Goal: Task Accomplishment & Management: Complete application form

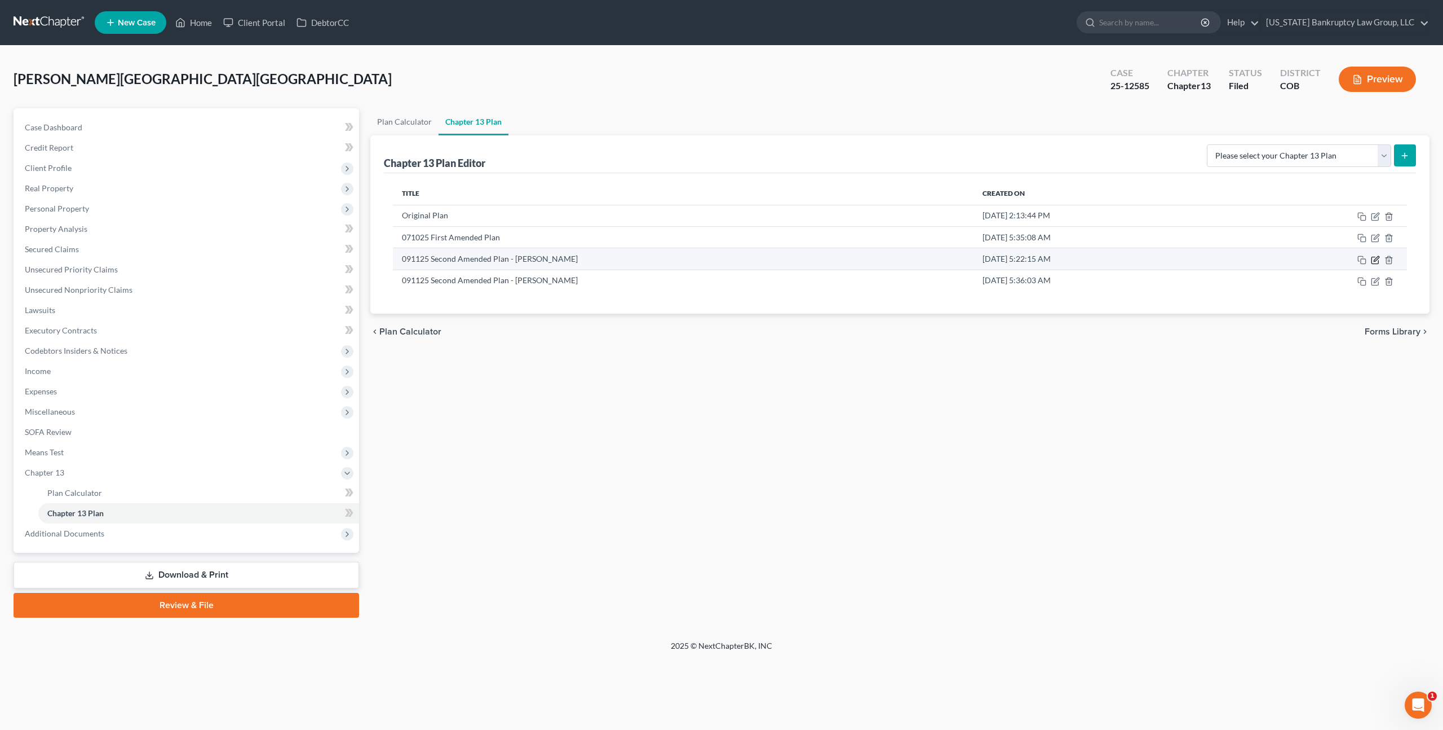
click at [1372, 259] on icon "button" at bounding box center [1375, 260] width 7 height 7
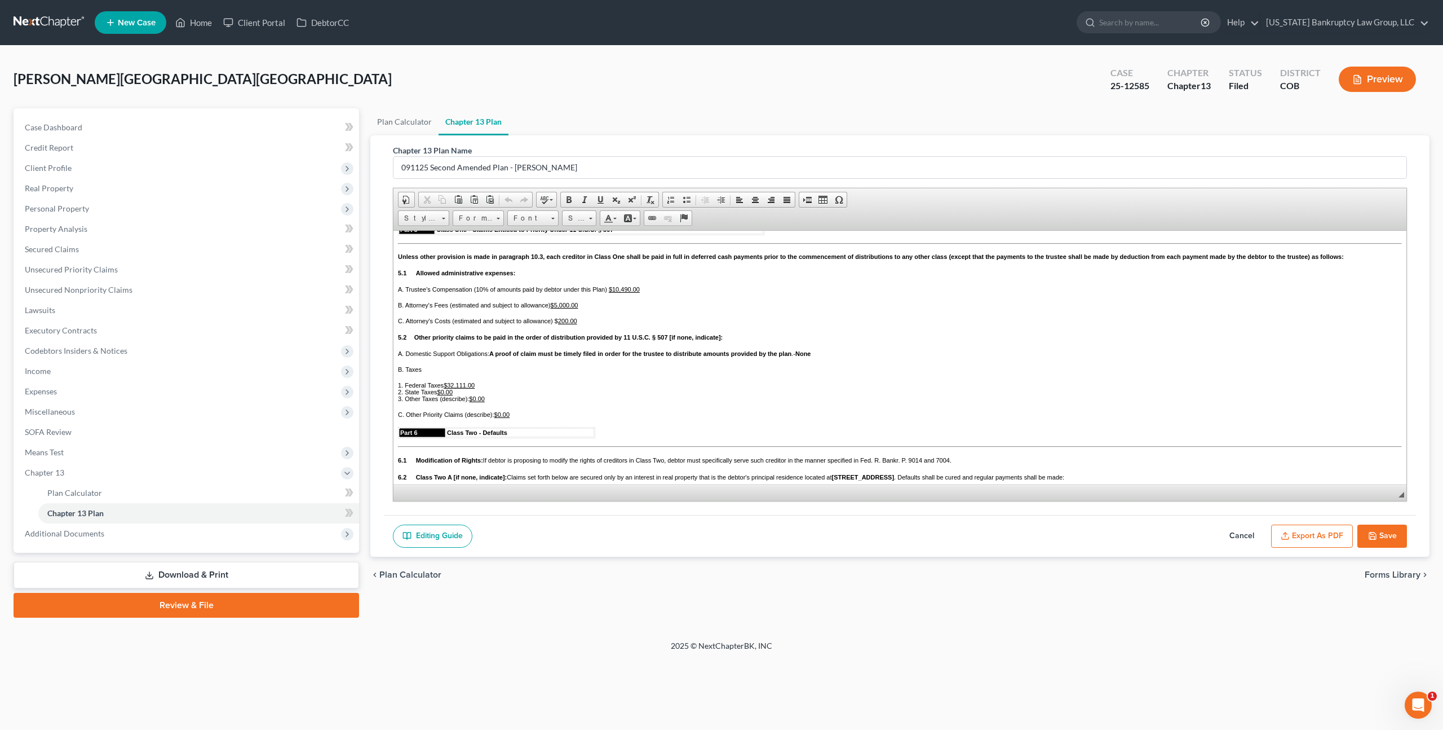
scroll to position [1309, 0]
click at [1375, 531] on icon "button" at bounding box center [1372, 535] width 9 height 9
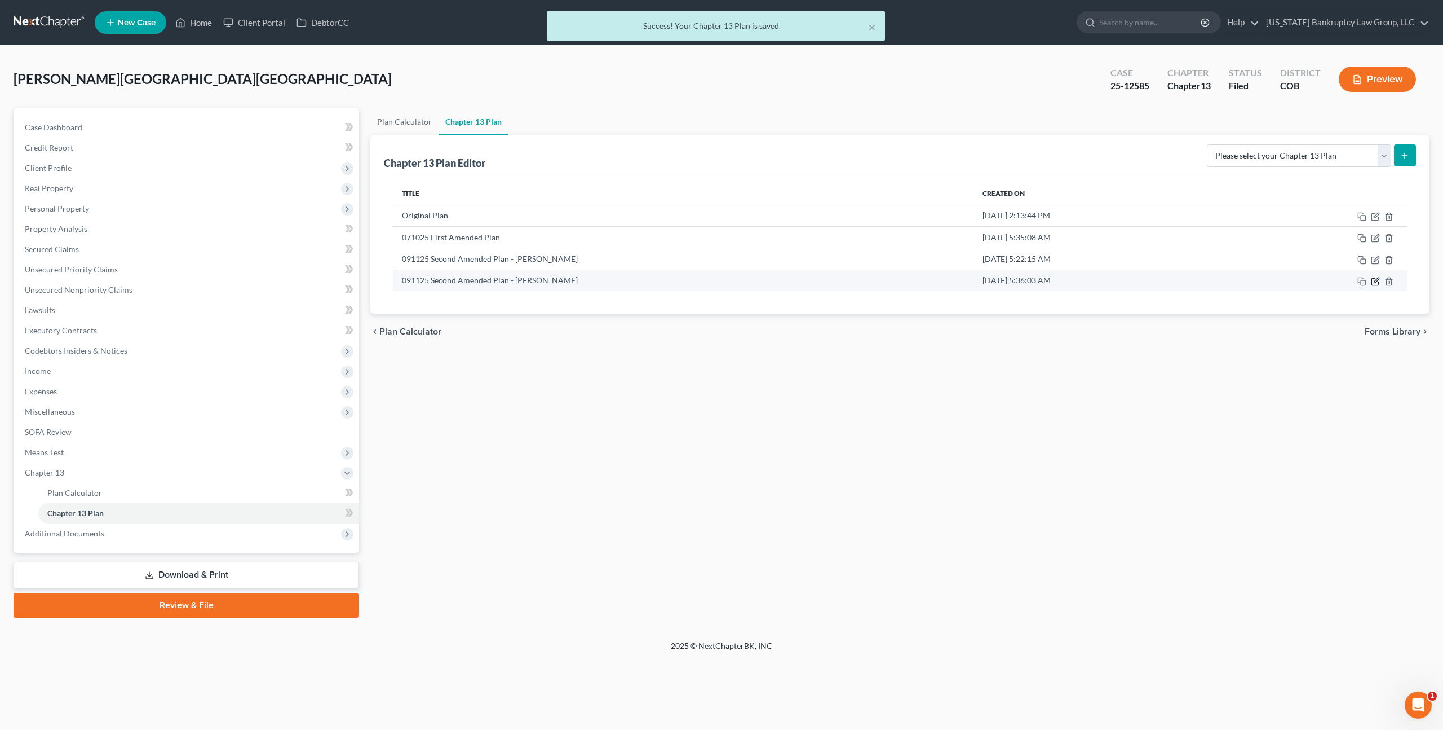
click at [1375, 280] on icon "button" at bounding box center [1376, 279] width 5 height 5
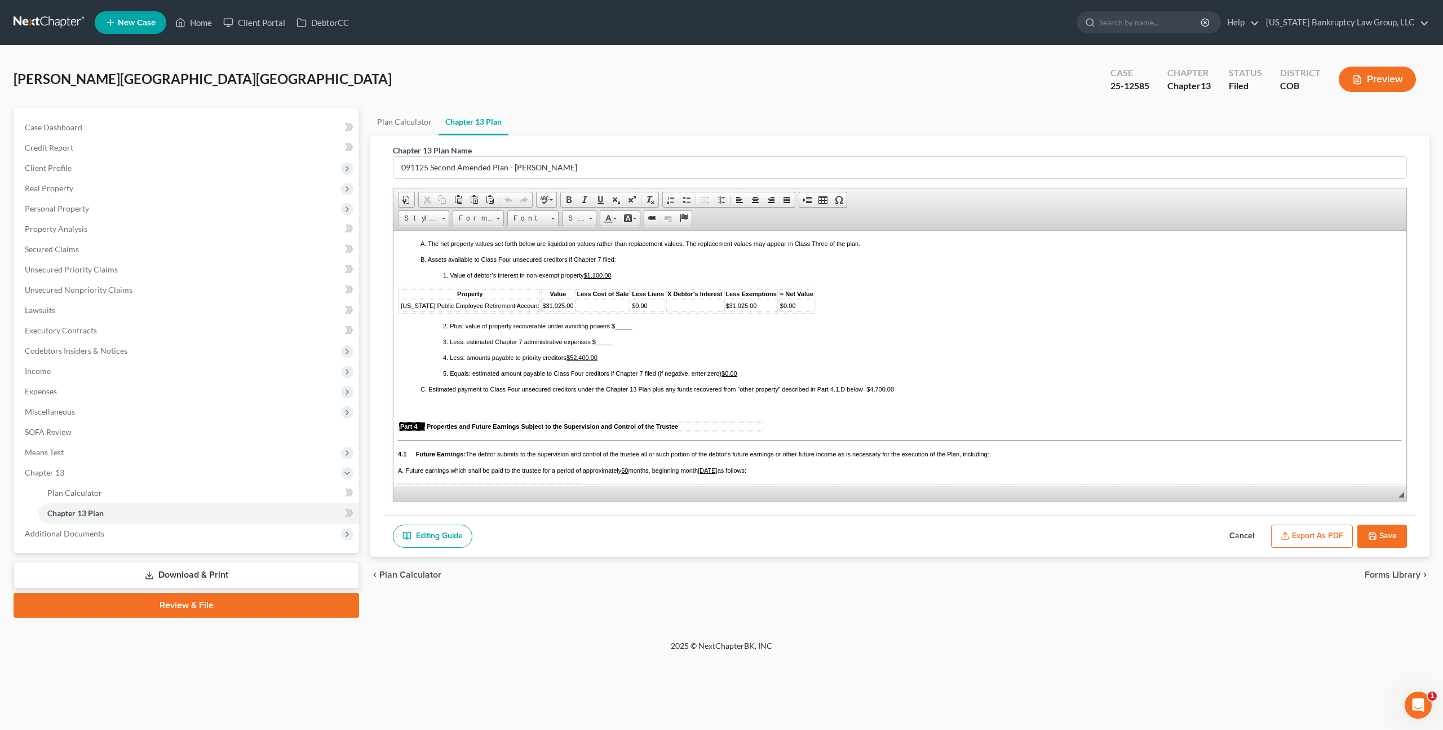
scroll to position [853, 0]
click at [435, 310] on span "Colorado Public Employee Retirement Account" at bounding box center [470, 306] width 138 height 7
click at [526, 219] on span "Font" at bounding box center [527, 218] width 39 height 15
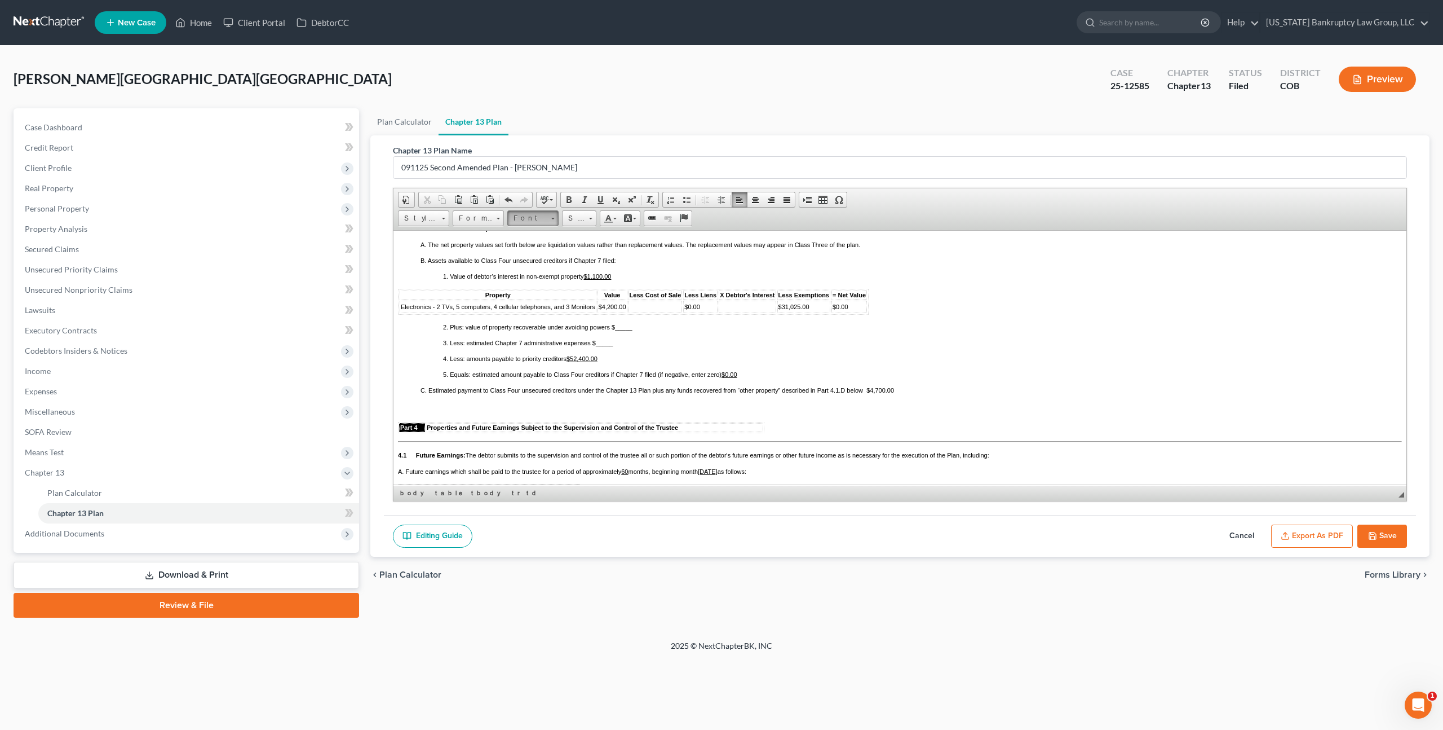
scroll to position [0, 0]
click at [527, 244] on span "Arial" at bounding box center [522, 246] width 18 height 10
click at [585, 217] on link "Size" at bounding box center [579, 218] width 34 height 16
click at [577, 292] on link "11" at bounding box center [596, 291] width 64 height 15
click at [801, 310] on span "$31,025.00" at bounding box center [794, 306] width 31 height 7
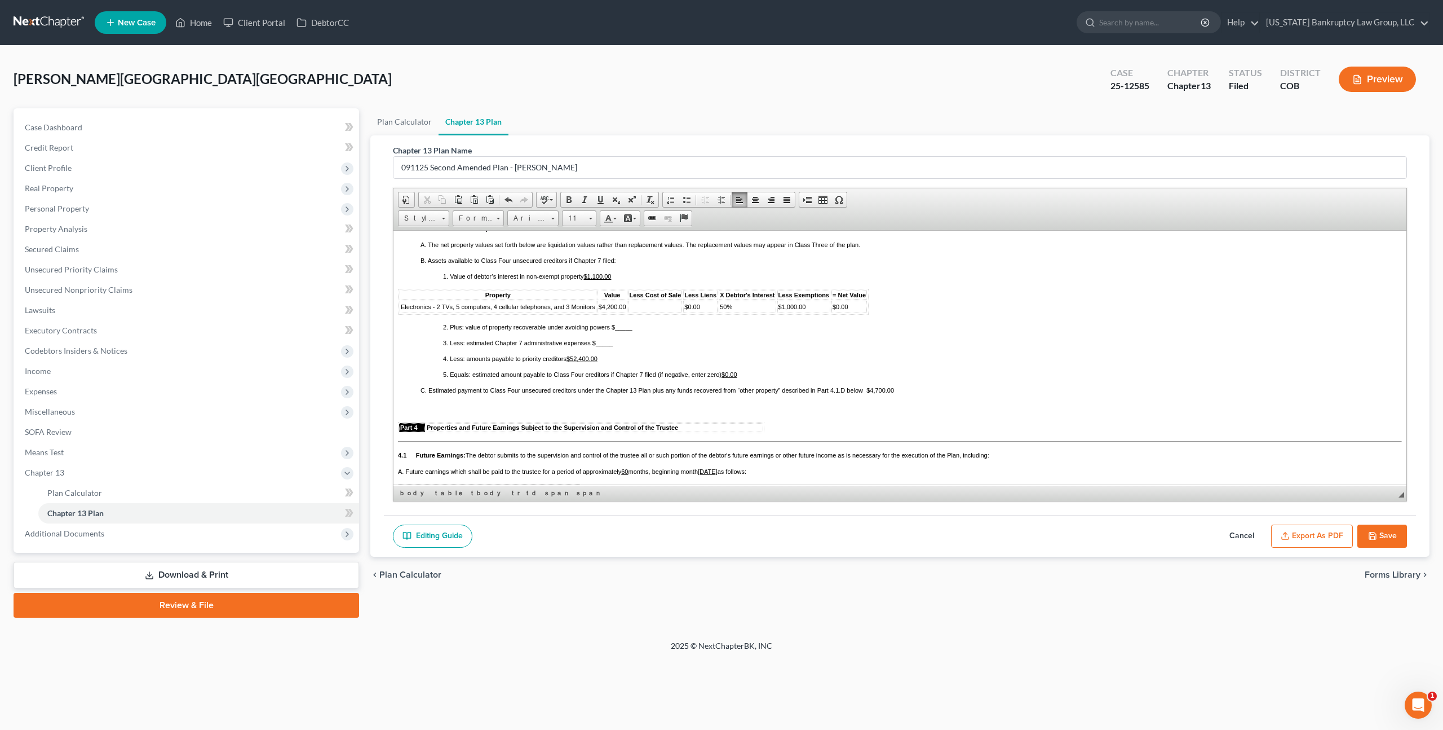
click at [836, 310] on span "$0.00" at bounding box center [841, 306] width 16 height 7
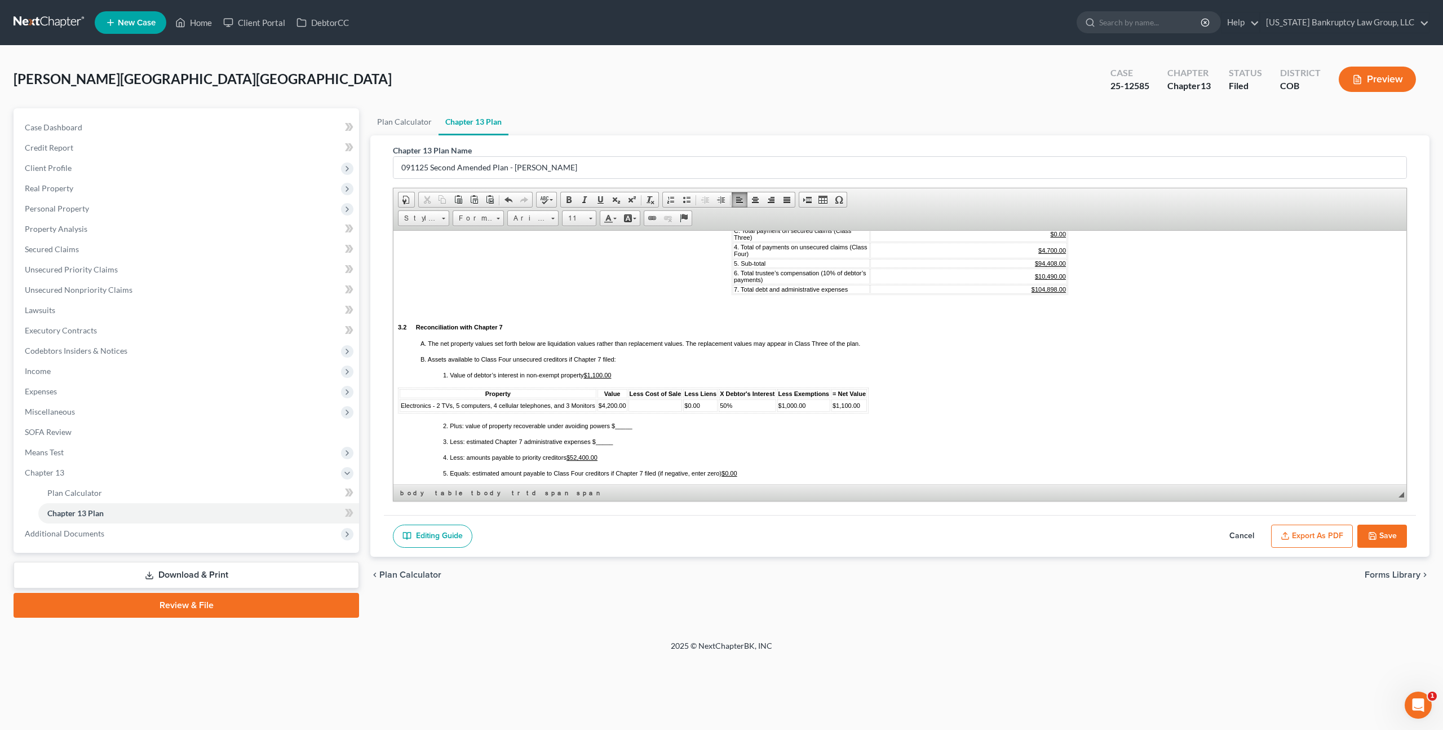
scroll to position [753, 0]
click at [1057, 254] on u "$4,700.00" at bounding box center [1053, 251] width 28 height 7
click at [1053, 254] on u "$4,700.00" at bounding box center [1053, 251] width 28 height 7
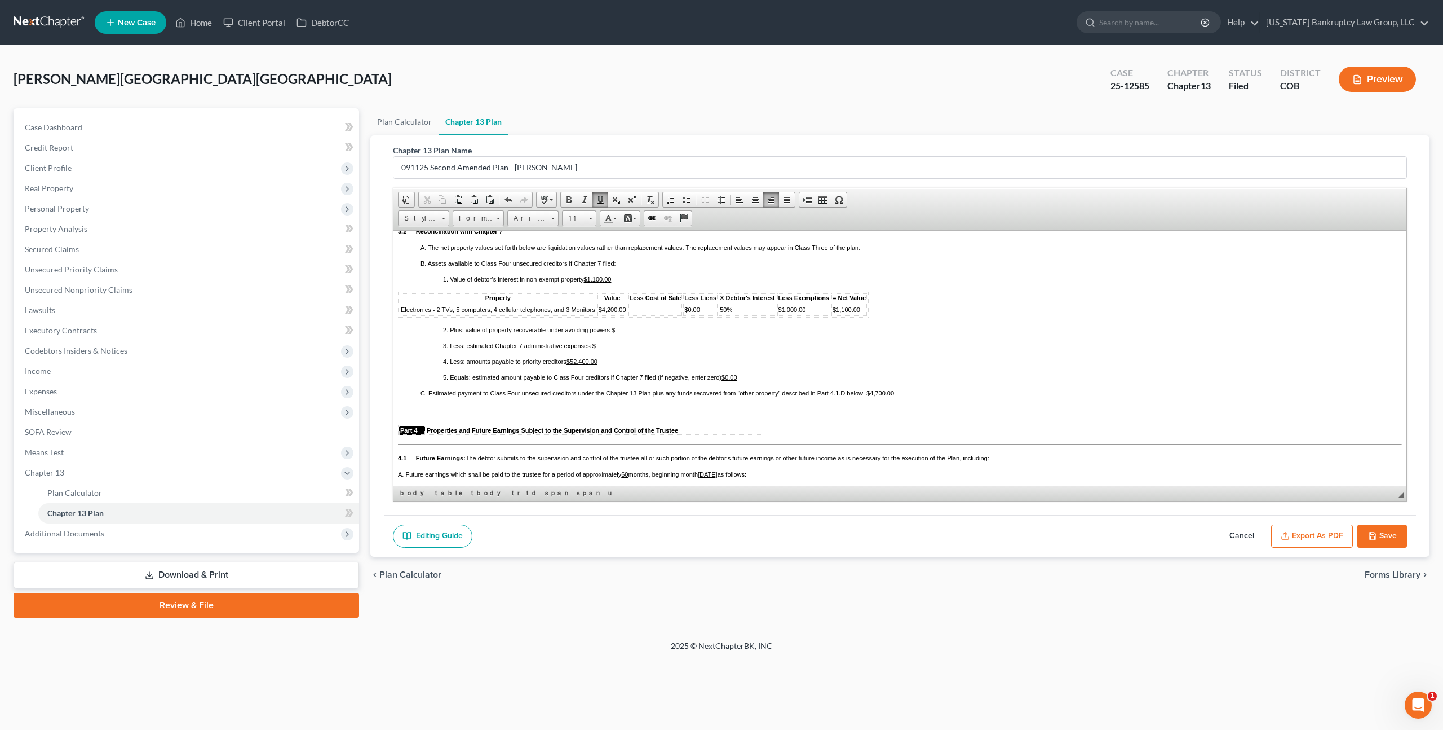
scroll to position [859, 0]
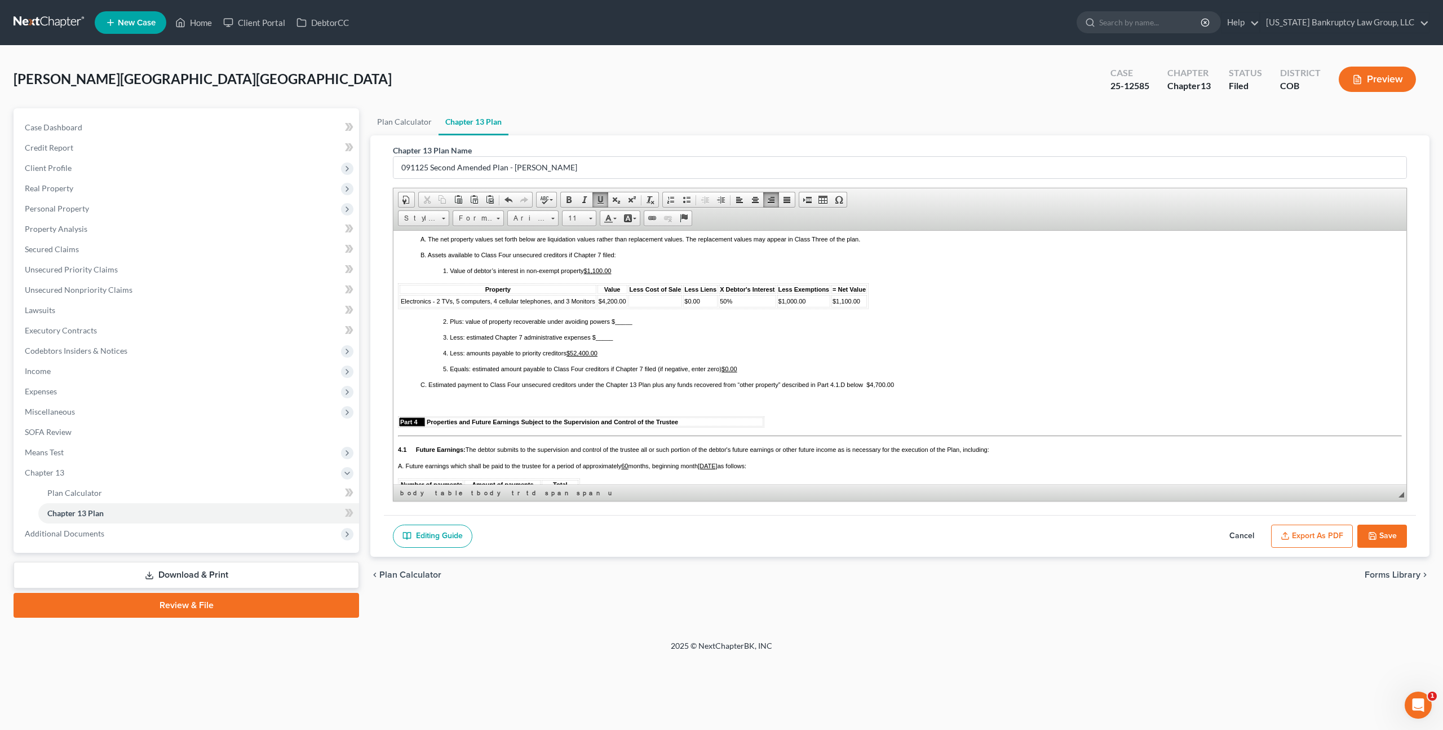
click at [884, 387] on span "C. Estimated payment to Class Four unsecured creditors under the Chapter 13 Pla…" at bounding box center [658, 384] width 474 height 7
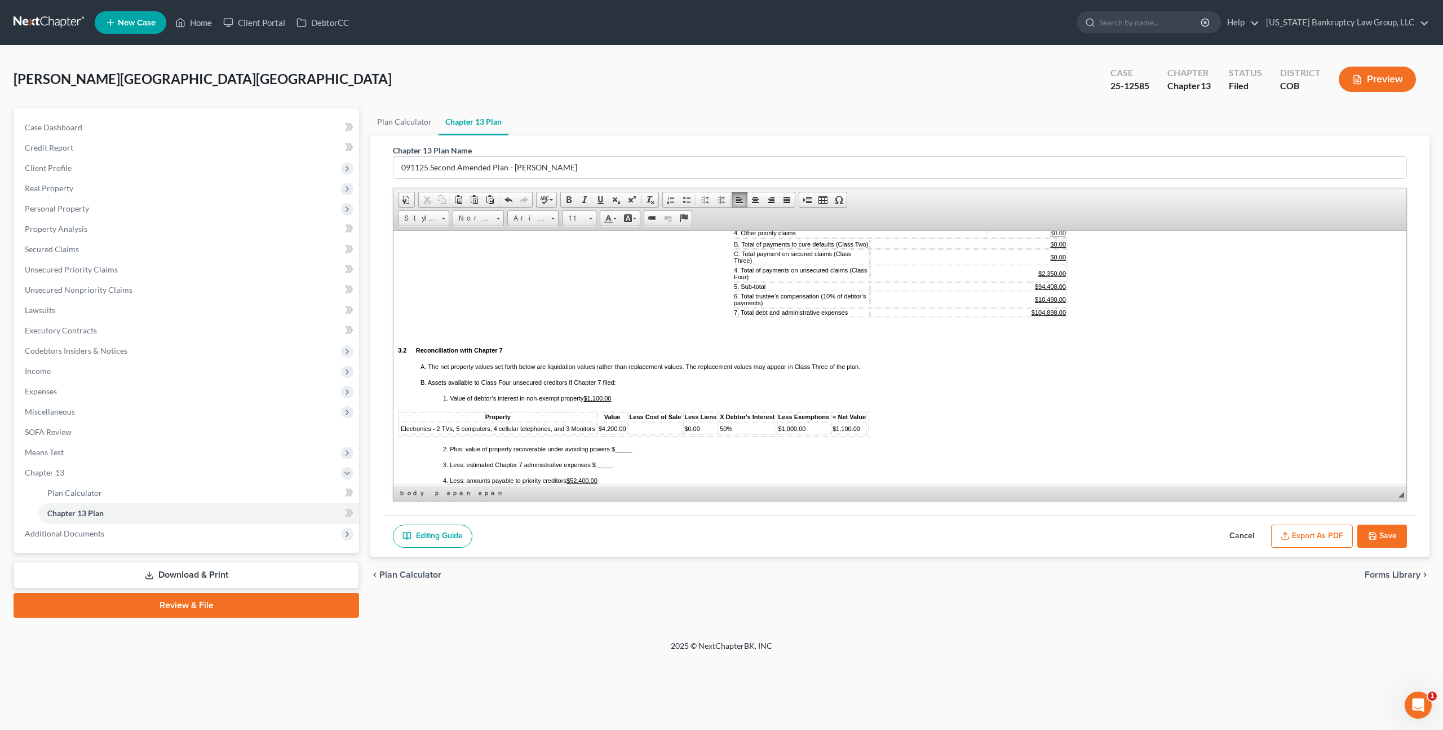
scroll to position [727, 0]
click at [1058, 319] on u "$104,898.00" at bounding box center [1049, 315] width 34 height 7
click at [1058, 306] on u "$10,490.00" at bounding box center [1050, 302] width 31 height 7
click at [1056, 293] on u "$94,408.00" at bounding box center [1050, 289] width 31 height 7
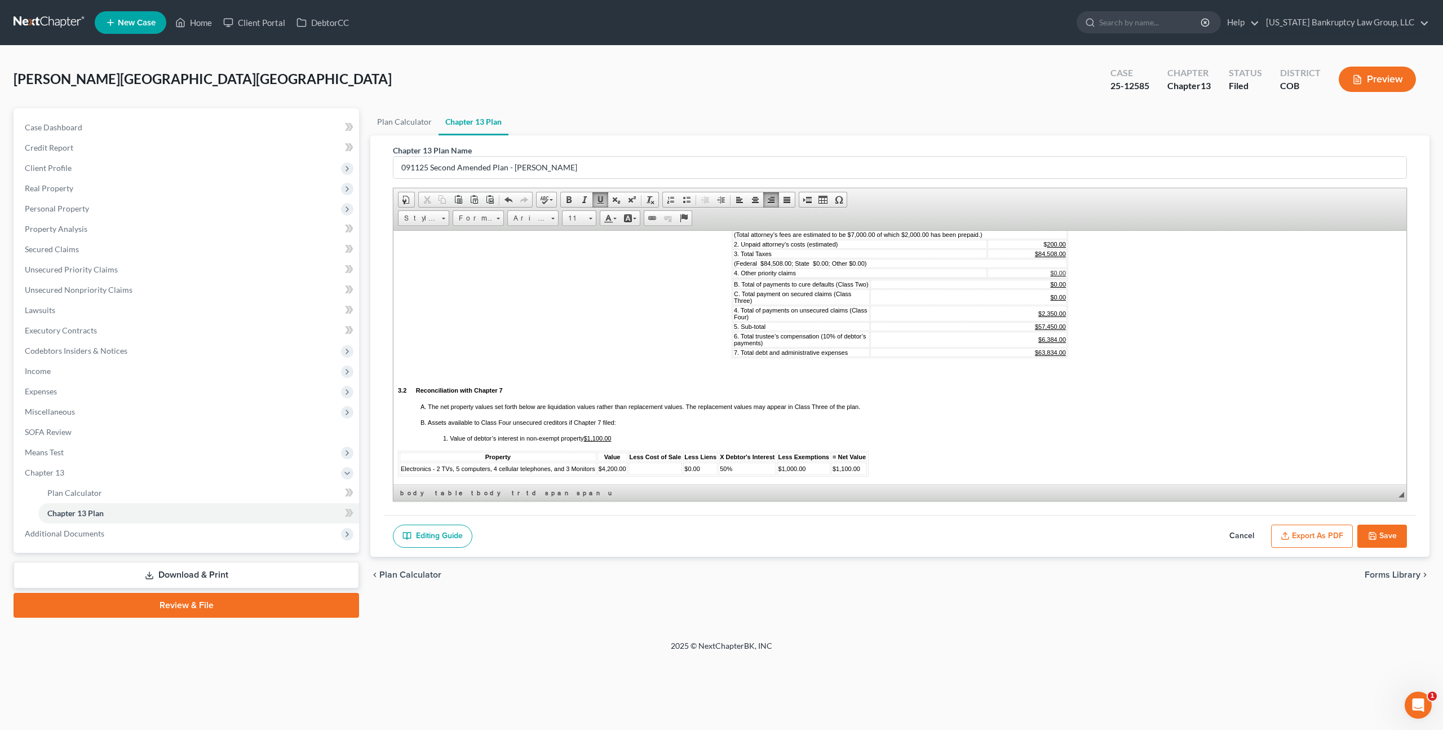
scroll to position [688, 0]
click at [1057, 260] on u "$84,508.00" at bounding box center [1050, 256] width 31 height 7
click at [797, 270] on span "(Federal $84,508.00; State $0.00; Other $0.00)" at bounding box center [800, 266] width 133 height 7
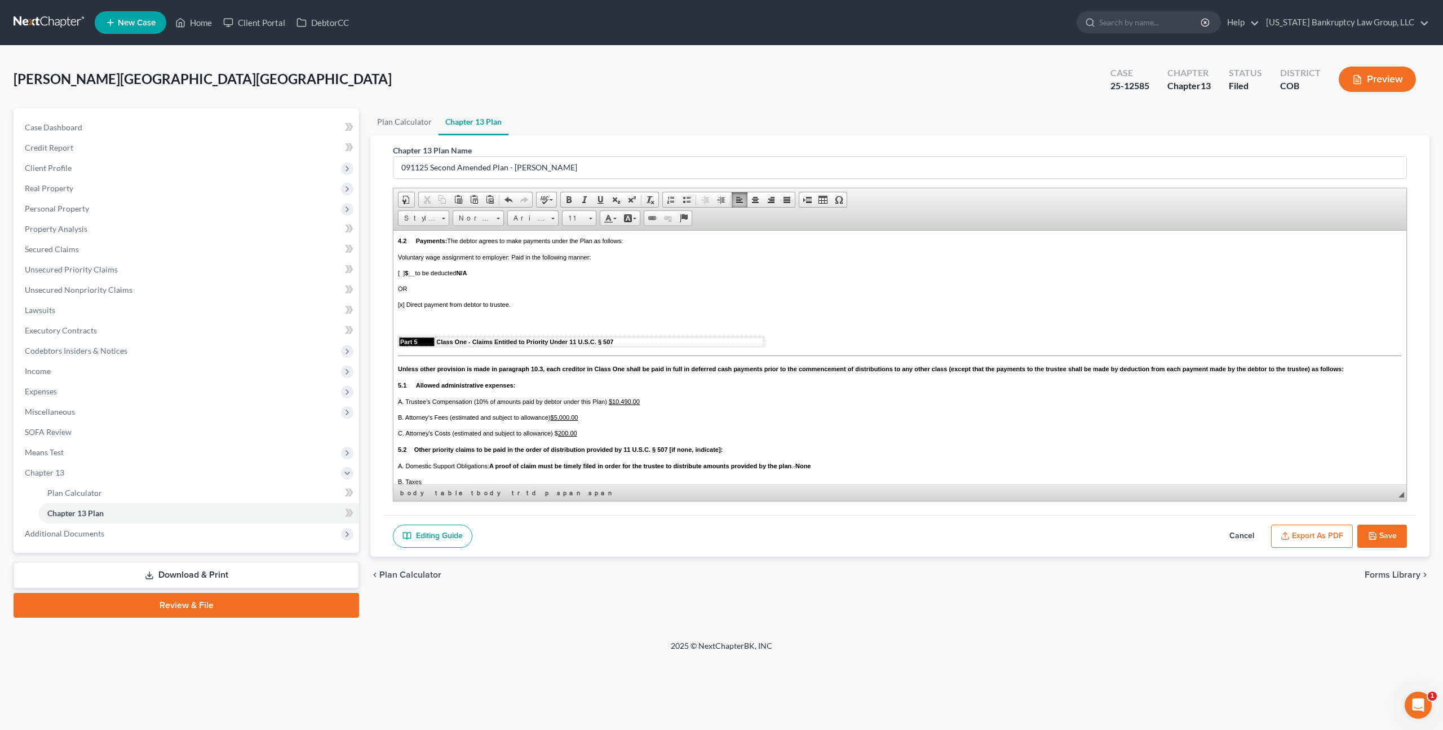
scroll to position [1187, 0]
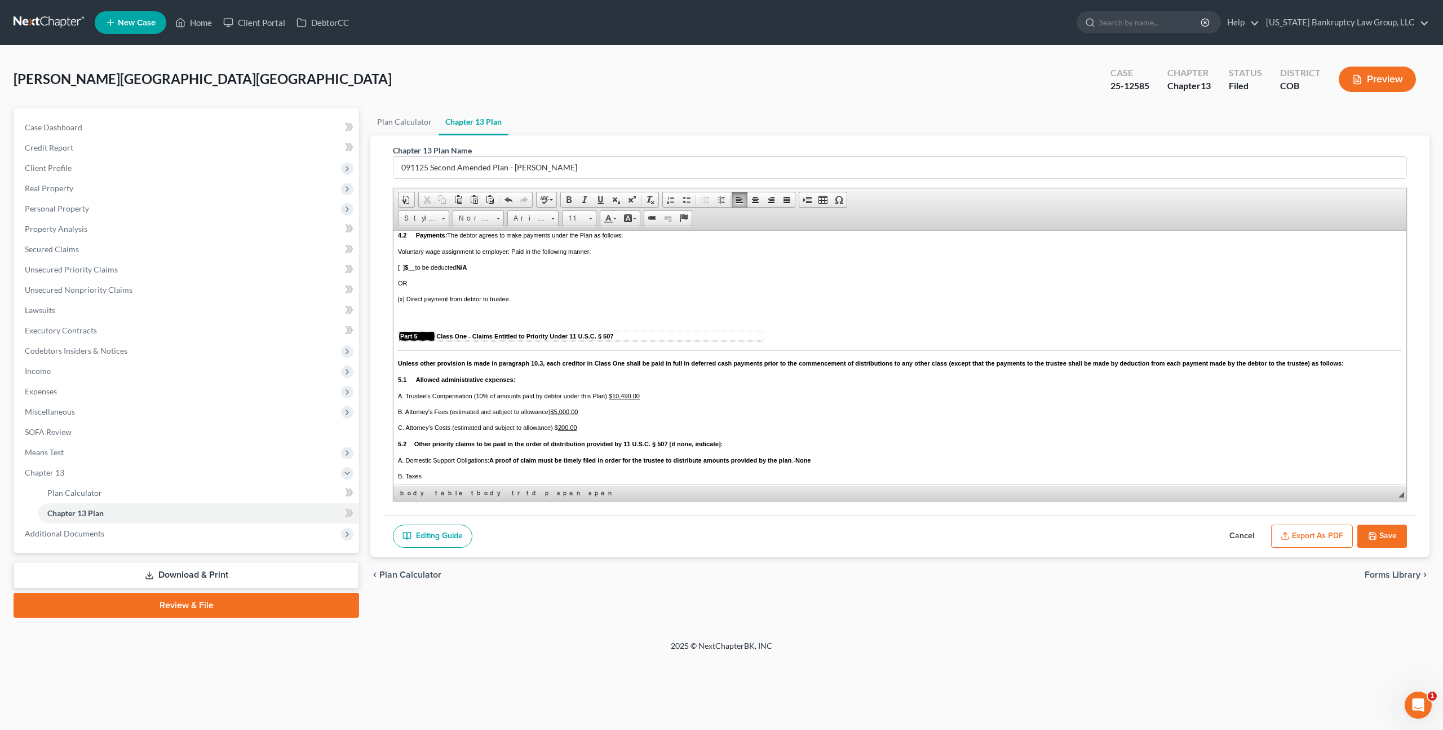
click at [632, 399] on u "$10,490.00" at bounding box center [624, 395] width 31 height 7
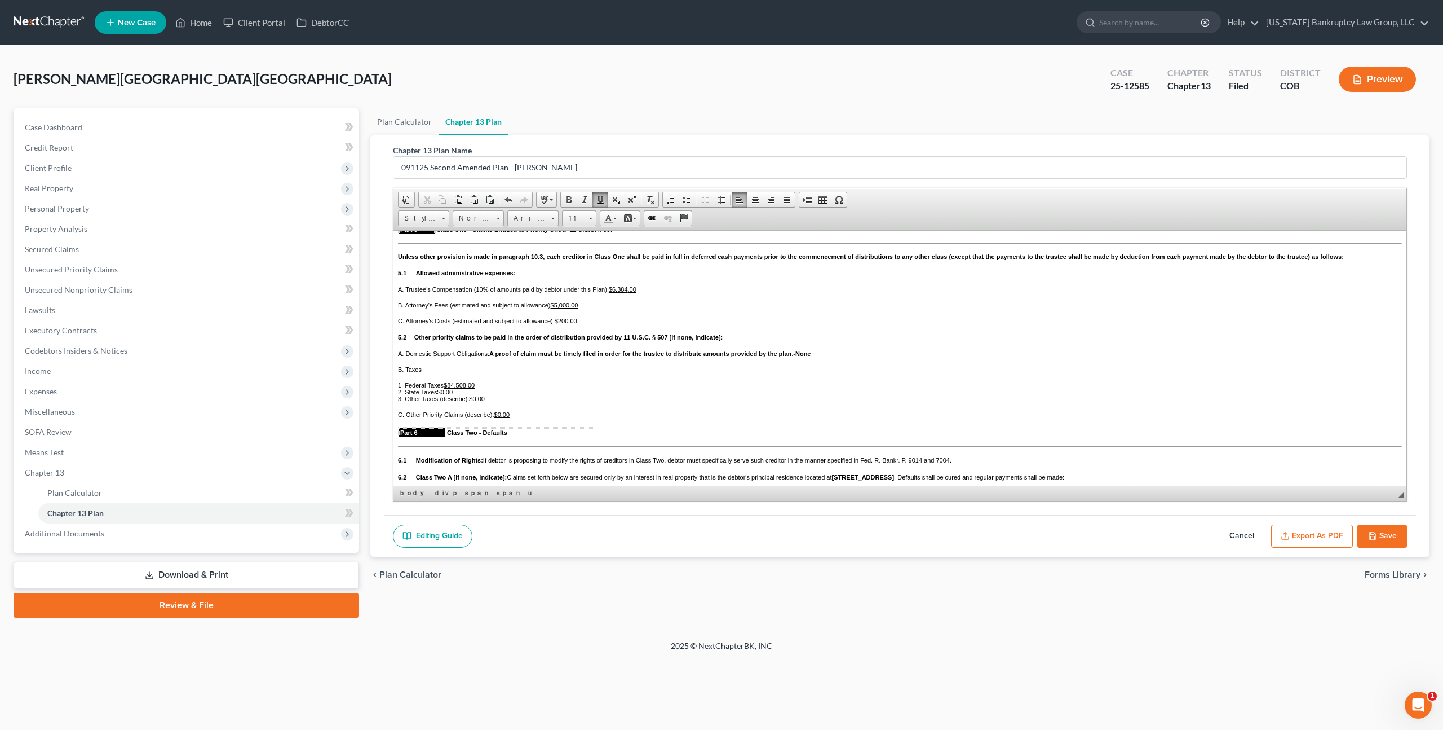
scroll to position [1295, 0]
click at [471, 387] on u "$84,508.00" at bounding box center [459, 383] width 31 height 7
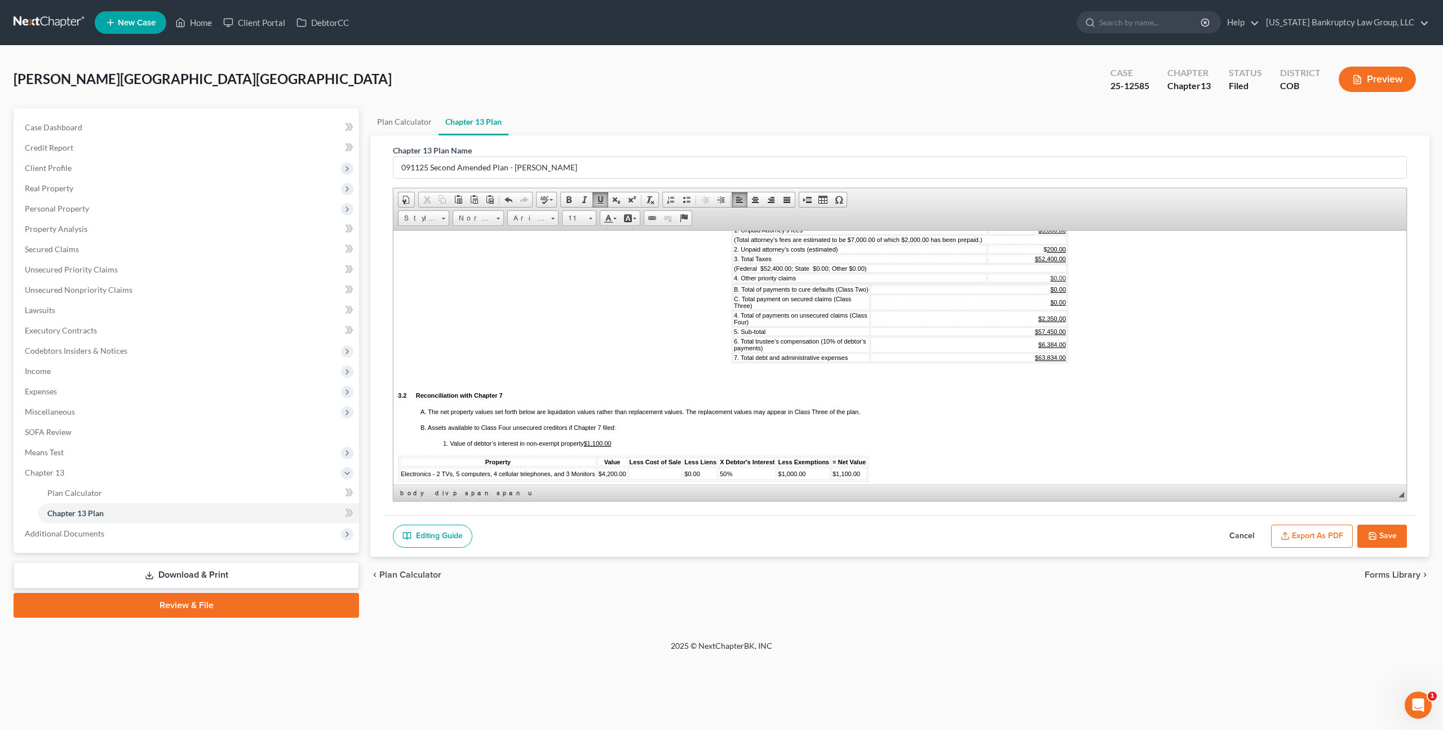
scroll to position [686, 0]
click at [1058, 233] on u "$5,000.00" at bounding box center [1053, 230] width 28 height 7
click at [876, 243] on span "(Total attorney’s fees are estimated to be $7,000.00 of which $2,000.00 has bee…" at bounding box center [858, 239] width 249 height 7
click at [1390, 532] on button "Save" at bounding box center [1383, 536] width 50 height 24
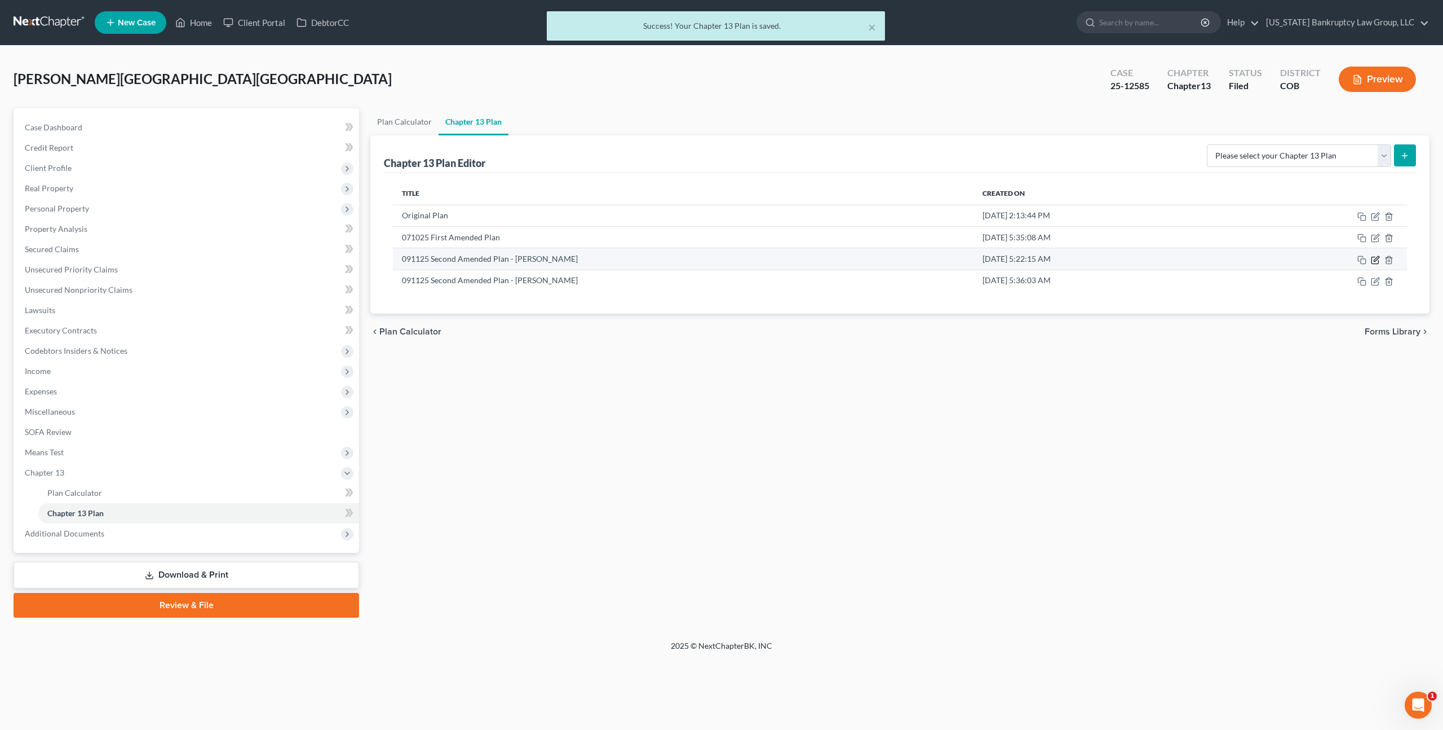
click at [1376, 259] on icon "button" at bounding box center [1376, 258] width 5 height 5
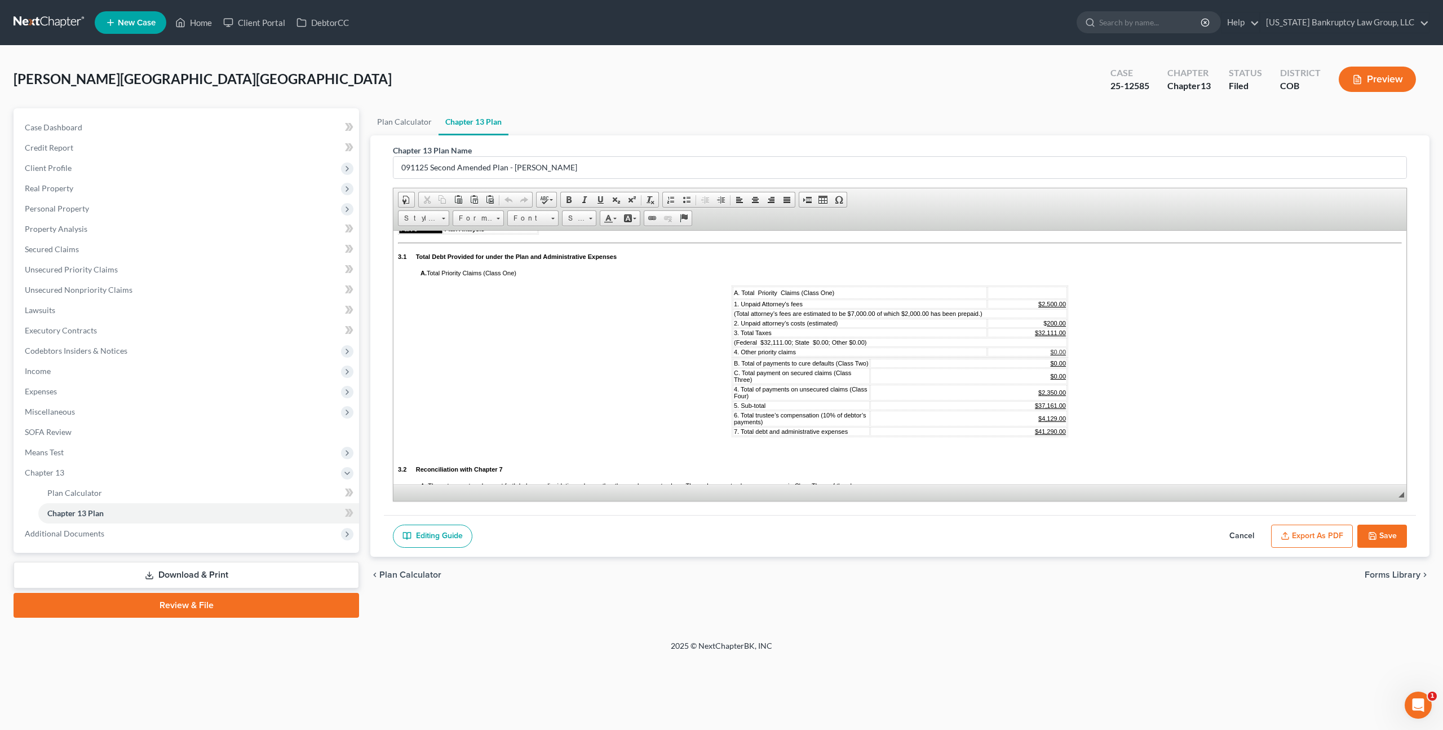
scroll to position [621, 0]
click at [876, 315] on span "(Total attorney’s fees are estimated to be $7,000.00 of which $2,000.00 has bee…" at bounding box center [858, 311] width 249 height 7
click at [1374, 532] on icon "button" at bounding box center [1372, 535] width 9 height 9
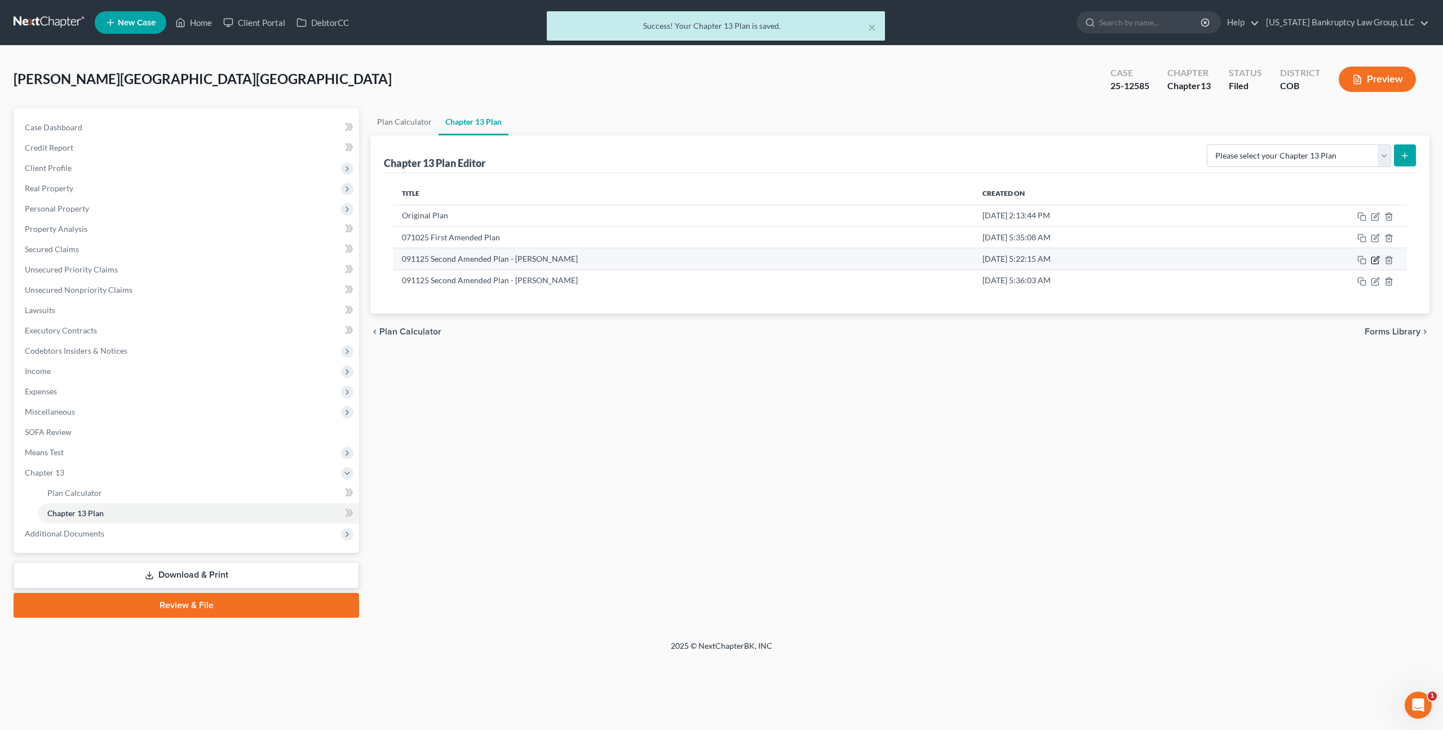
click at [1376, 258] on icon "button" at bounding box center [1375, 259] width 9 height 9
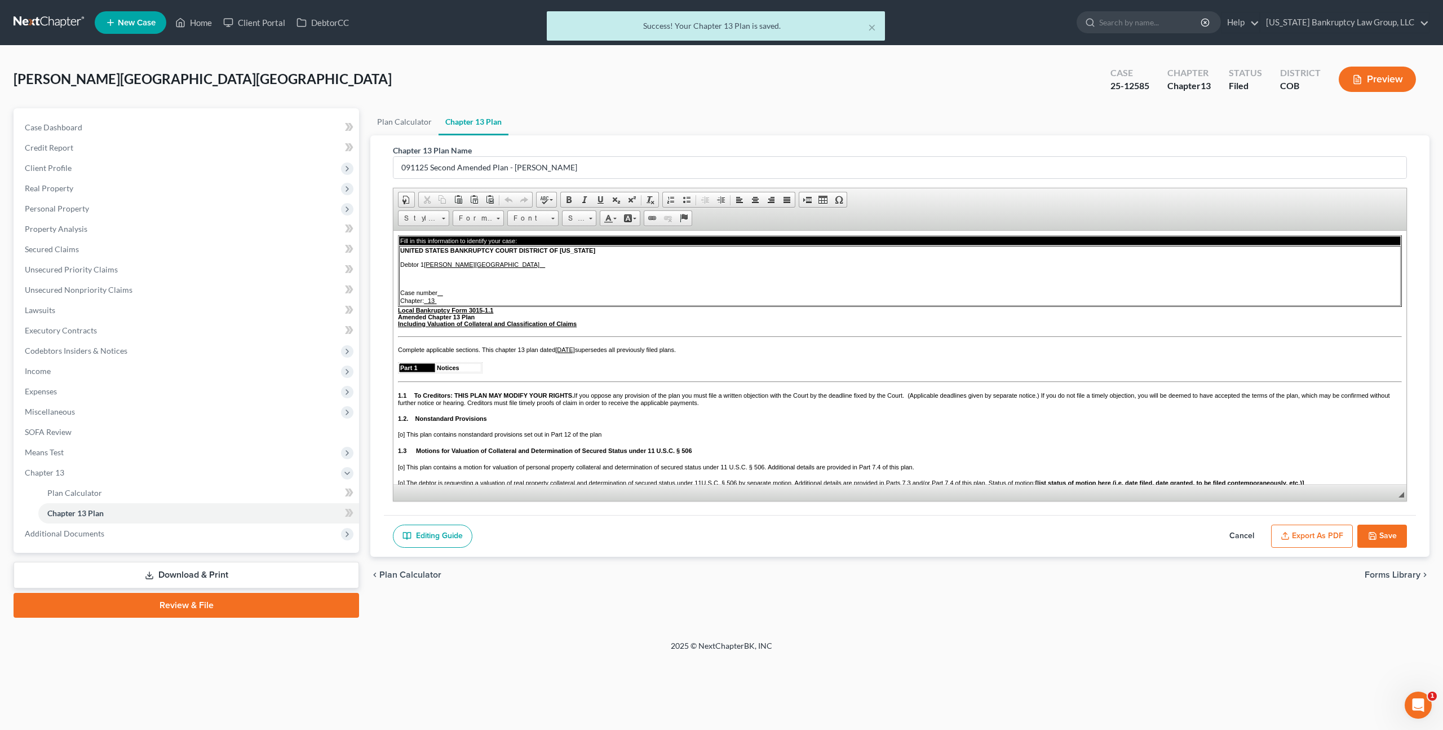
scroll to position [0, 0]
click at [1293, 531] on button "Export as PDF" at bounding box center [1312, 536] width 82 height 24
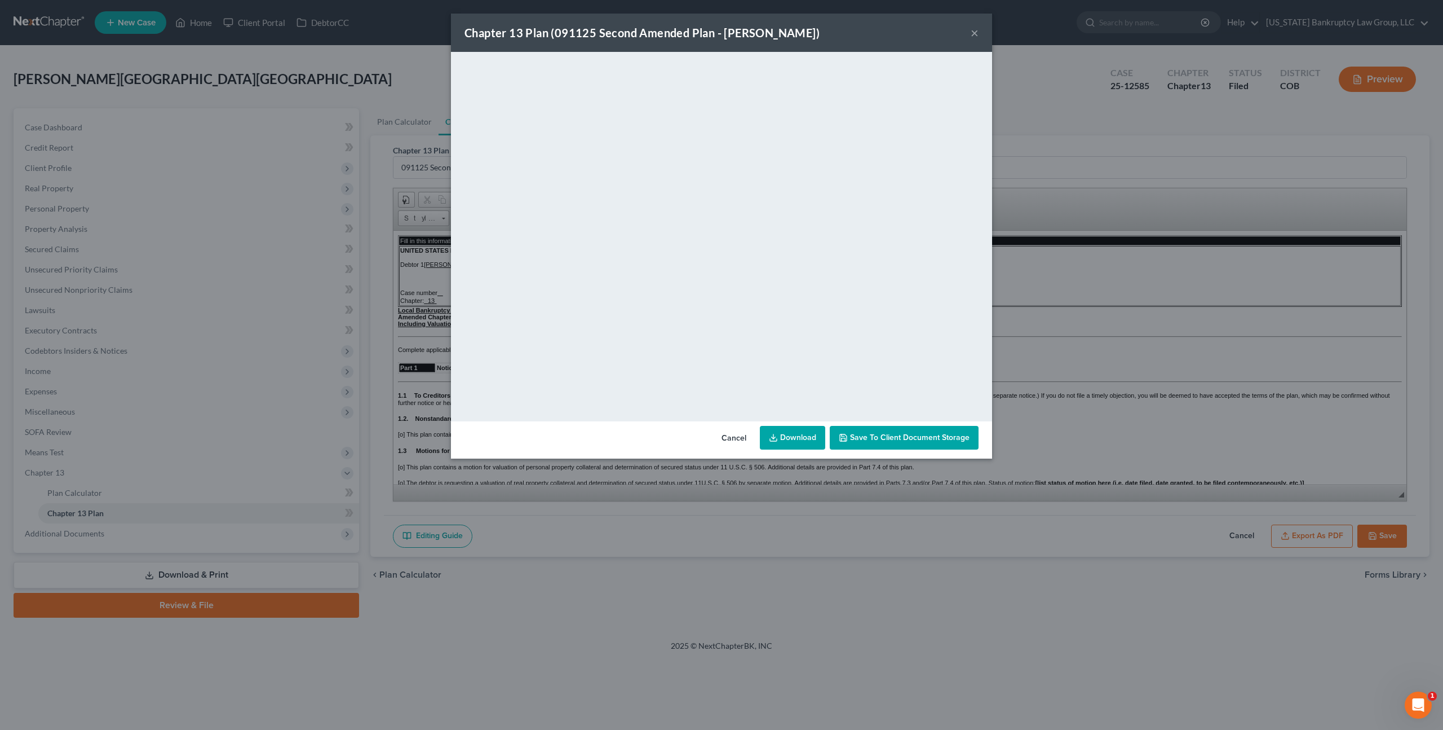
click at [976, 34] on button "×" at bounding box center [975, 33] width 8 height 14
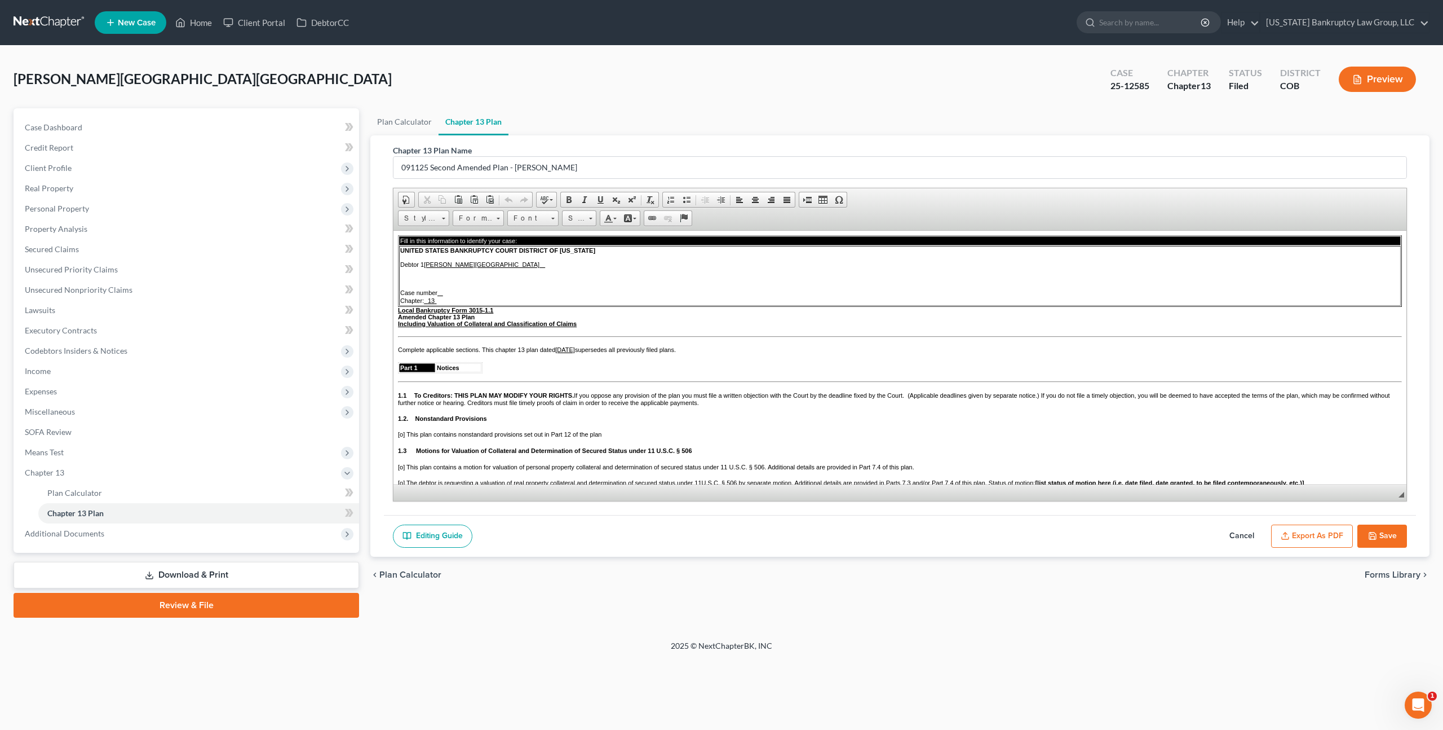
click at [1374, 531] on icon "button" at bounding box center [1372, 535] width 9 height 9
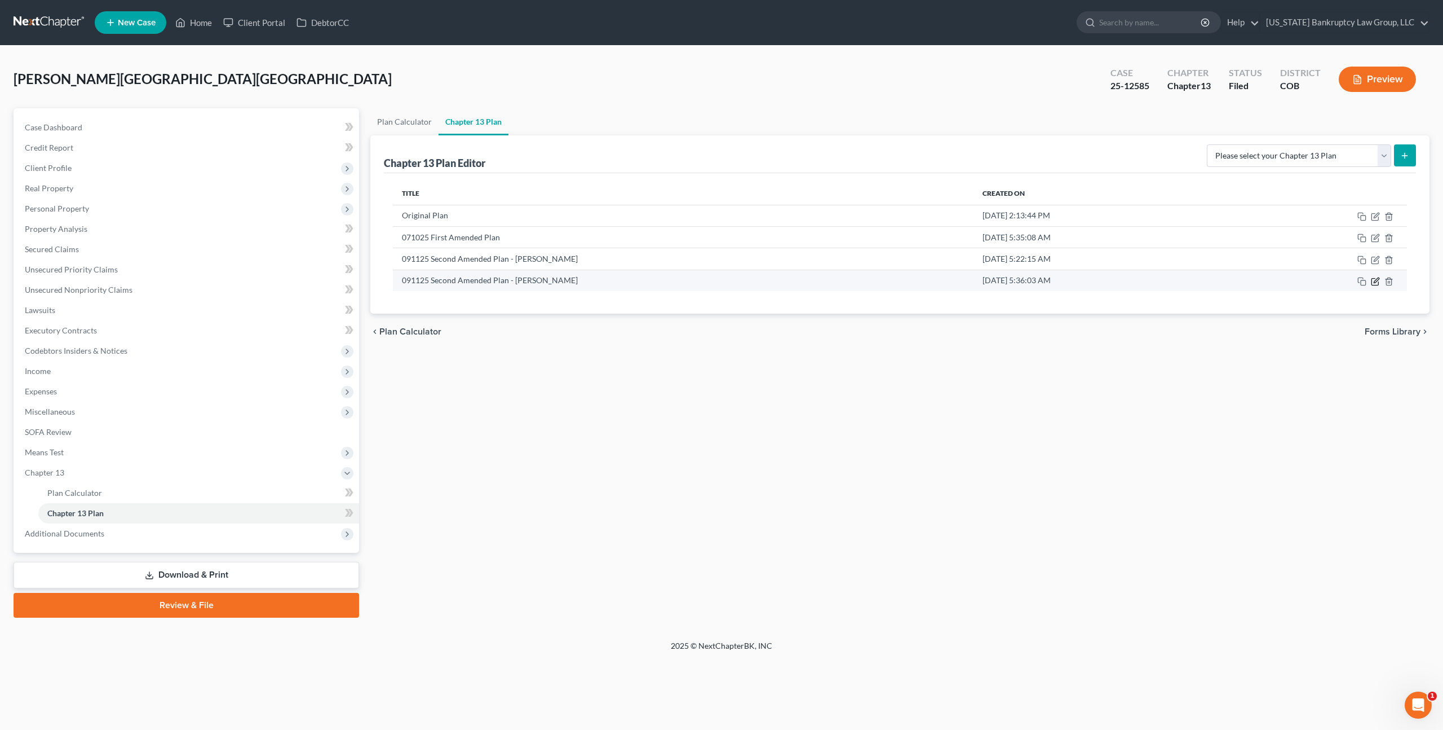
click at [1377, 280] on icon "button" at bounding box center [1376, 279] width 5 height 5
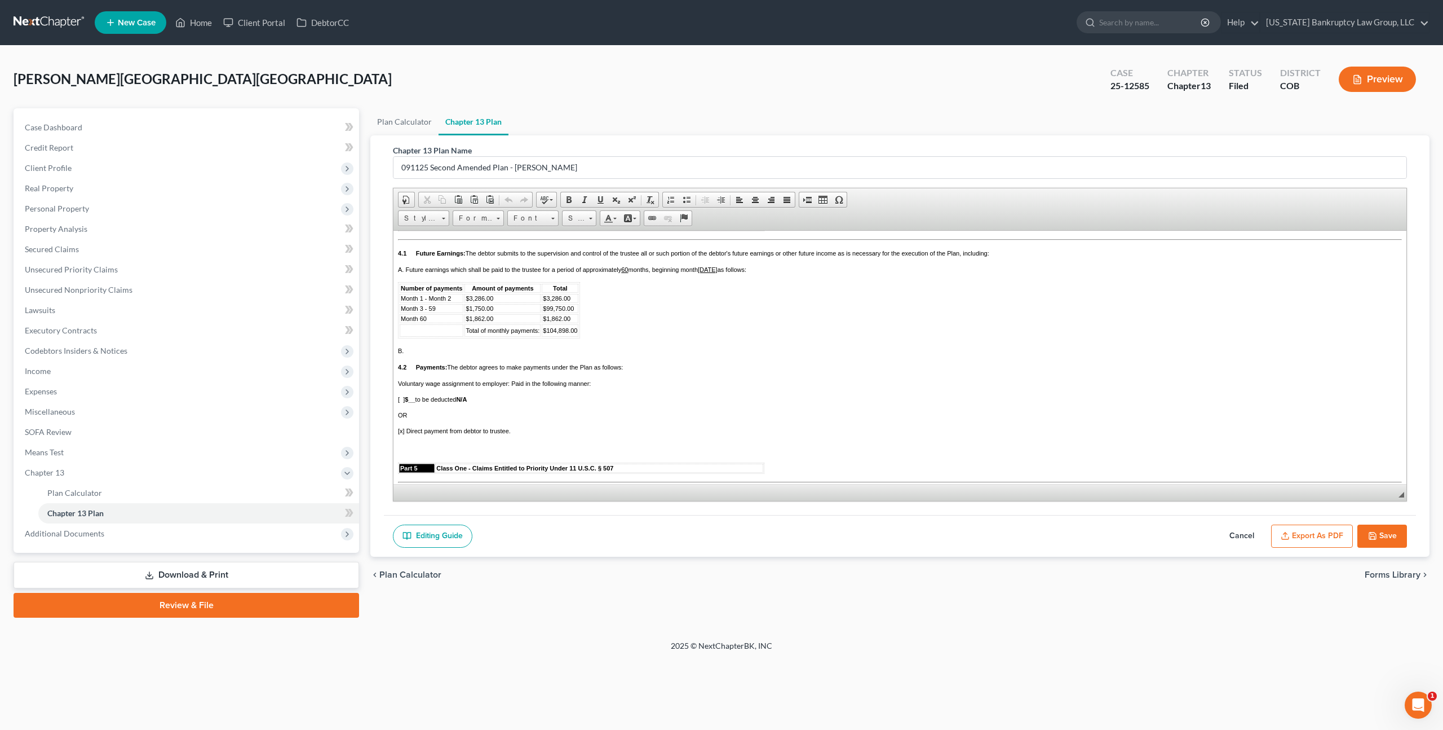
scroll to position [1057, 0]
click at [451, 299] on span "Month 1 - Month 2" at bounding box center [426, 295] width 50 height 7
click at [494, 300] on td "$3,286.00" at bounding box center [503, 295] width 76 height 9
click at [423, 309] on span "Month 3 - 59" at bounding box center [418, 305] width 35 height 7
click at [483, 309] on span "$1,750.00" at bounding box center [480, 305] width 28 height 7
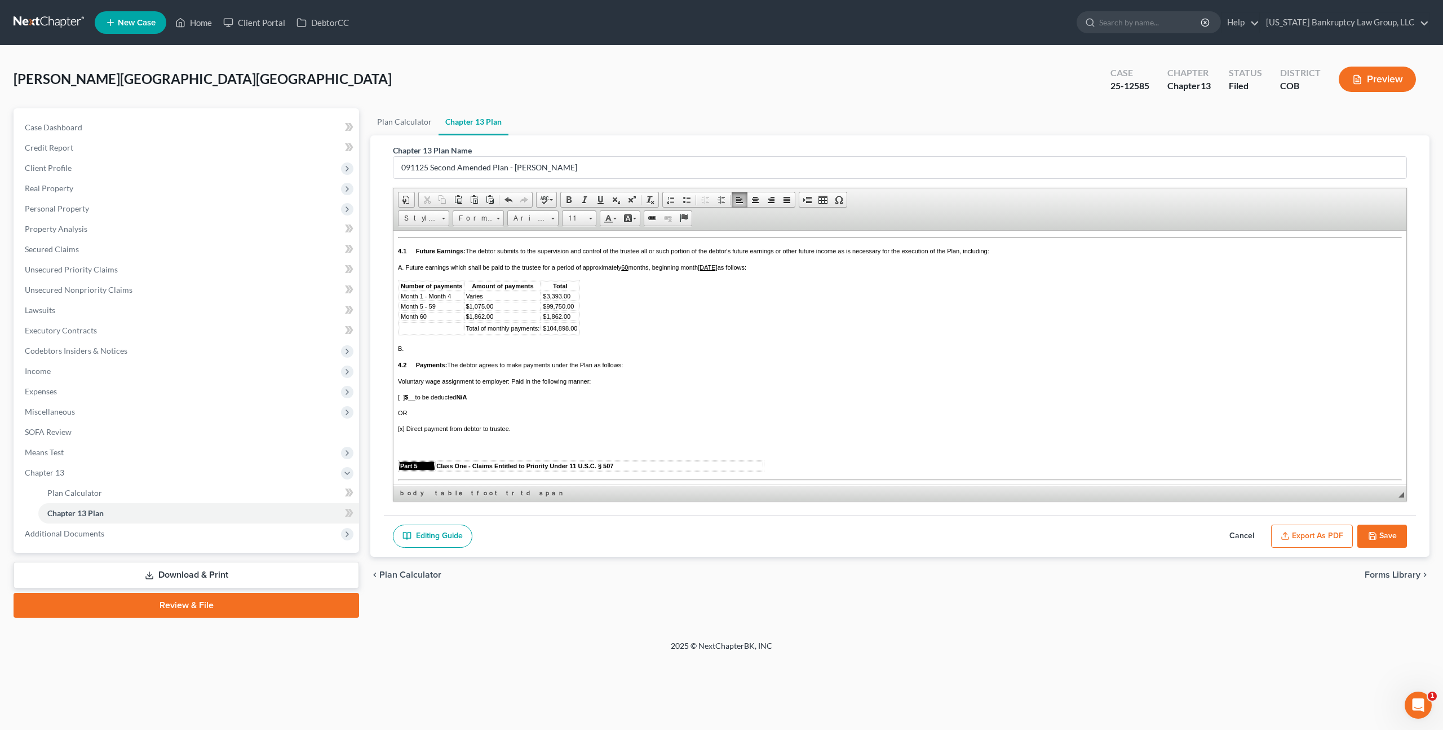
click at [564, 309] on span "$99,750.00" at bounding box center [558, 305] width 31 height 7
click at [484, 319] on span "$1,862.00" at bounding box center [480, 315] width 28 height 7
click at [486, 319] on span "$1,862.00" at bounding box center [480, 315] width 28 height 7
click at [561, 319] on span "$1,862.00" at bounding box center [557, 315] width 28 height 7
click at [569, 331] on span "$104,898.00" at bounding box center [560, 327] width 34 height 7
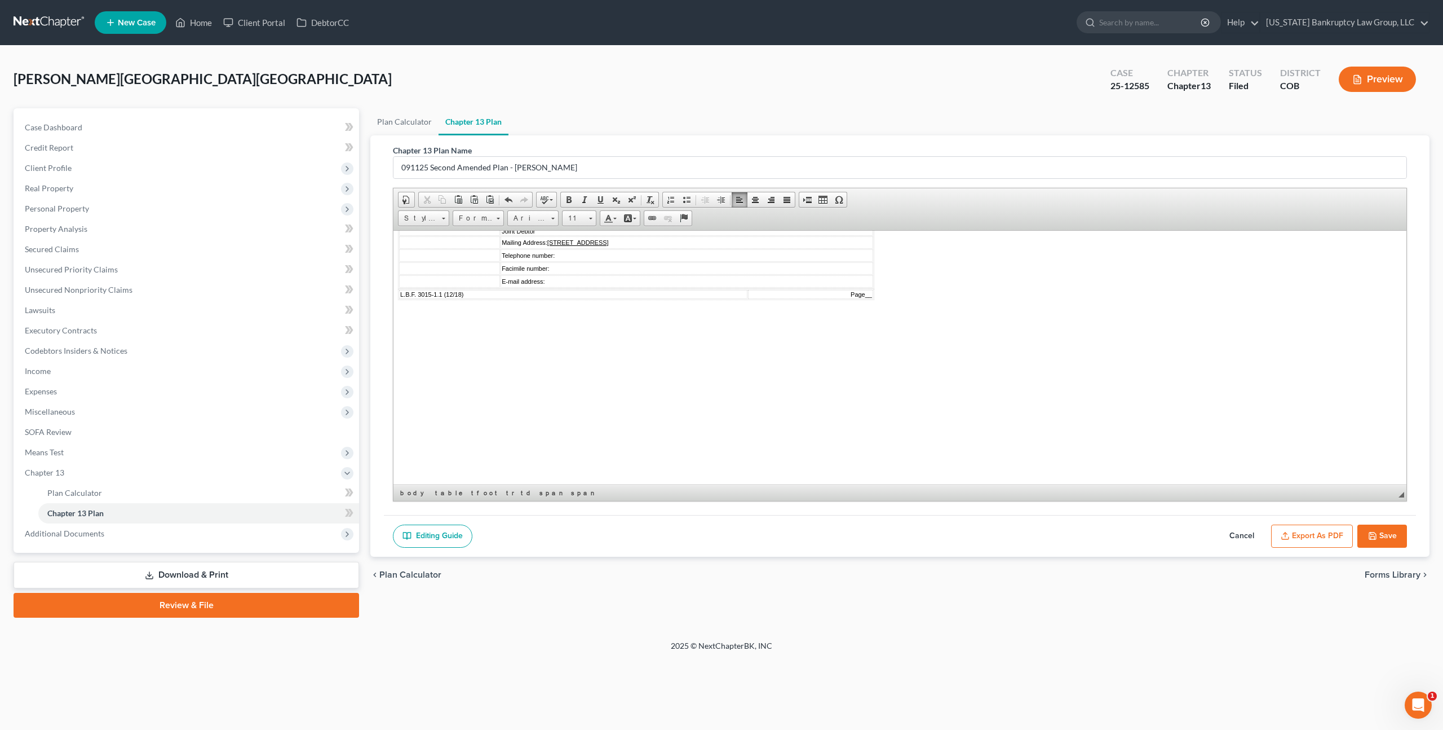
scroll to position [3203, 0]
drag, startPoint x: 542, startPoint y: 302, endPoint x: 523, endPoint y: 294, distance: 20.7
click at [523, 223] on td "By: /s/ Erin Marie Bustamante-Trinidad Debtor" at bounding box center [687, 215] width 373 height 16
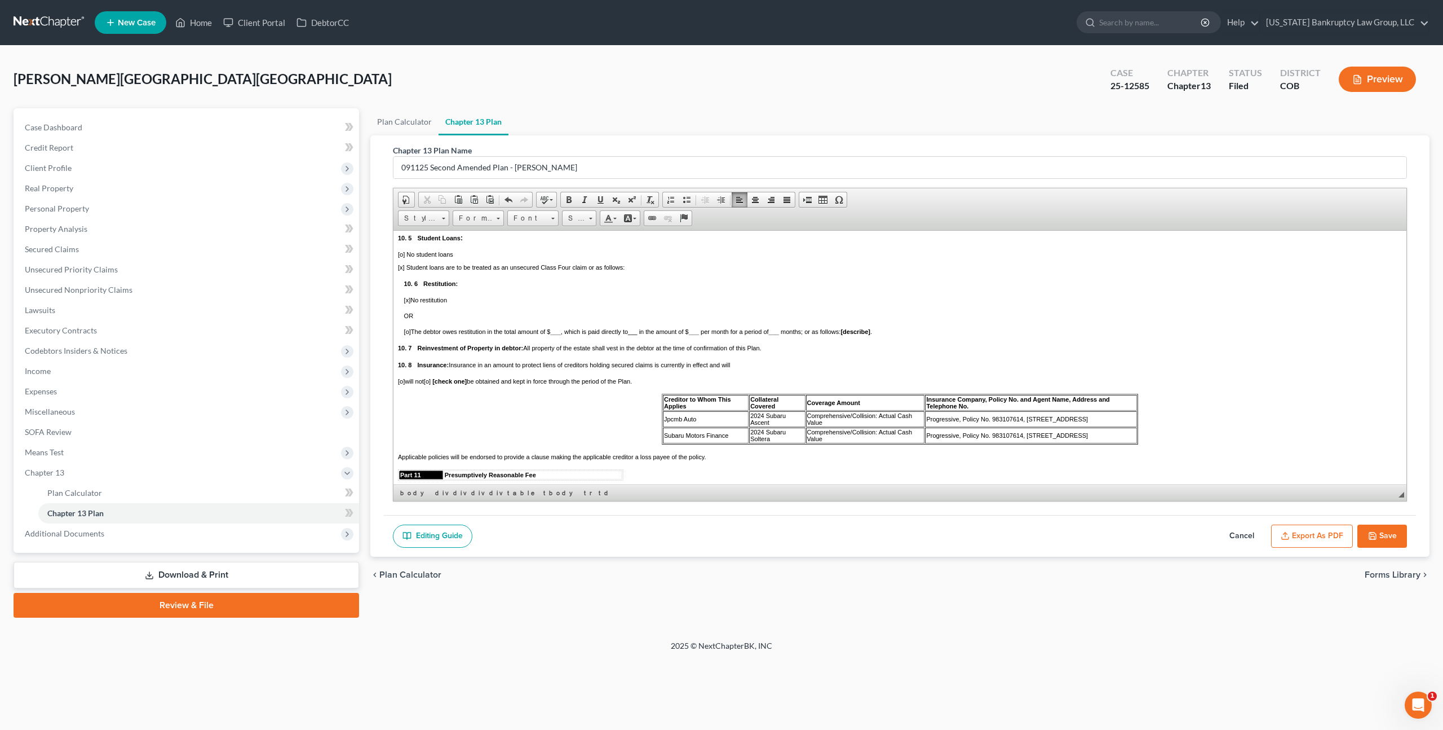
scroll to position [2506, 0]
click at [1382, 526] on button "Save" at bounding box center [1383, 536] width 50 height 24
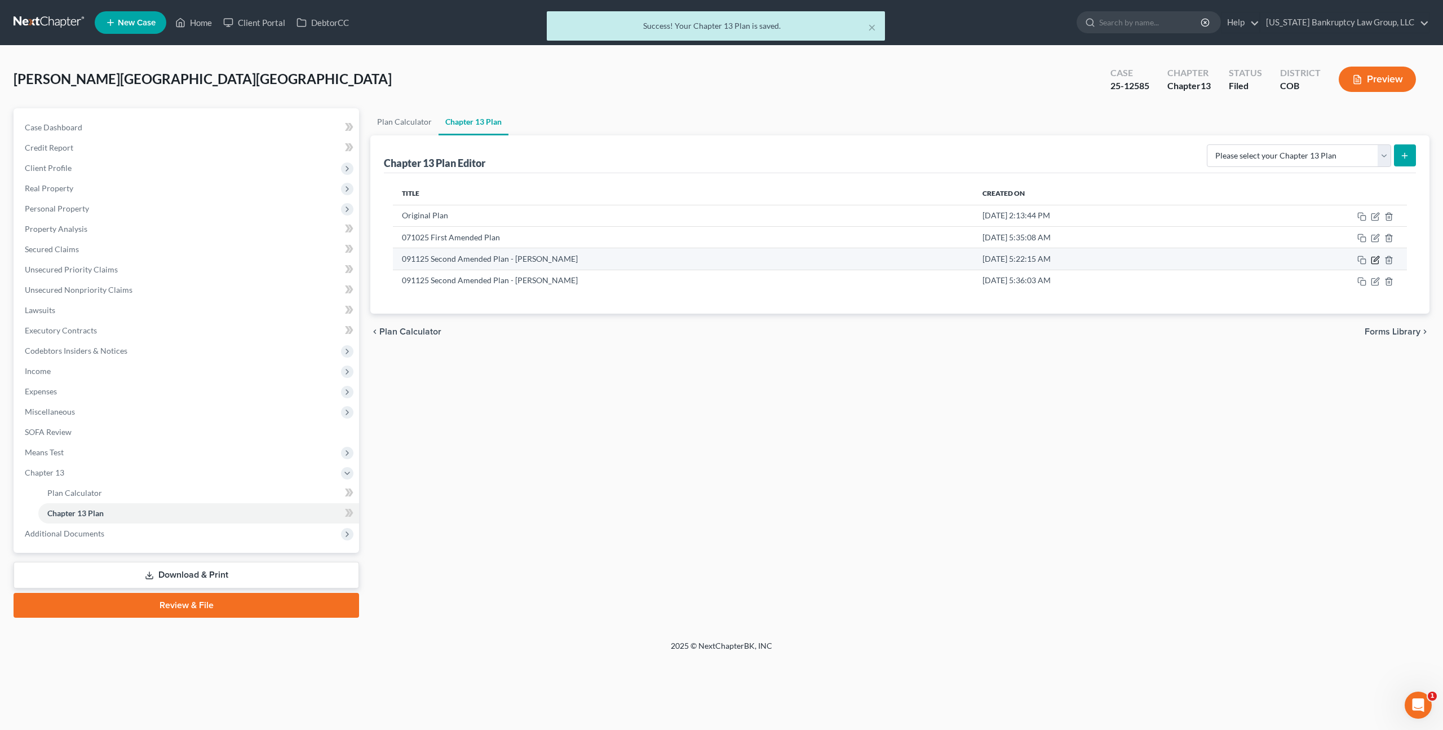
click at [1375, 260] on icon "button" at bounding box center [1376, 258] width 5 height 5
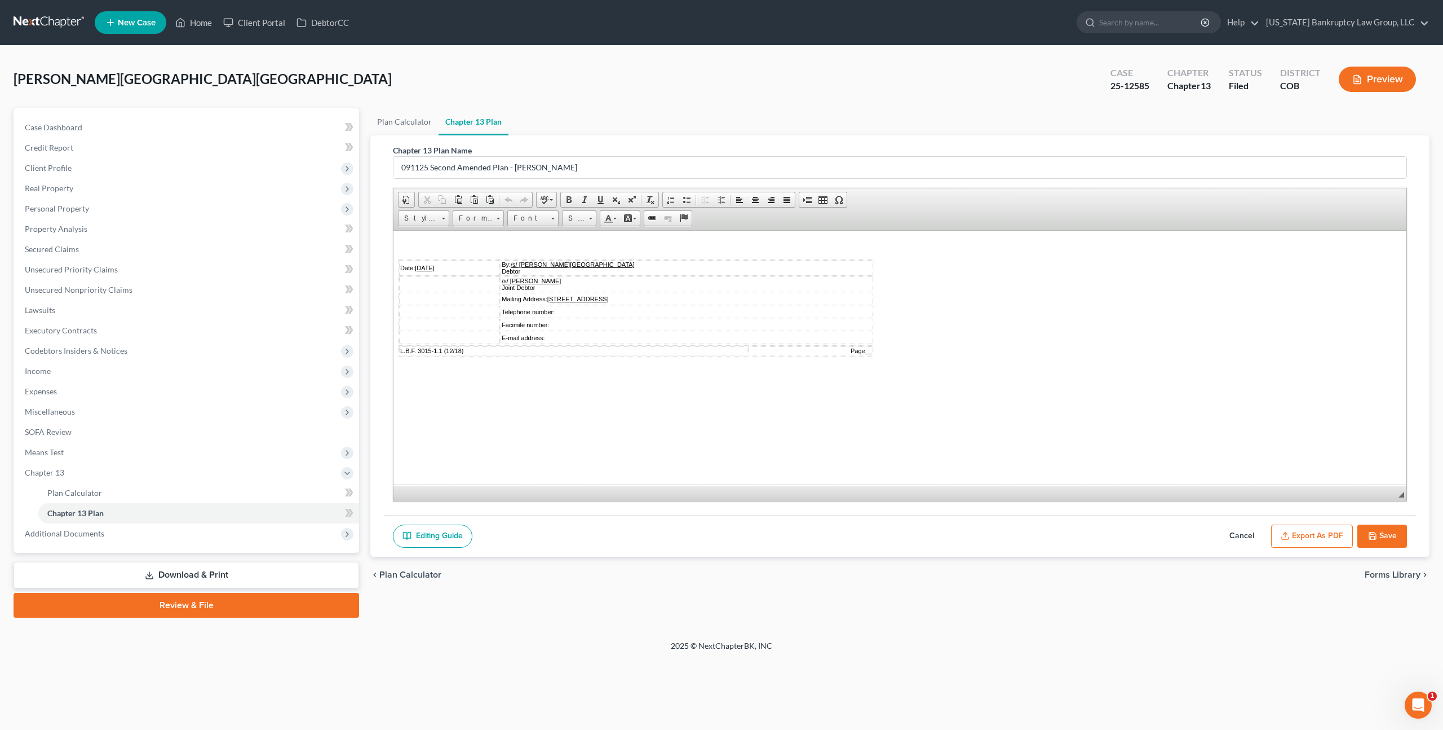
scroll to position [3172, 0]
drag, startPoint x: 566, startPoint y: 372, endPoint x: 519, endPoint y: 368, distance: 46.4
click at [519, 290] on tr "/s/ Joshua Ernesto Trinidad Joint Debtor" at bounding box center [636, 283] width 474 height 16
click at [1393, 536] on button "Save" at bounding box center [1383, 536] width 50 height 24
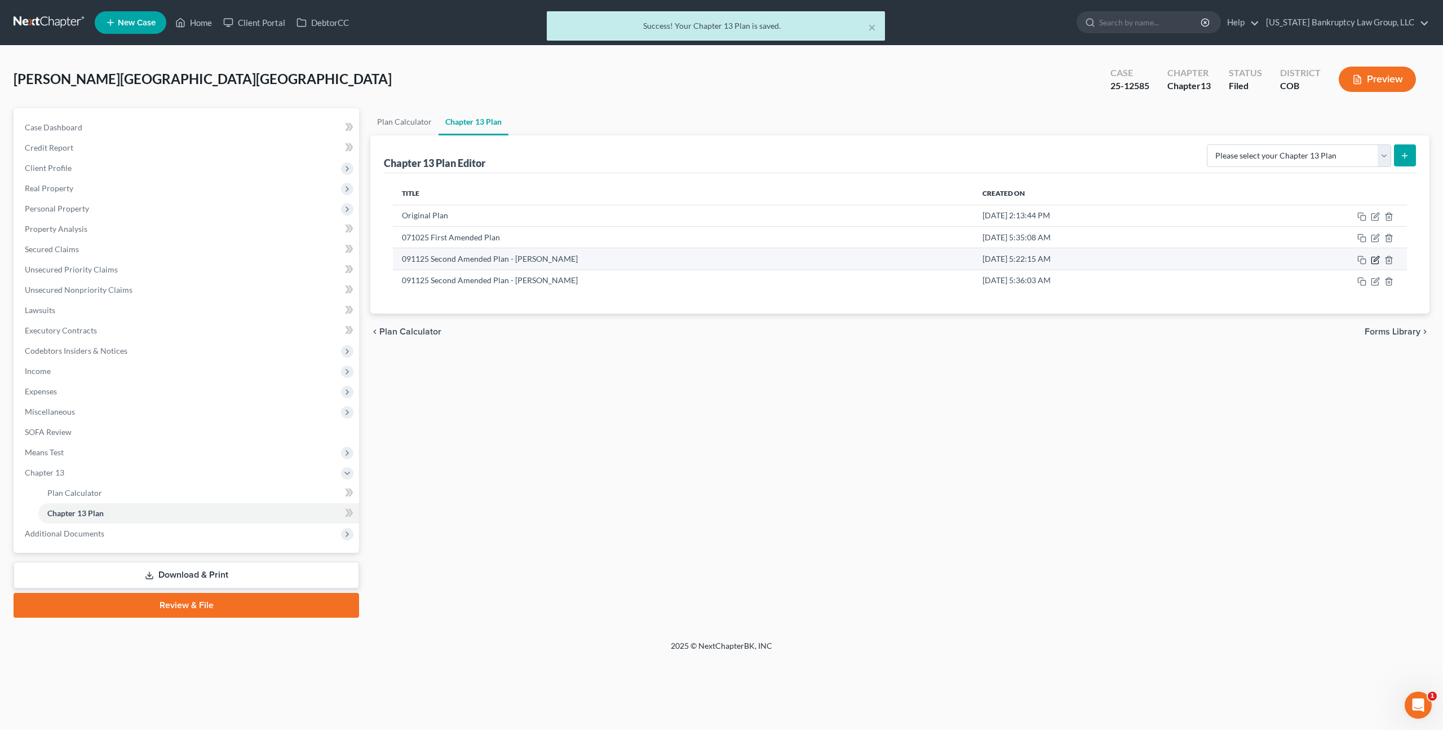
click at [1377, 259] on icon "button" at bounding box center [1376, 258] width 5 height 5
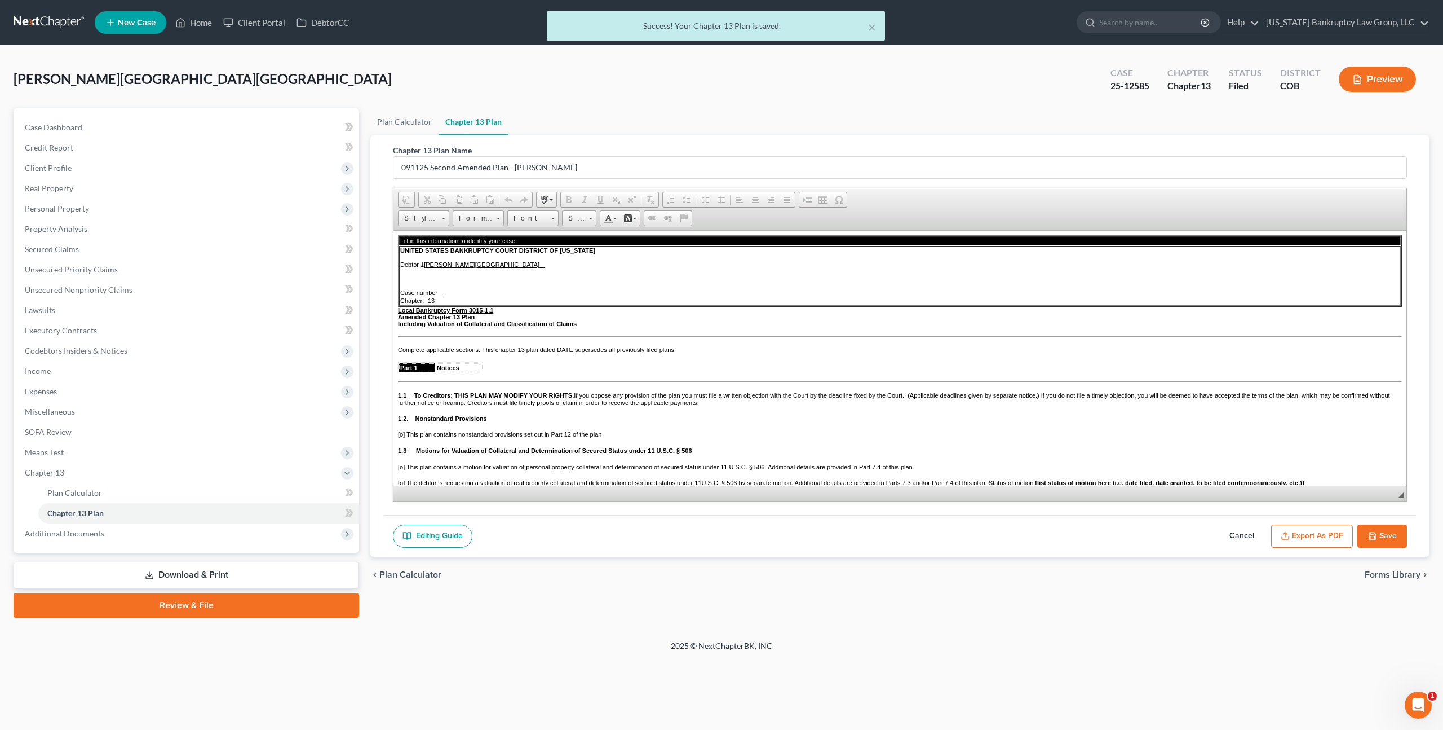
scroll to position [0, 0]
click at [1295, 533] on button "Export as PDF" at bounding box center [1312, 536] width 82 height 24
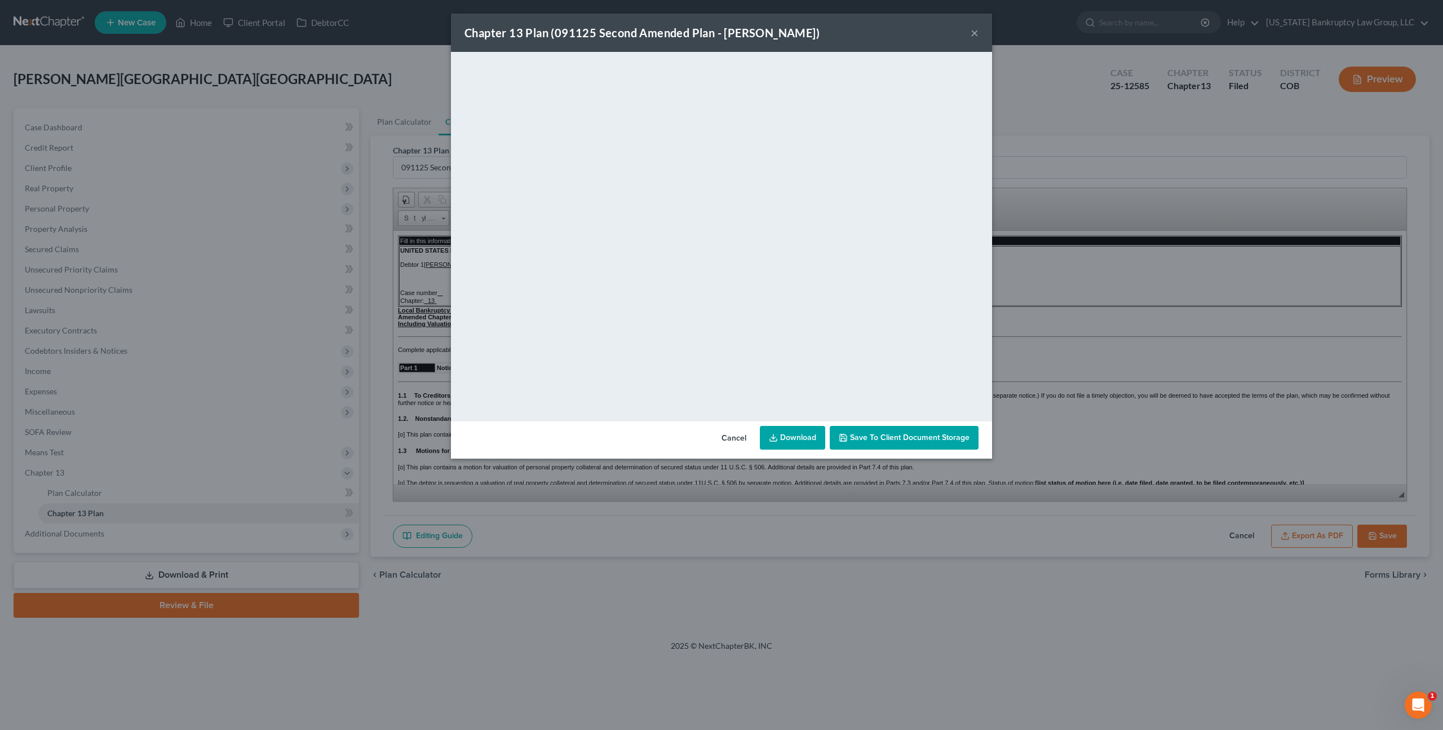
click at [976, 33] on button "×" at bounding box center [975, 33] width 8 height 14
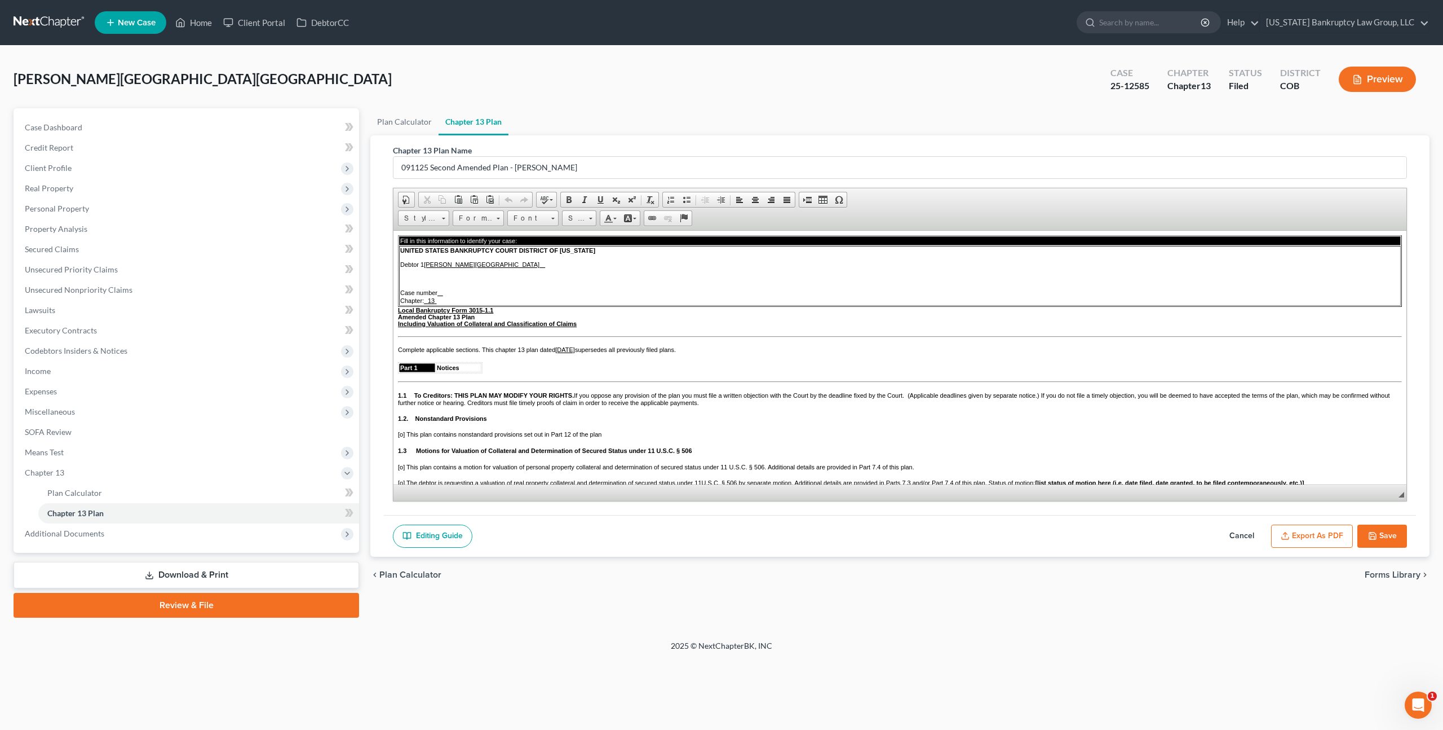
click at [1371, 533] on polyline "button" at bounding box center [1372, 533] width 3 height 2
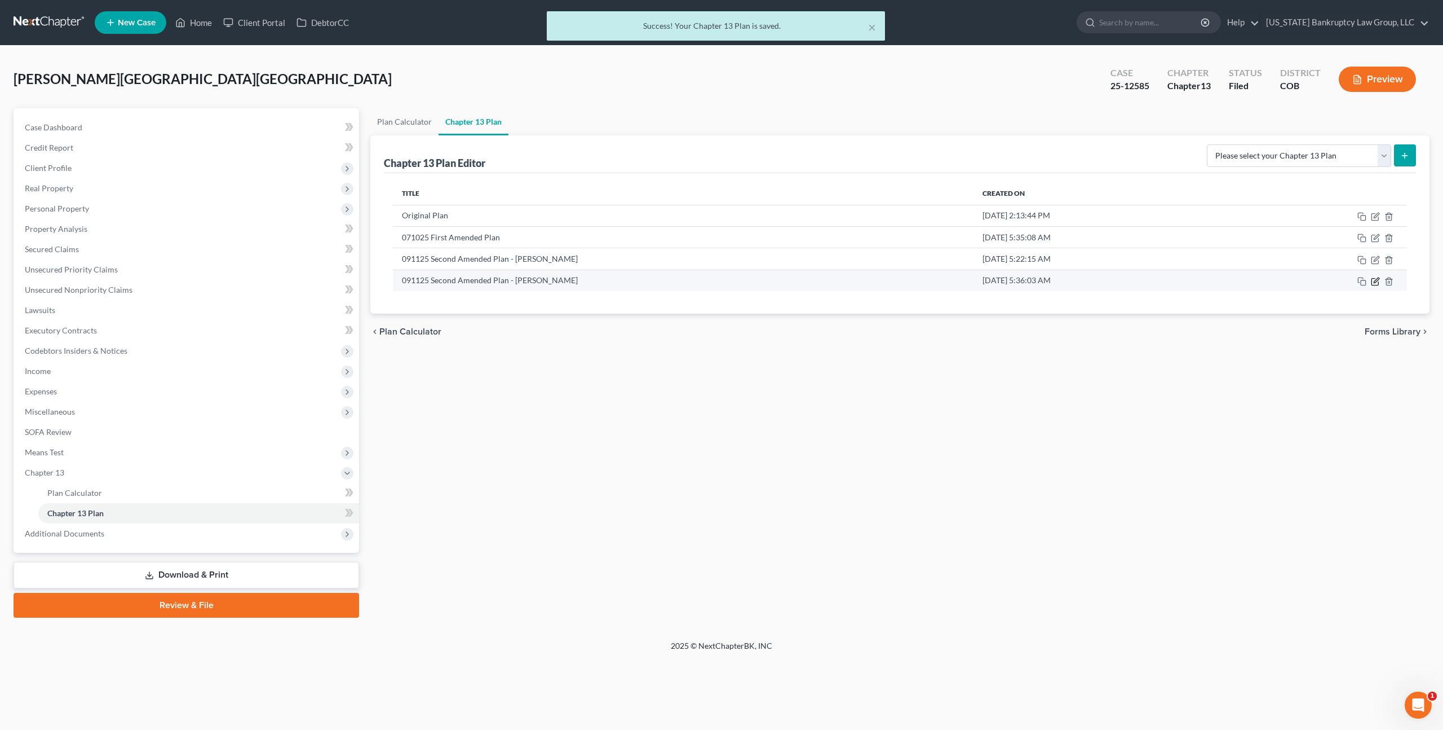
click at [1374, 280] on icon "button" at bounding box center [1375, 281] width 9 height 9
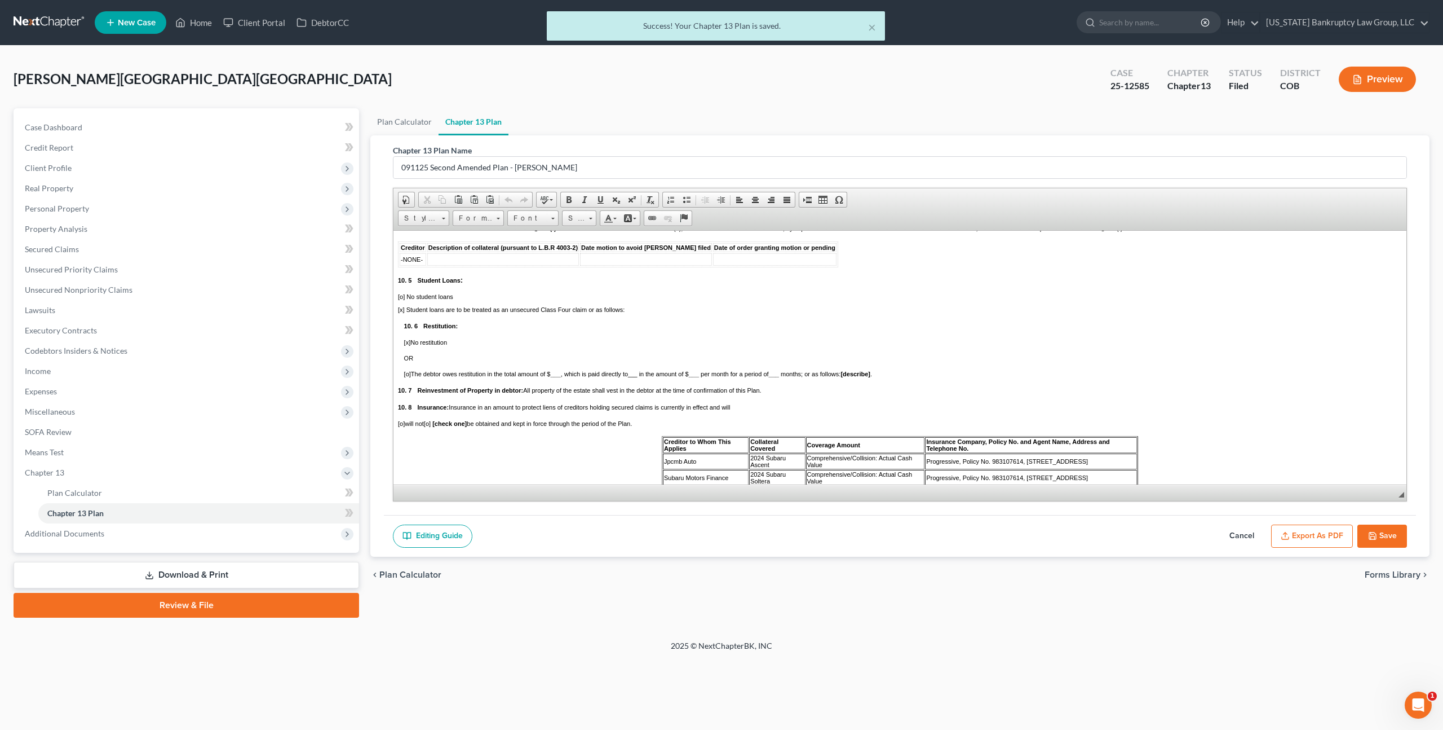
scroll to position [2514, 0]
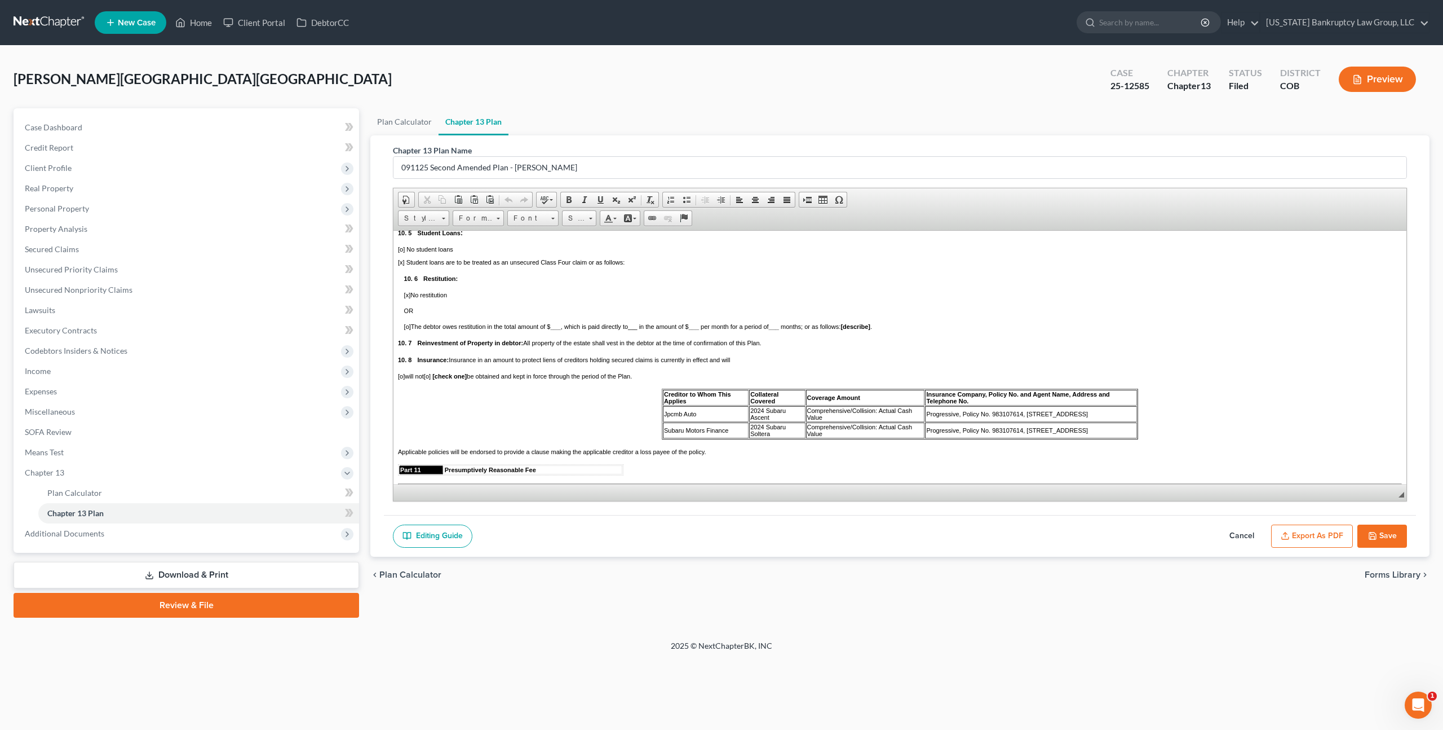
click at [1297, 532] on button "Export as PDF" at bounding box center [1312, 536] width 82 height 24
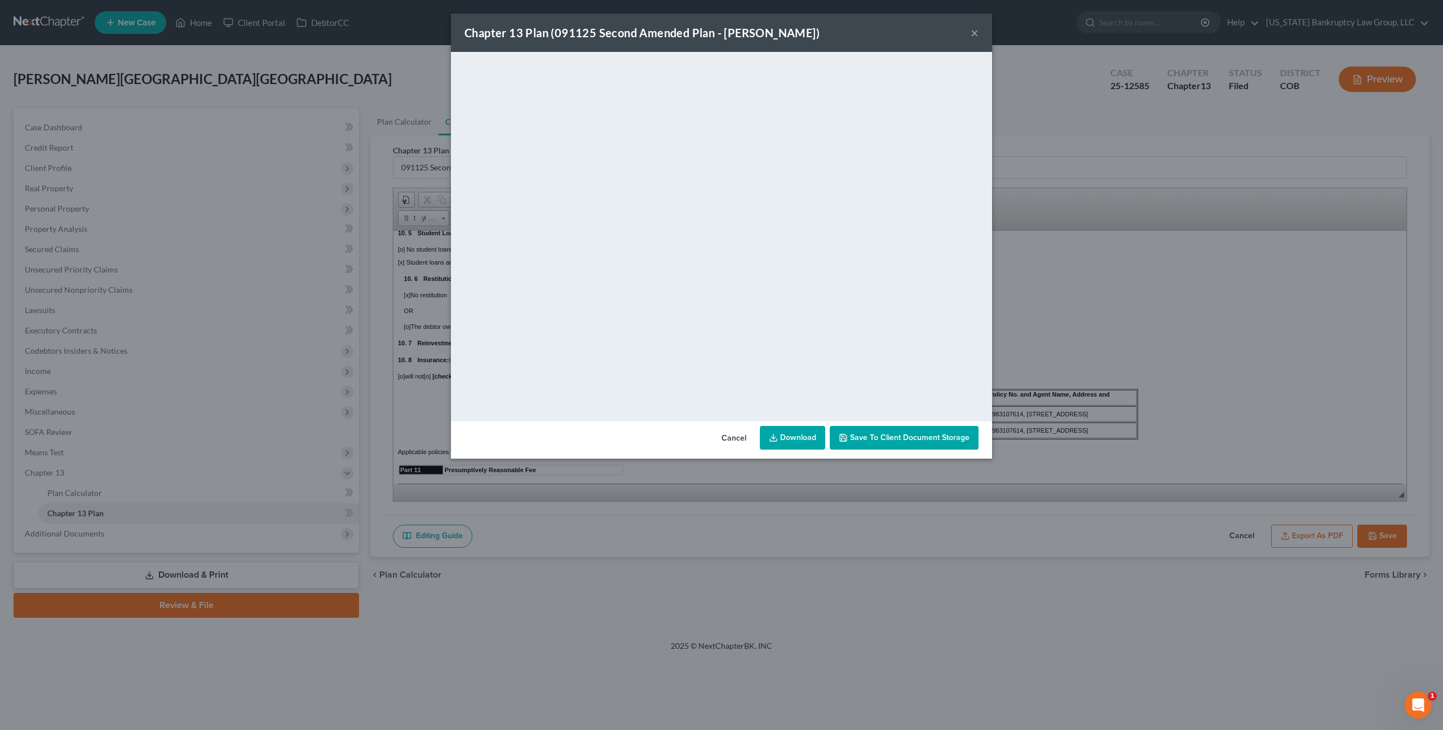
click at [972, 34] on button "×" at bounding box center [975, 33] width 8 height 14
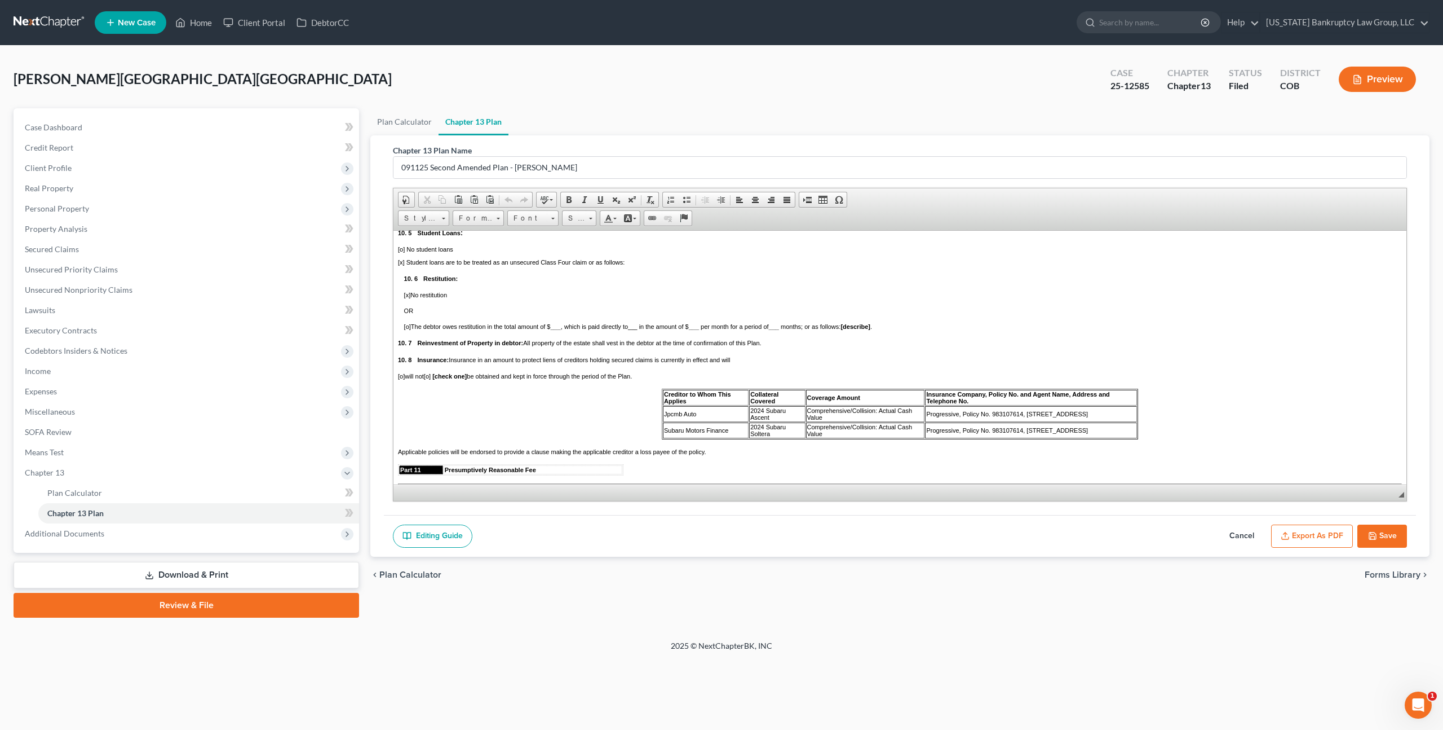
click at [1383, 532] on button "Save" at bounding box center [1383, 536] width 50 height 24
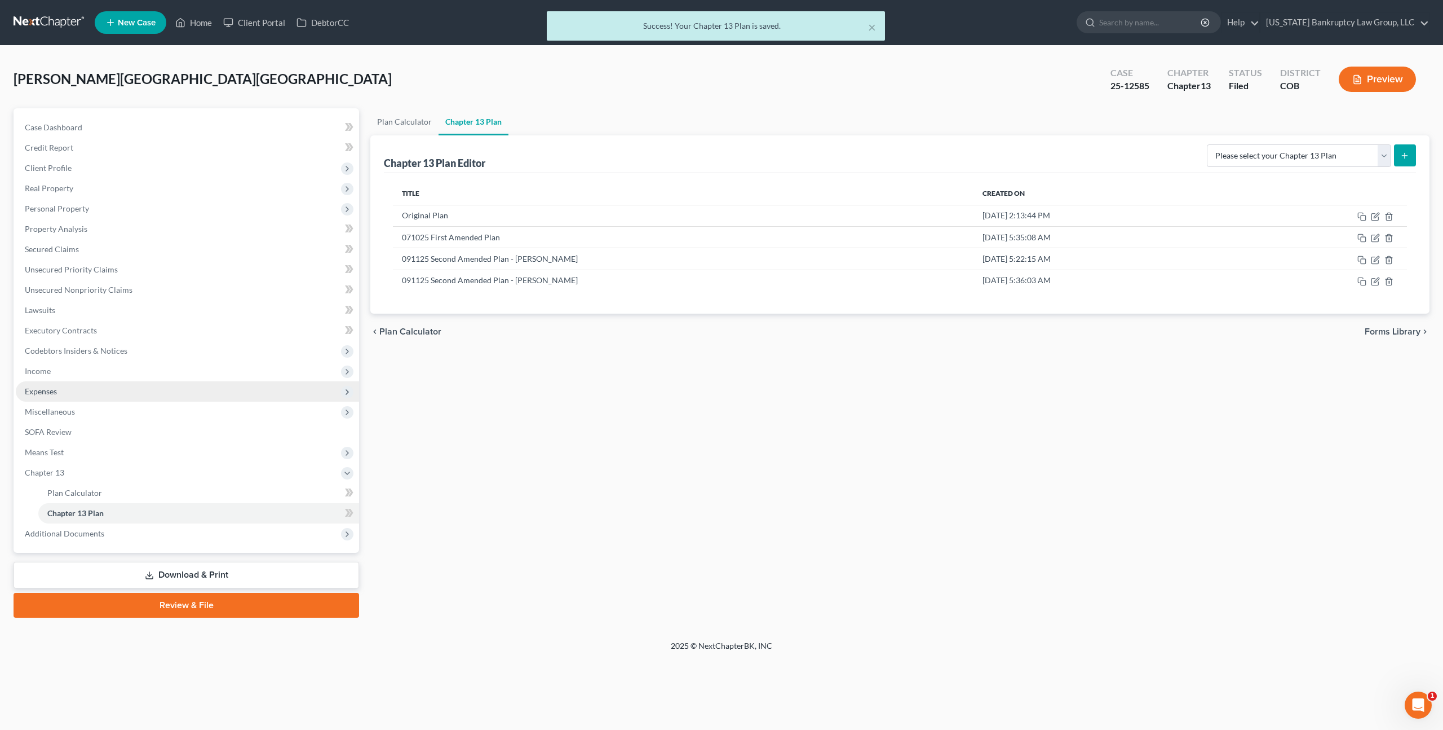
click at [60, 395] on span "Expenses" at bounding box center [187, 391] width 343 height 20
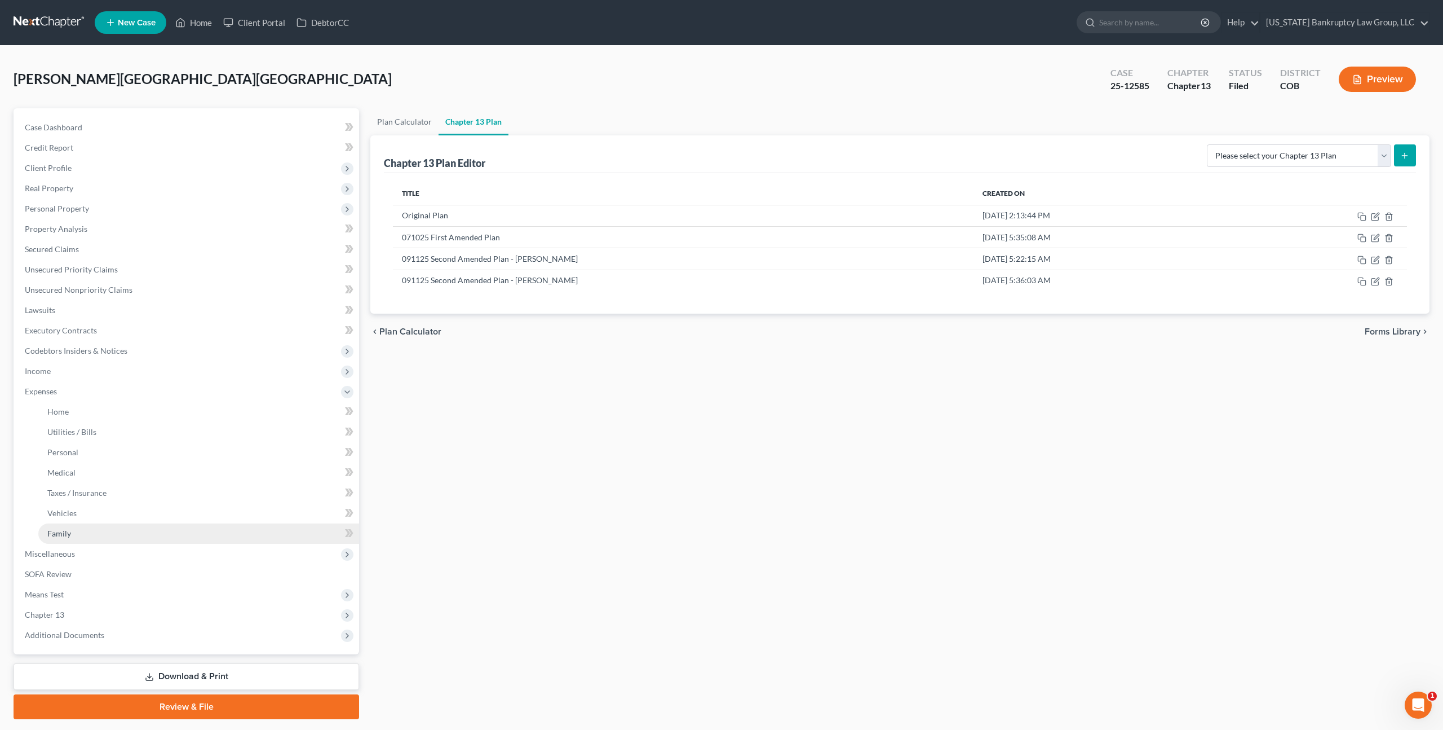
click at [69, 535] on span "Family" at bounding box center [59, 533] width 24 height 10
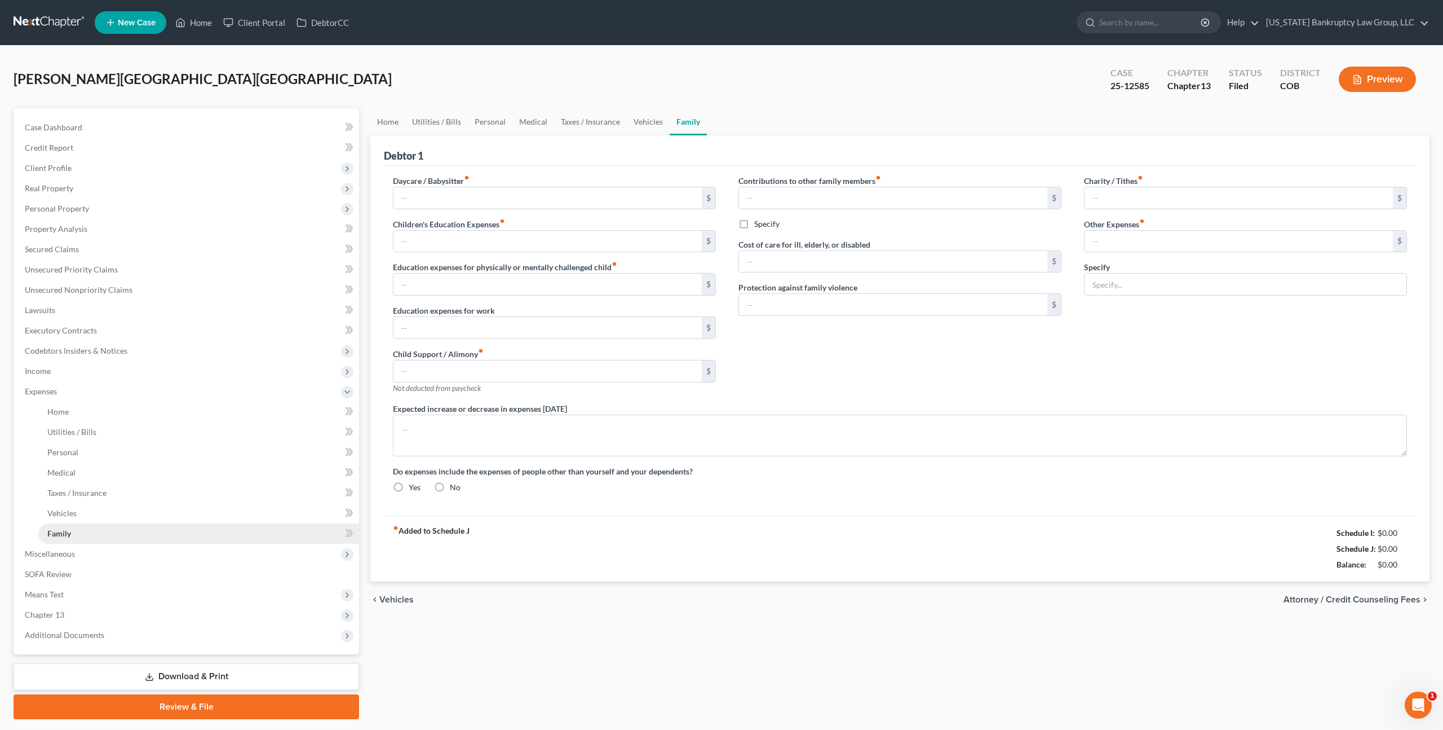
type input "150.00"
type input "Professional membership and continuing education expenses"
radio input "true"
click at [1136, 310] on button "Add Other Expenses" at bounding box center [1129, 311] width 91 height 9
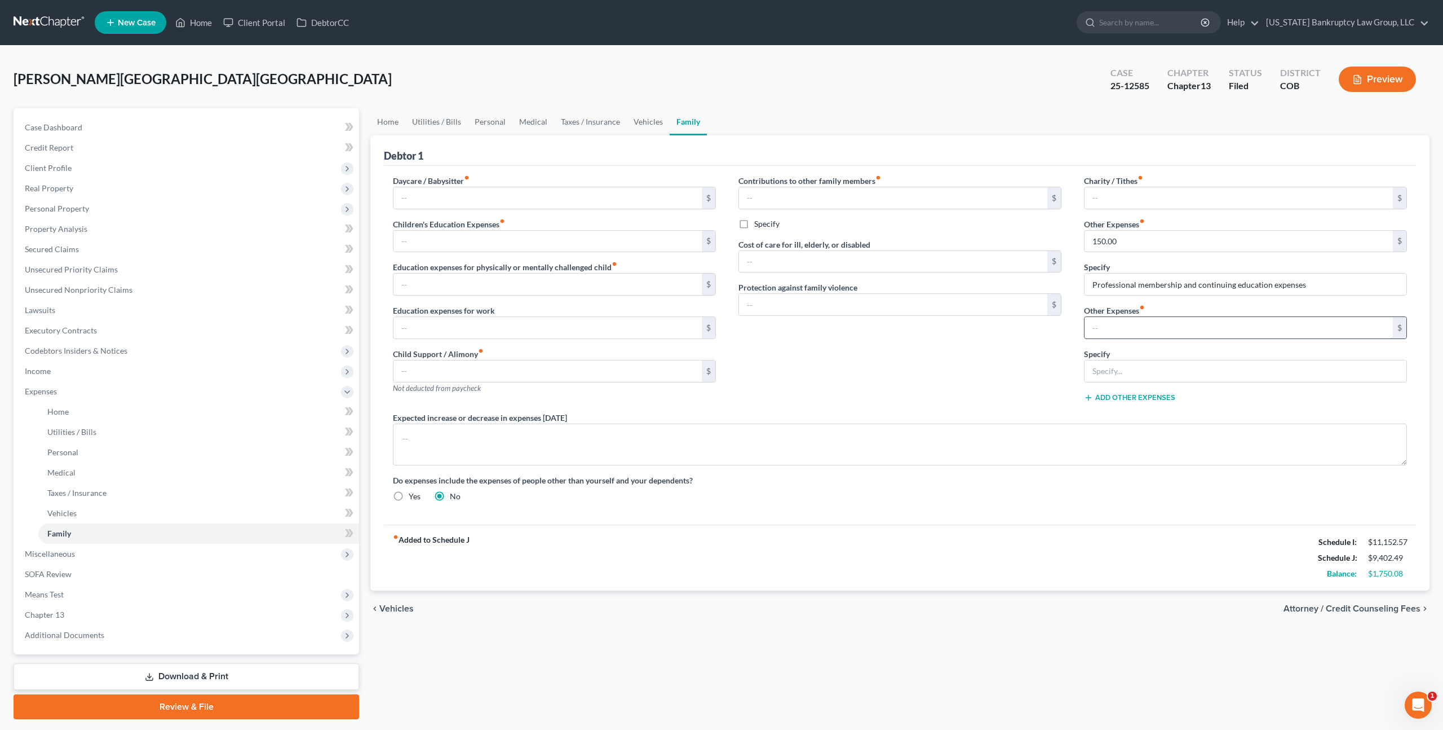
click at [1108, 327] on input "text" at bounding box center [1239, 327] width 308 height 21
type input "0"
type input "1,075.00"
click at [1094, 367] on input "text" at bounding box center [1246, 370] width 322 height 21
type input "Spouse's Chapter 13 Payment"
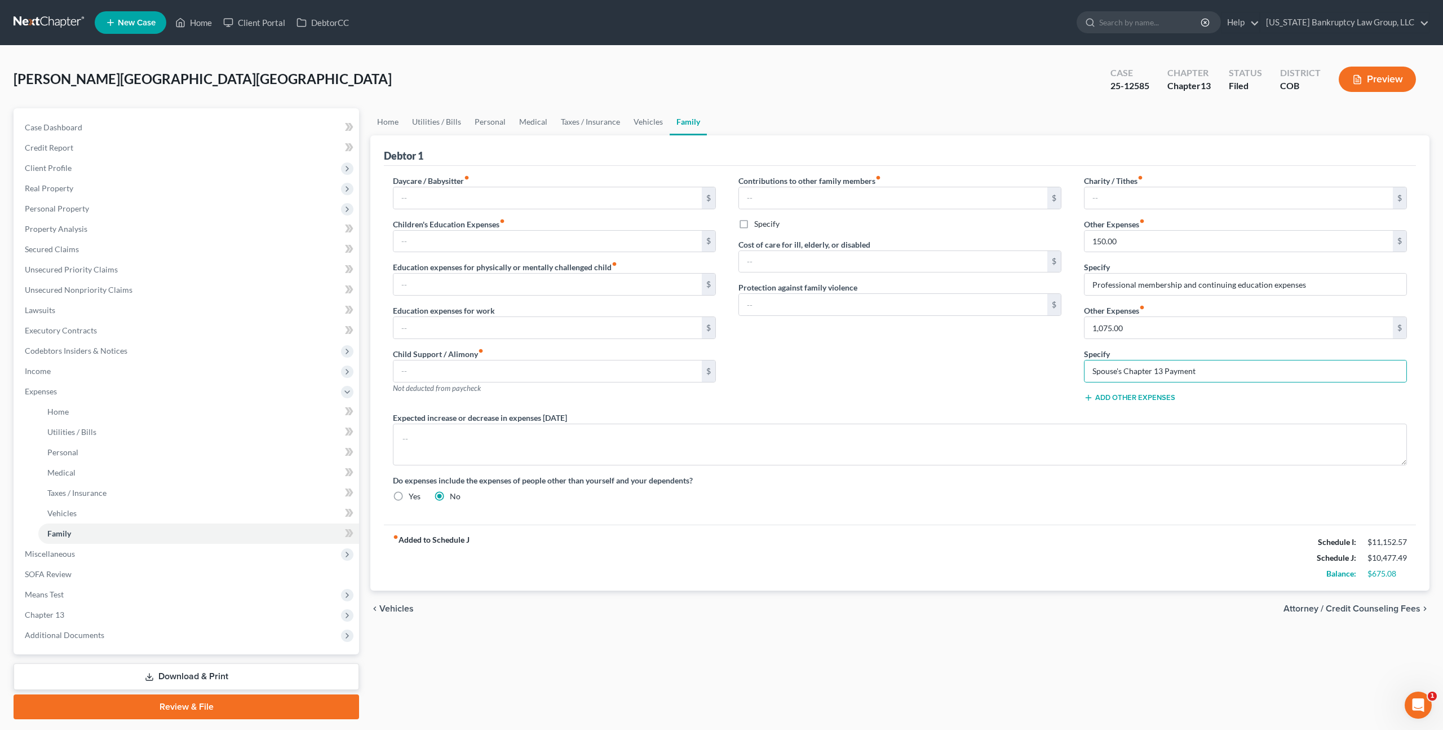
click at [184, 669] on link "Download & Print" at bounding box center [187, 676] width 346 height 27
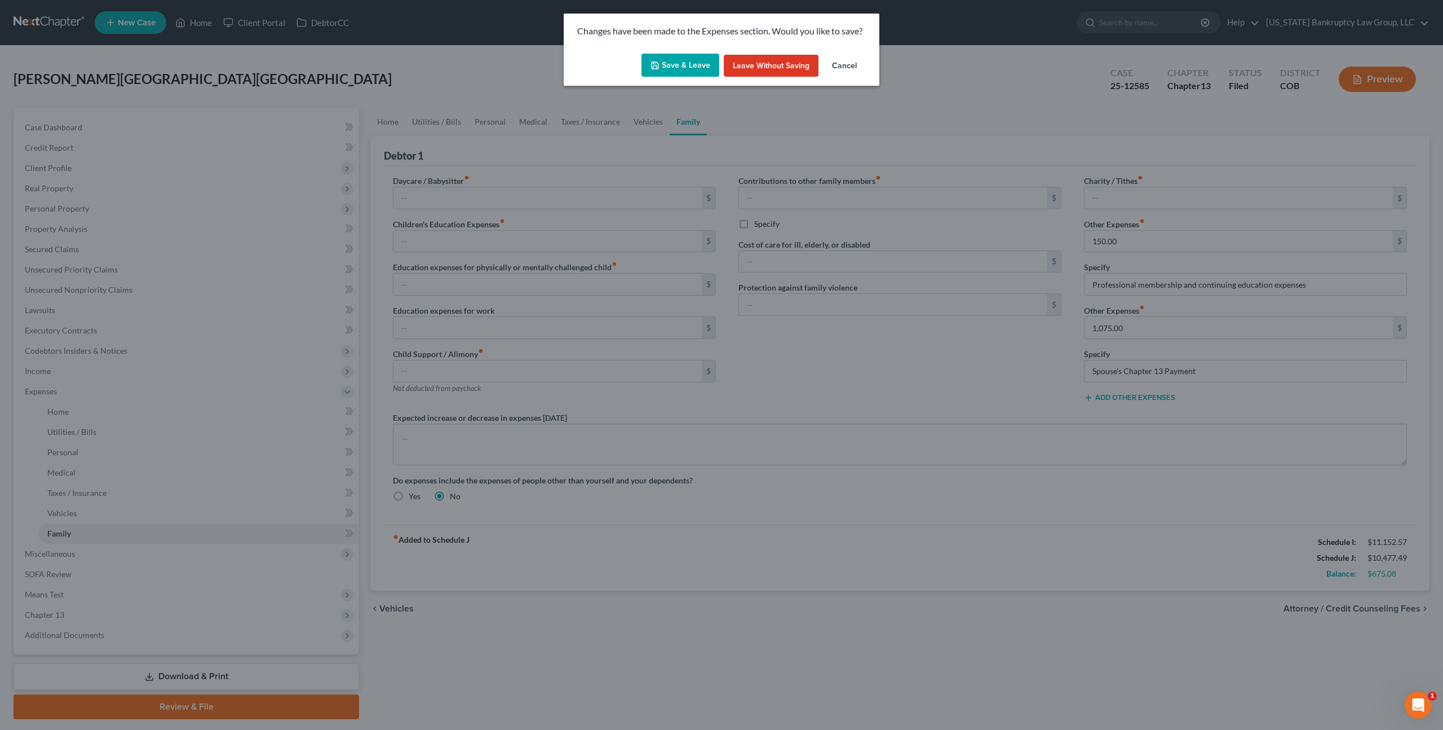
click at [685, 68] on button "Save & Leave" at bounding box center [681, 66] width 78 height 24
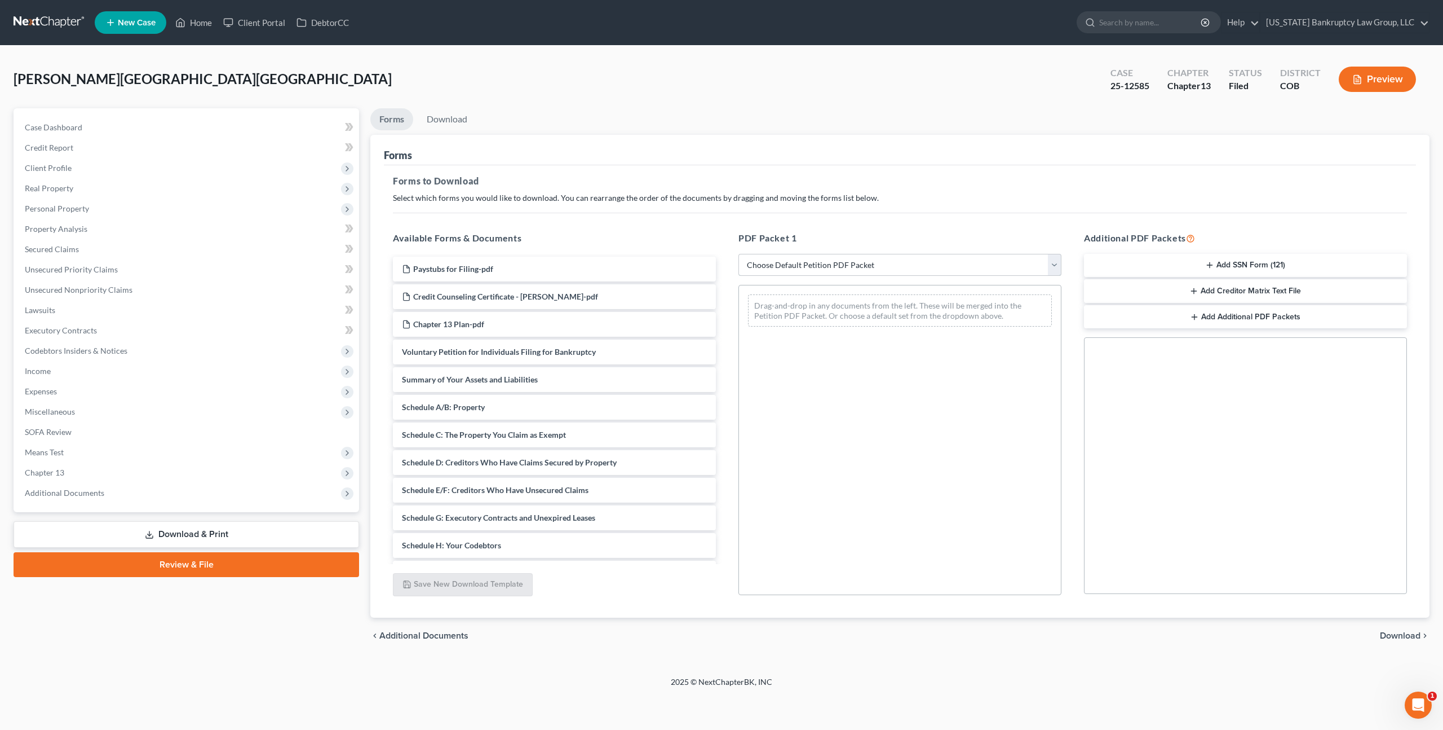
click at [811, 263] on select "Choose Default Petition PDF Packet Complete Bankruptcy Petition (all forms and …" at bounding box center [900, 265] width 323 height 23
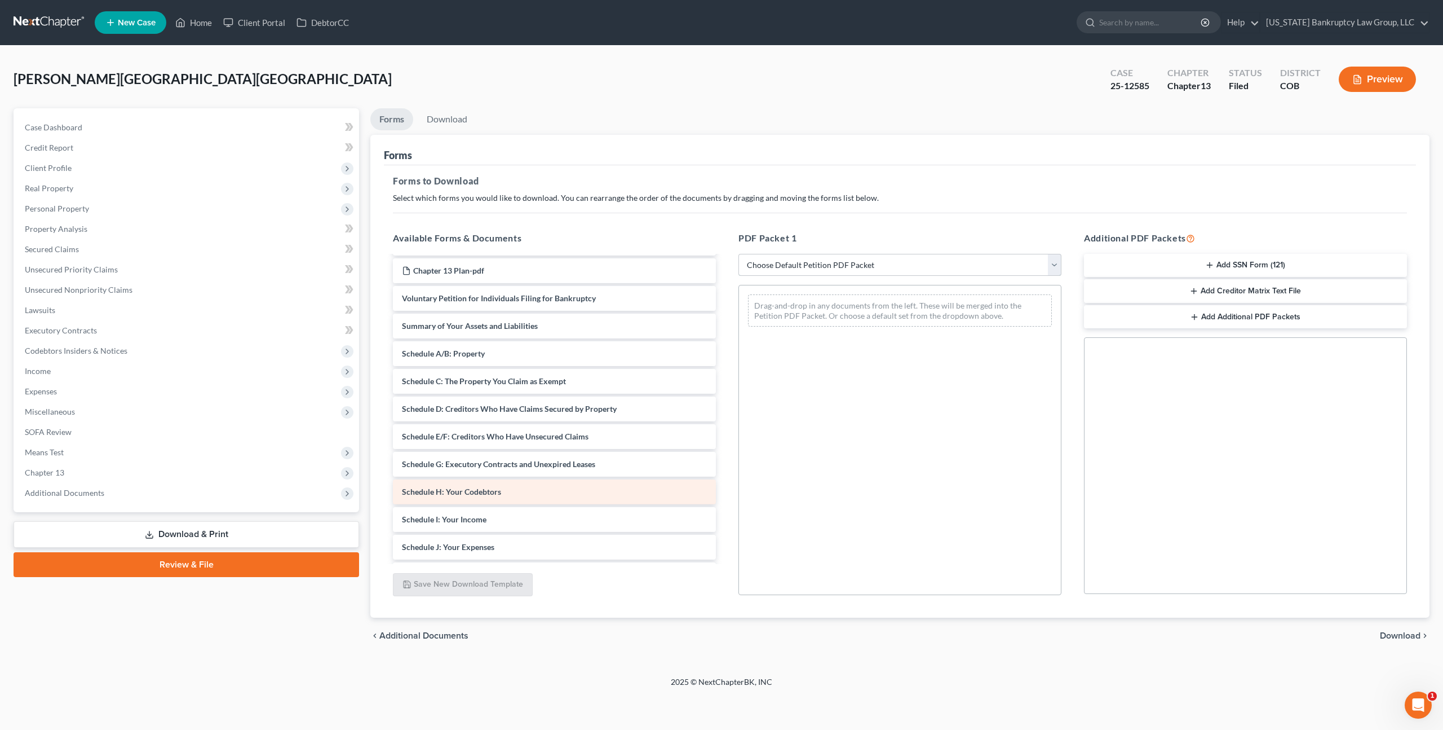
scroll to position [67, 0]
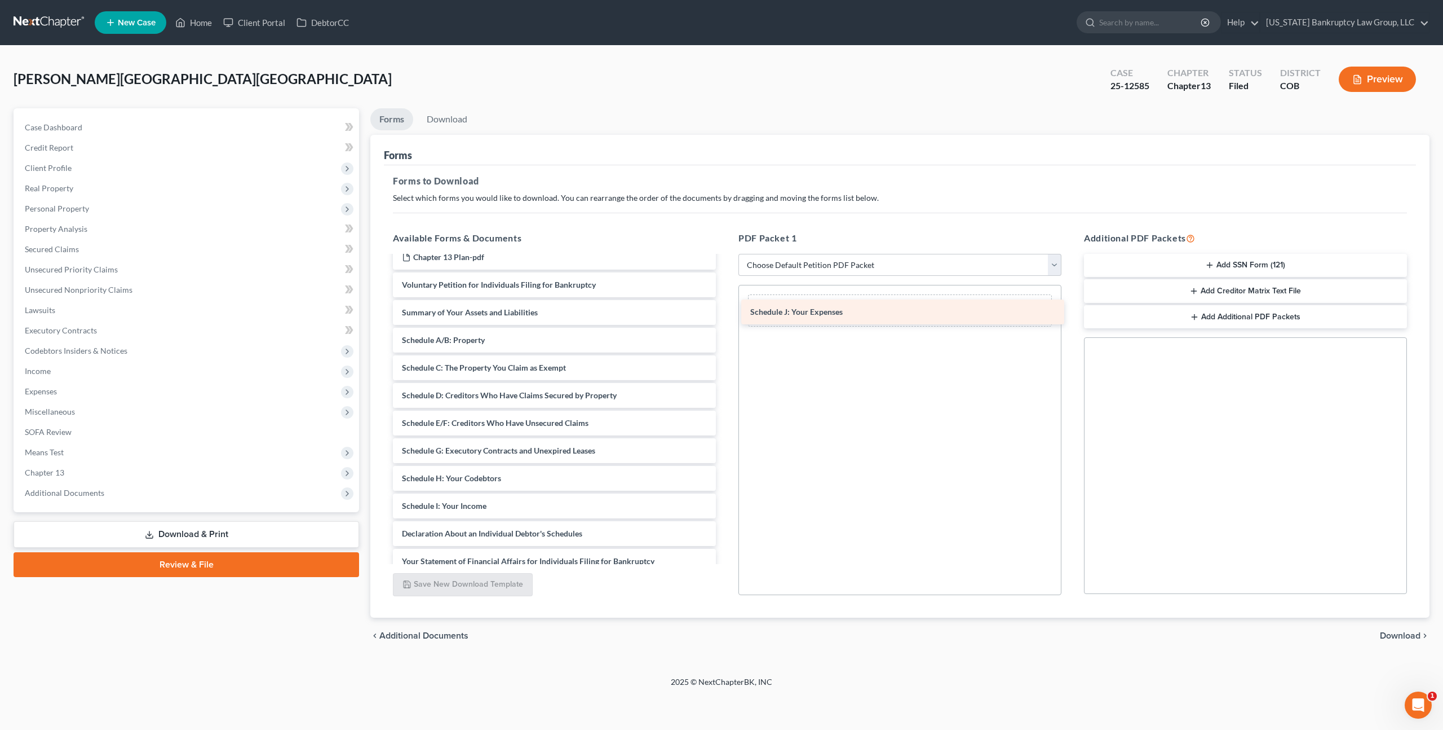
drag, startPoint x: 460, startPoint y: 528, endPoint x: 808, endPoint y: 307, distance: 412.6
click at [725, 307] on div "Schedule J: Your Expenses Paystubs for Filing-pdf Credit Counseling Certificate…" at bounding box center [554, 464] width 341 height 550
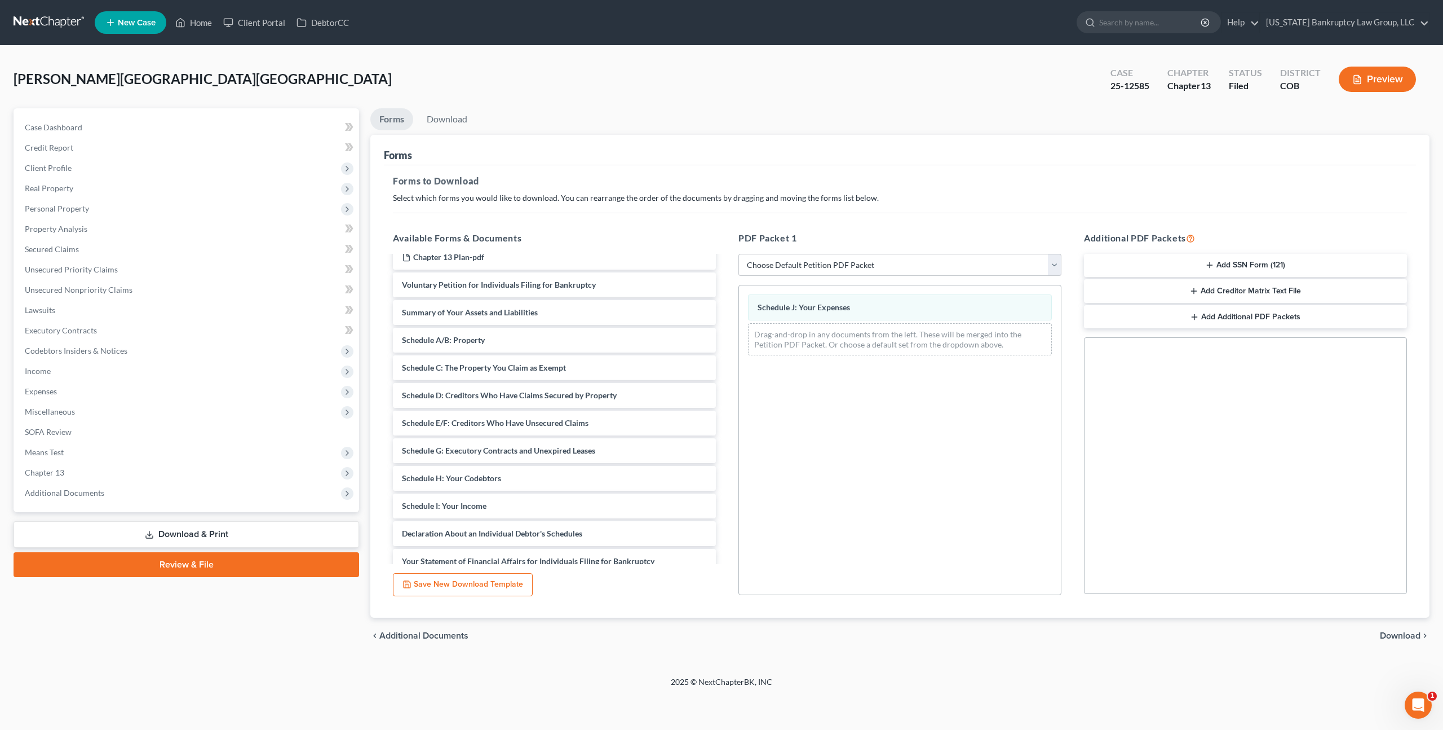
click at [1391, 633] on span "Download" at bounding box center [1400, 635] width 41 height 9
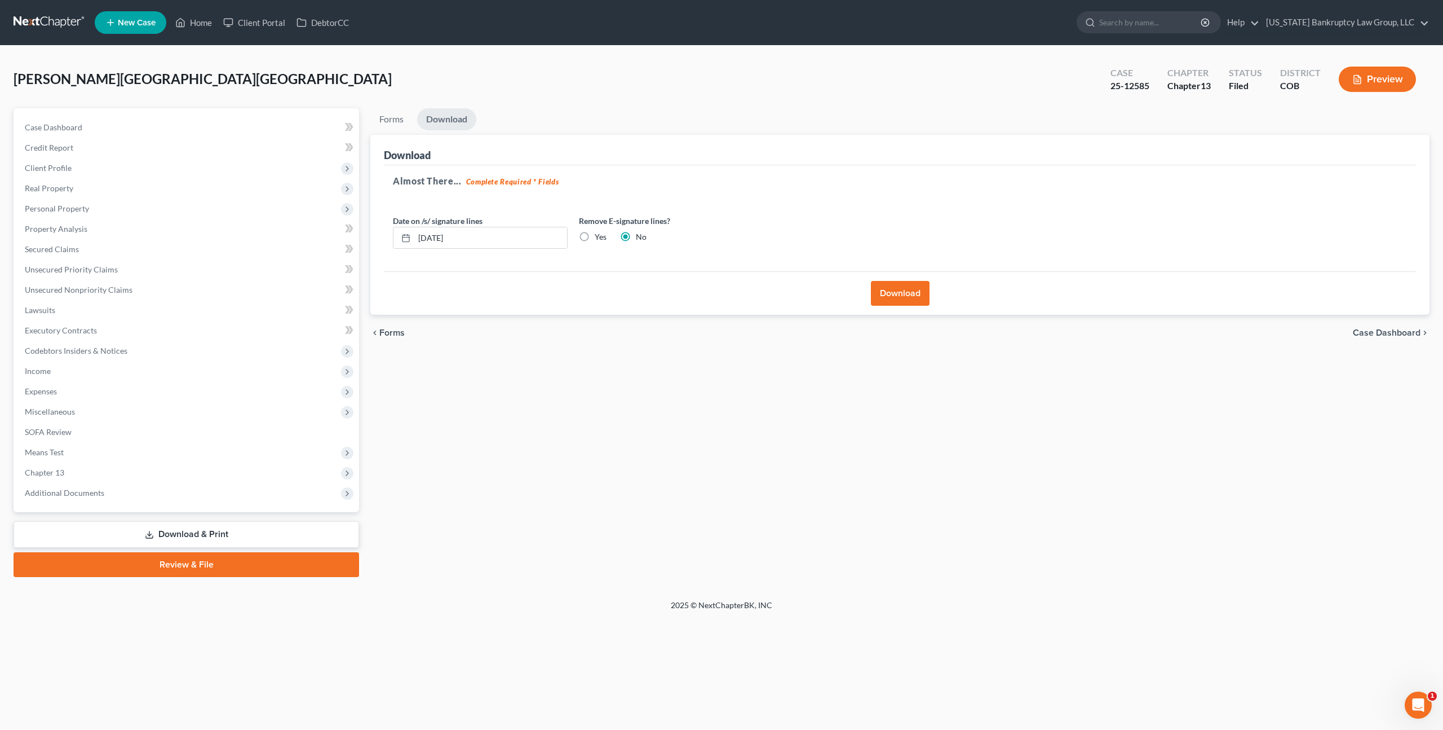
click at [902, 297] on button "Download" at bounding box center [900, 293] width 59 height 25
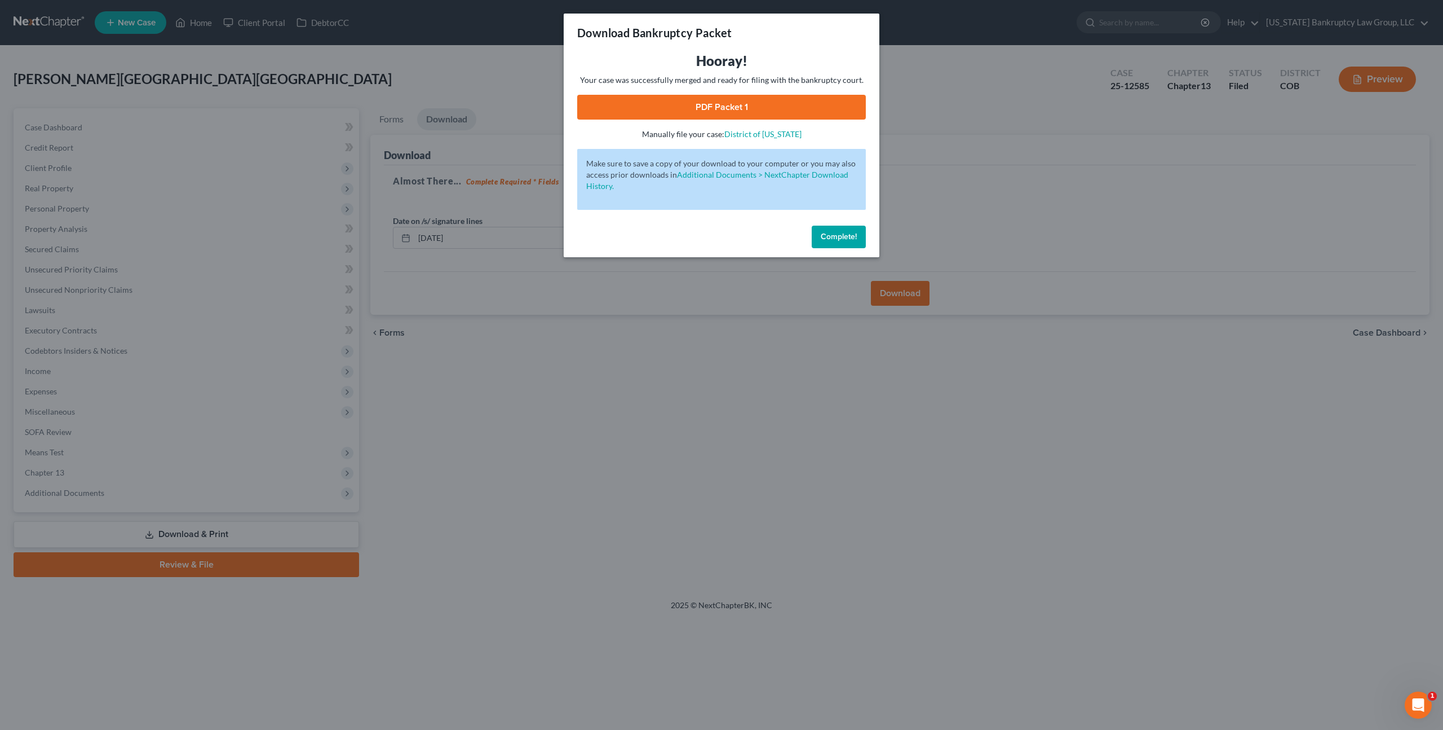
click at [751, 109] on link "PDF Packet 1" at bounding box center [721, 107] width 289 height 25
click at [832, 235] on span "Complete!" at bounding box center [839, 237] width 36 height 10
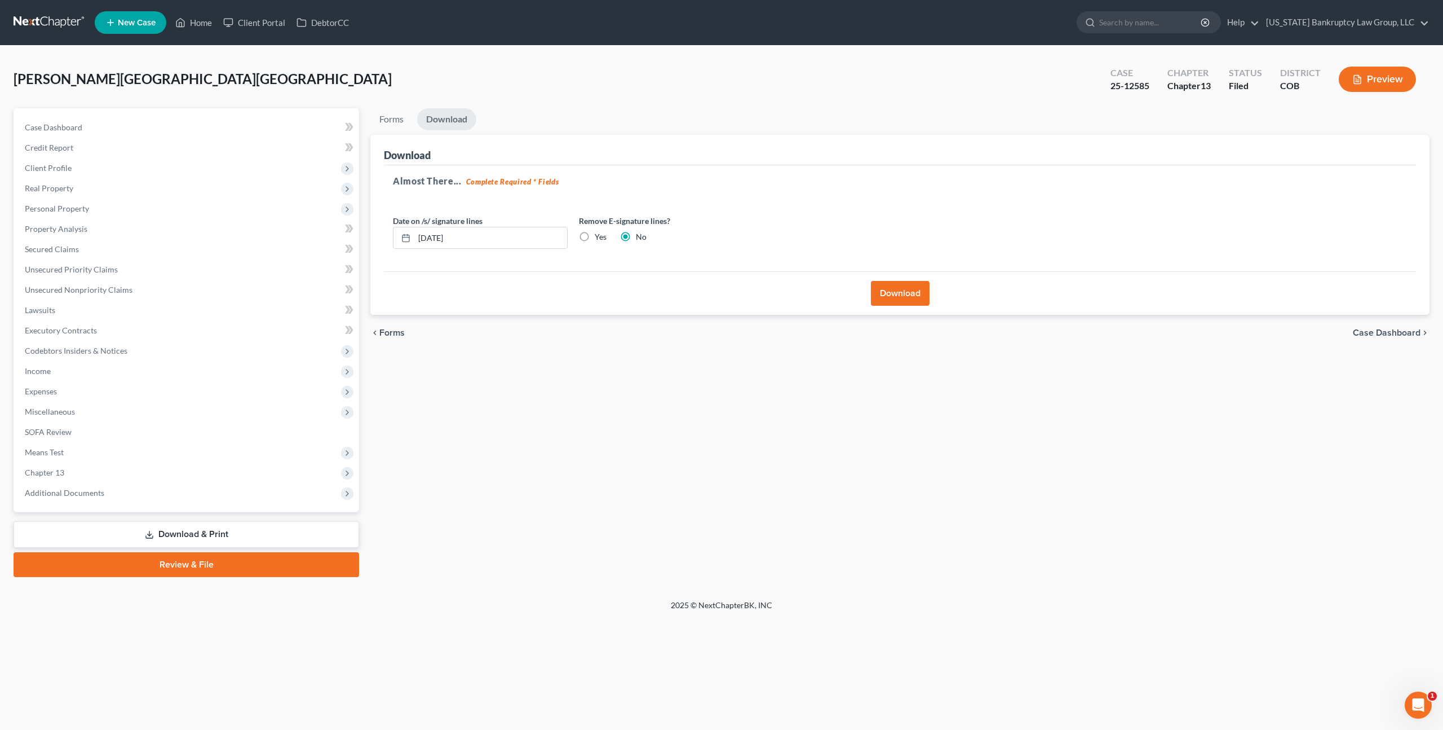
click at [63, 25] on link at bounding box center [50, 22] width 72 height 20
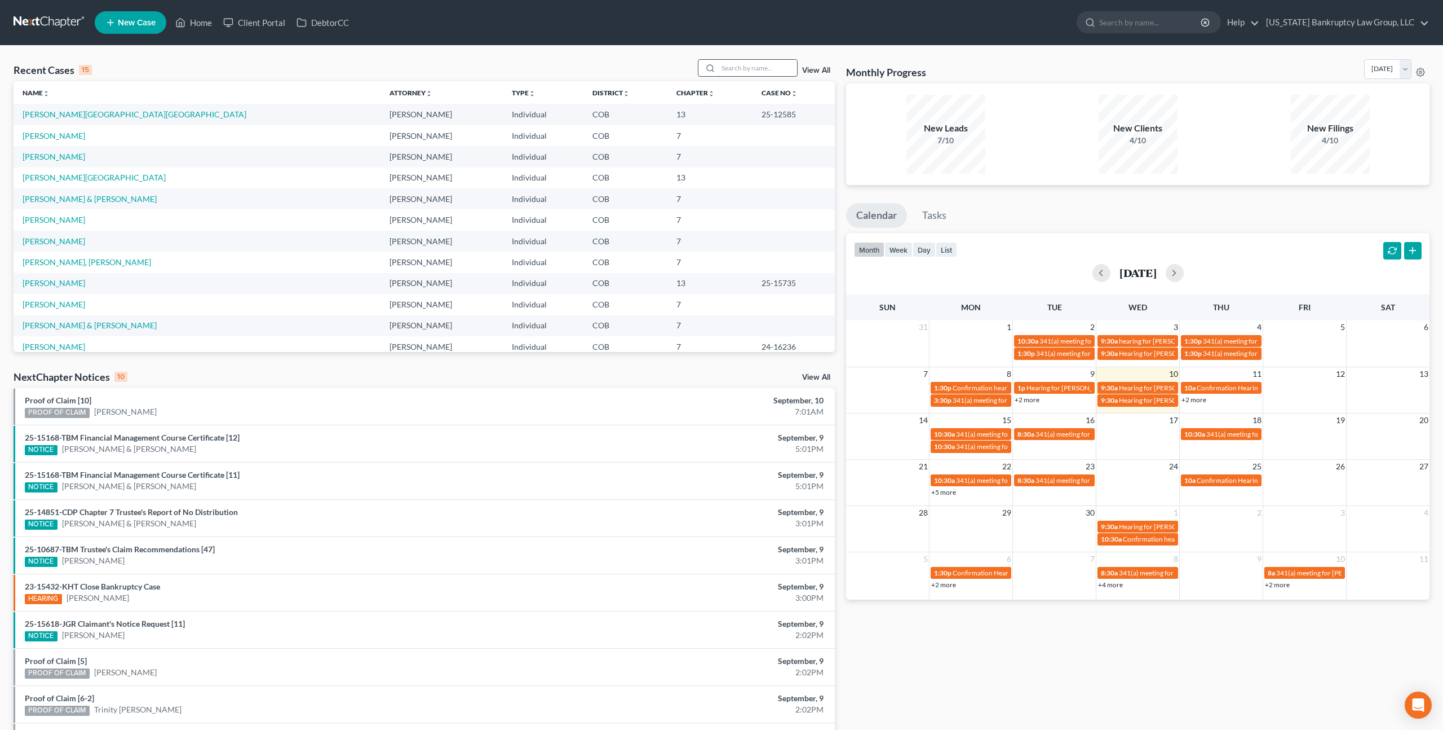
click at [735, 70] on input "search" at bounding box center [757, 68] width 79 height 16
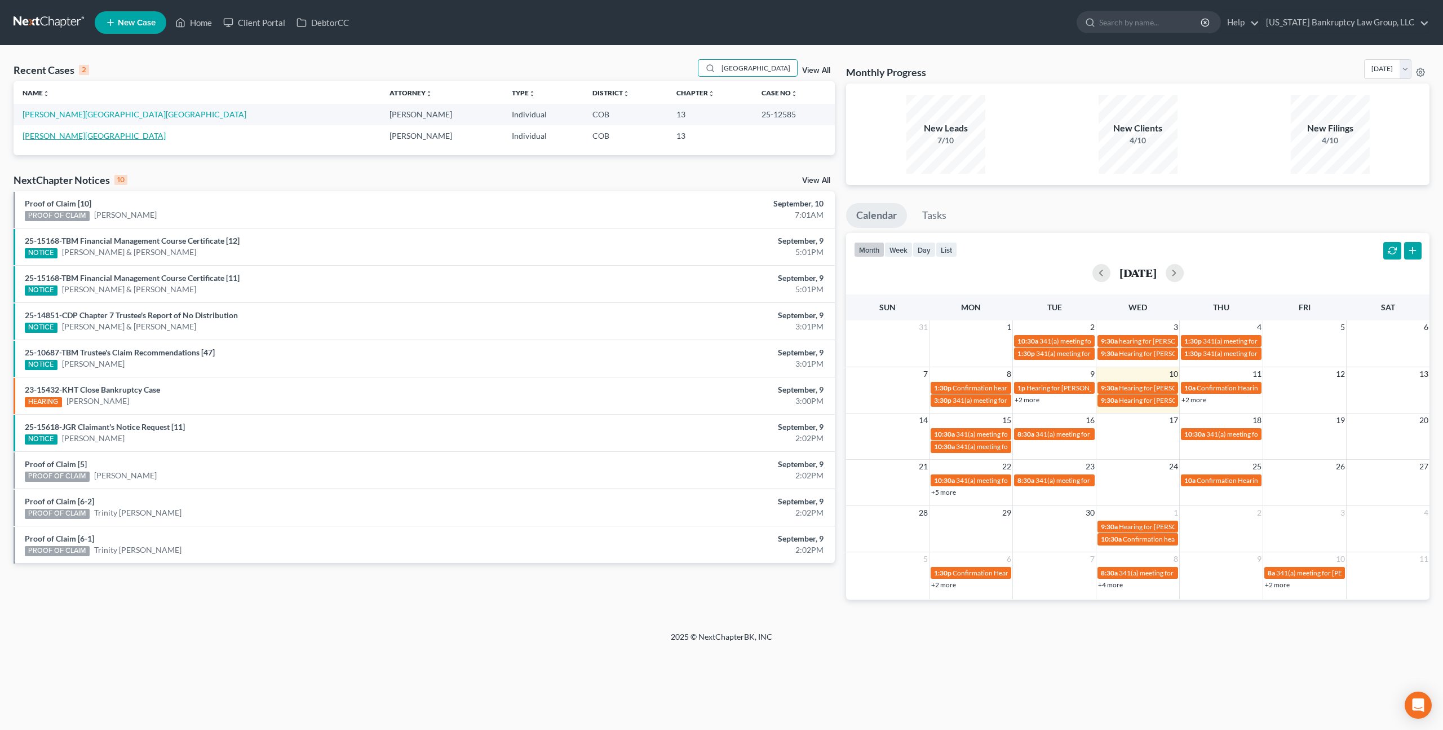
type input "trinidad"
click at [81, 133] on link "Bustamante-Trinidad, Joshua" at bounding box center [94, 136] width 143 height 10
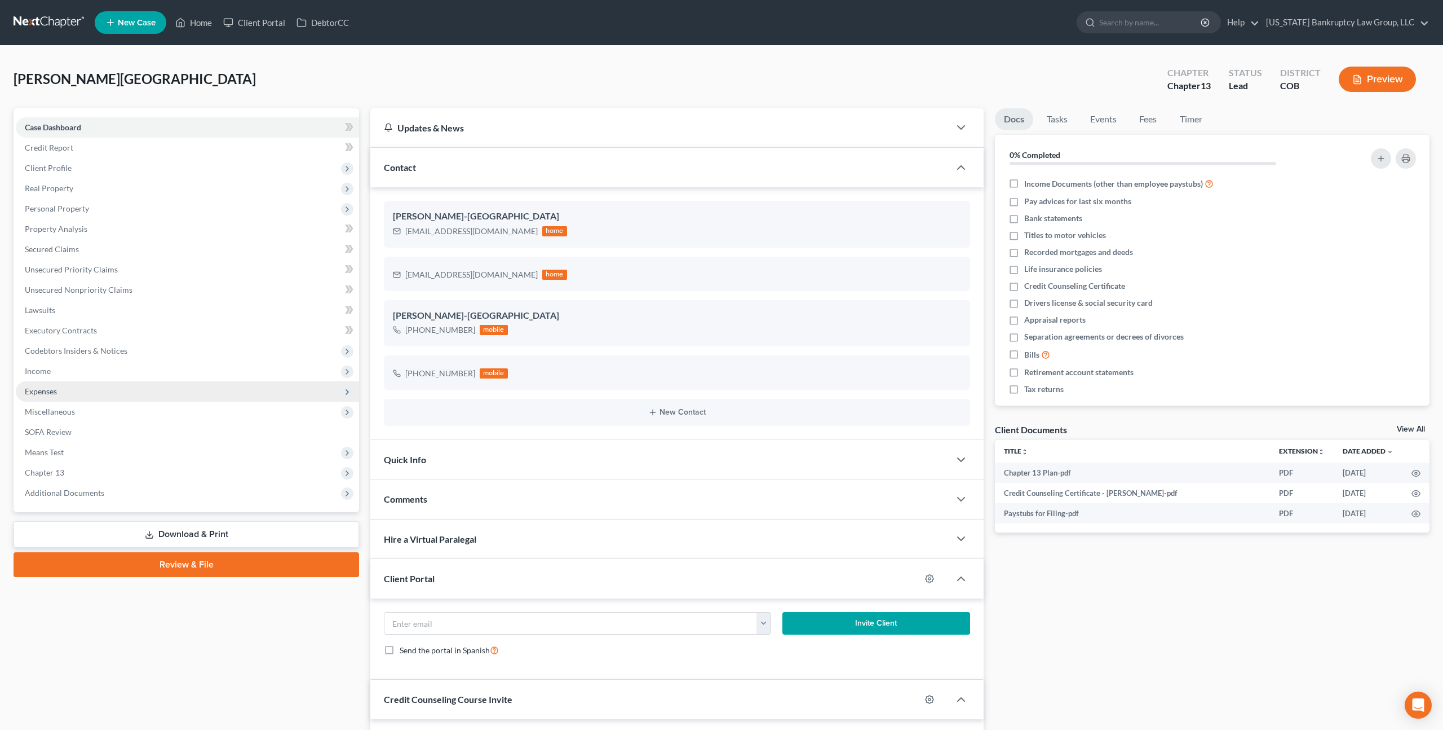
click at [85, 391] on span "Expenses" at bounding box center [187, 391] width 343 height 20
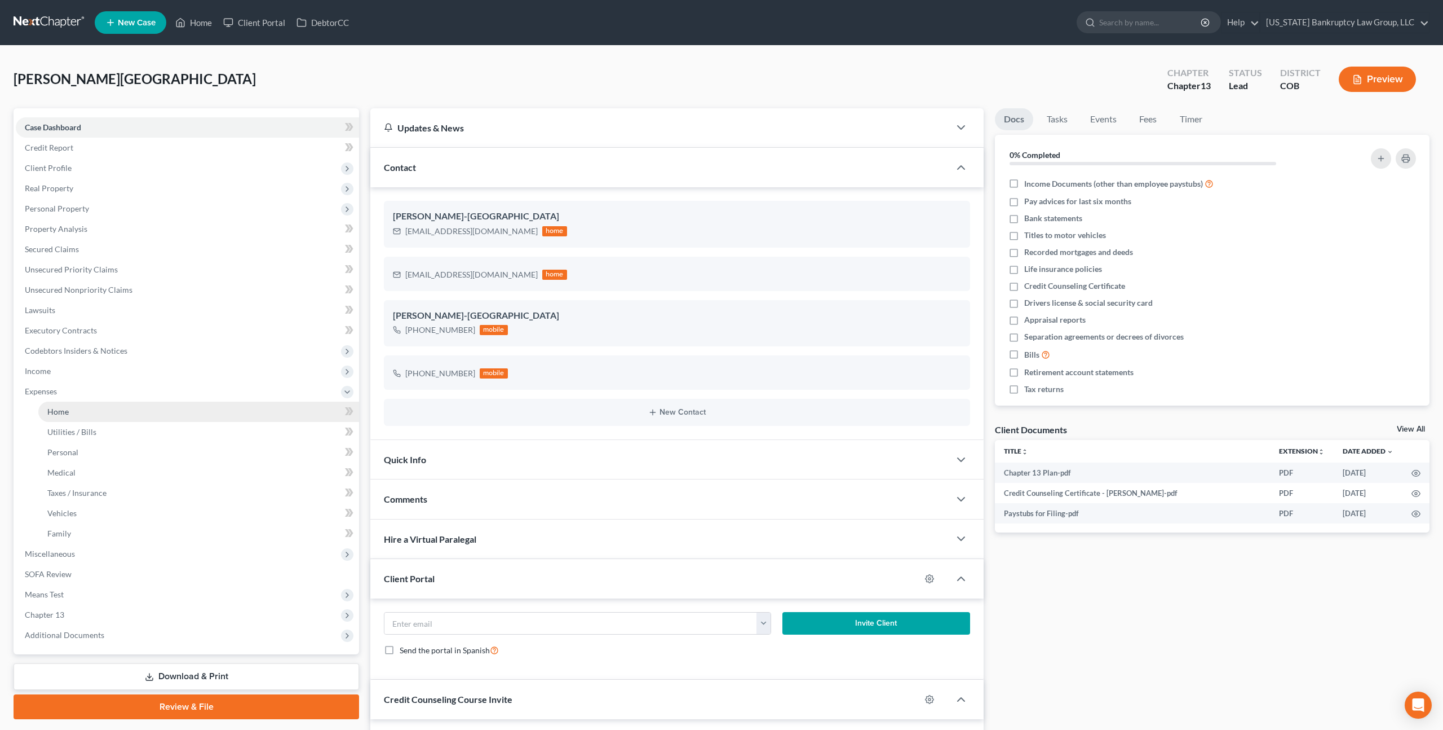
click at [85, 411] on link "Home" at bounding box center [198, 411] width 321 height 20
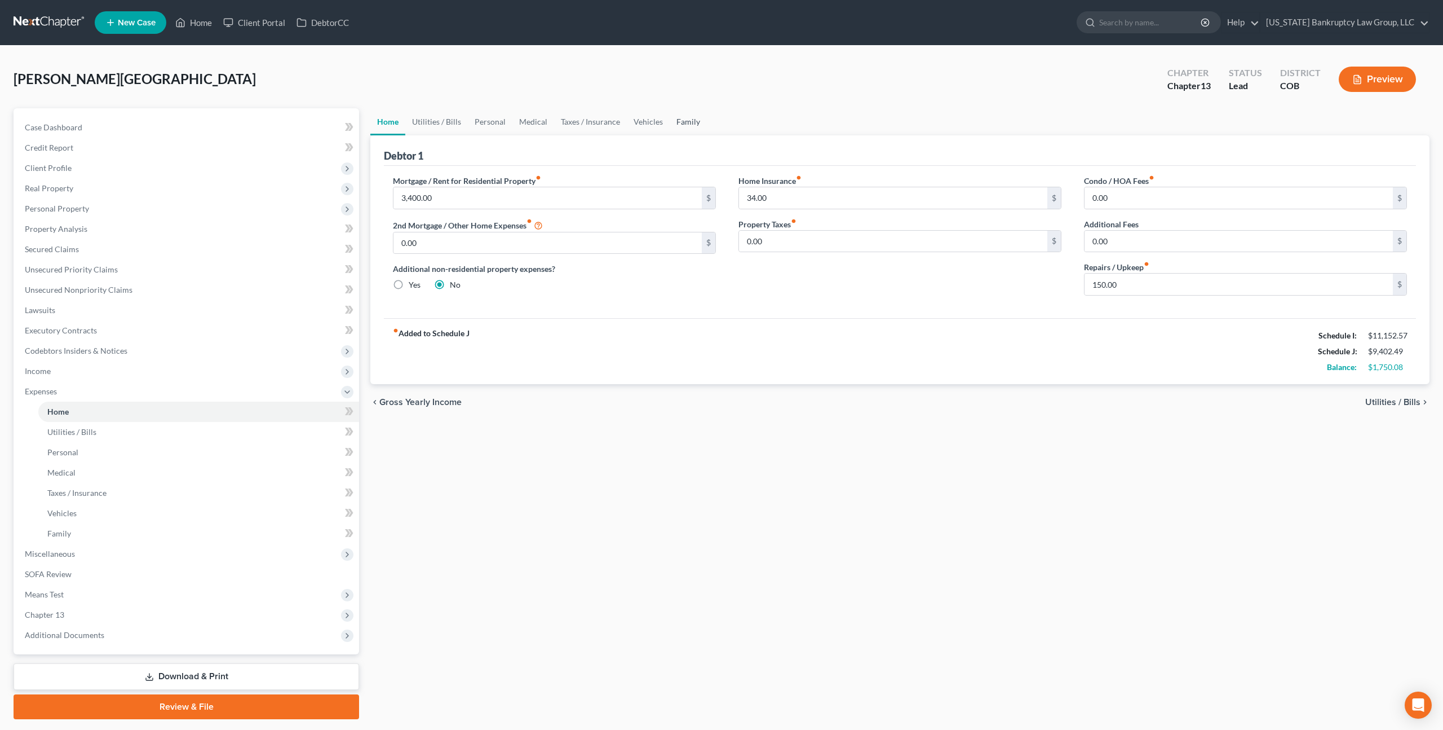
click at [688, 119] on link "Family" at bounding box center [688, 121] width 37 height 27
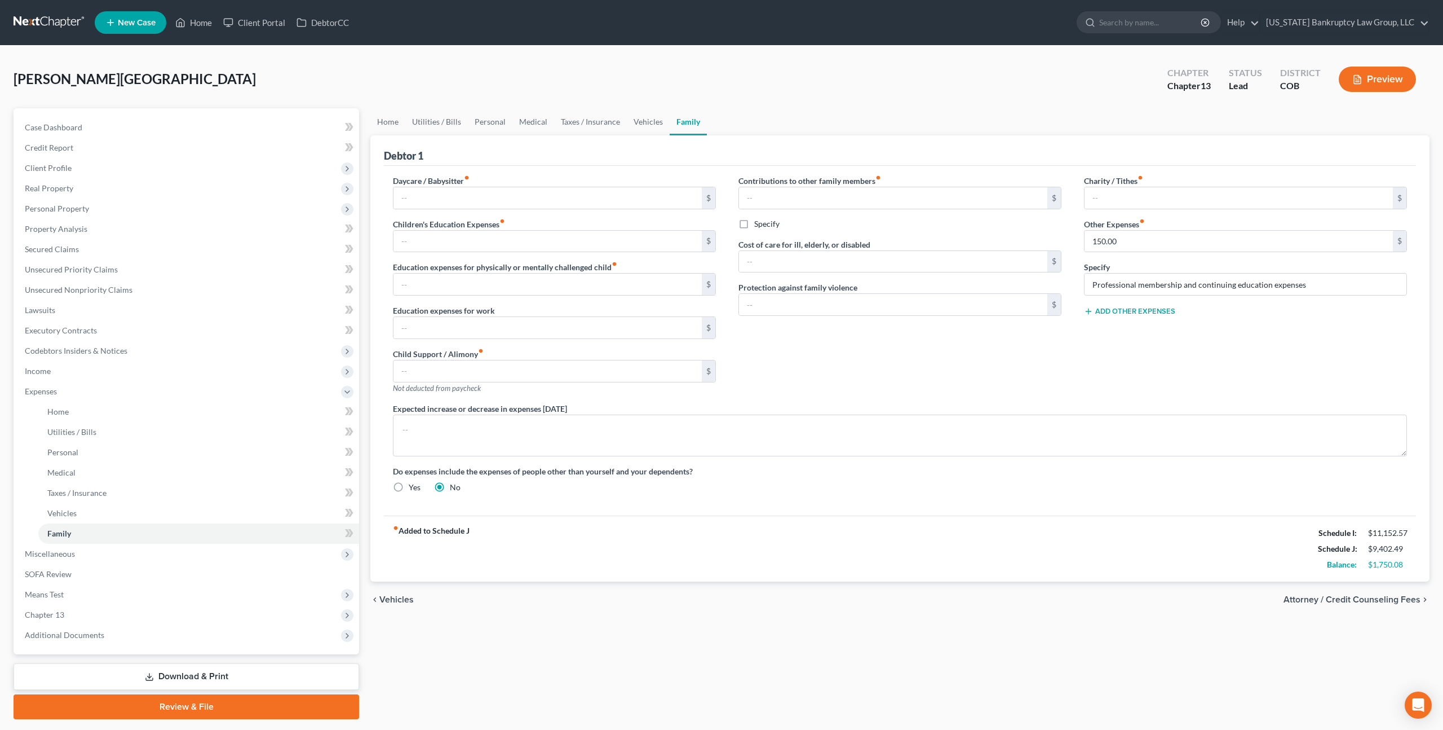
click at [1133, 311] on button "Add Other Expenses" at bounding box center [1129, 311] width 91 height 9
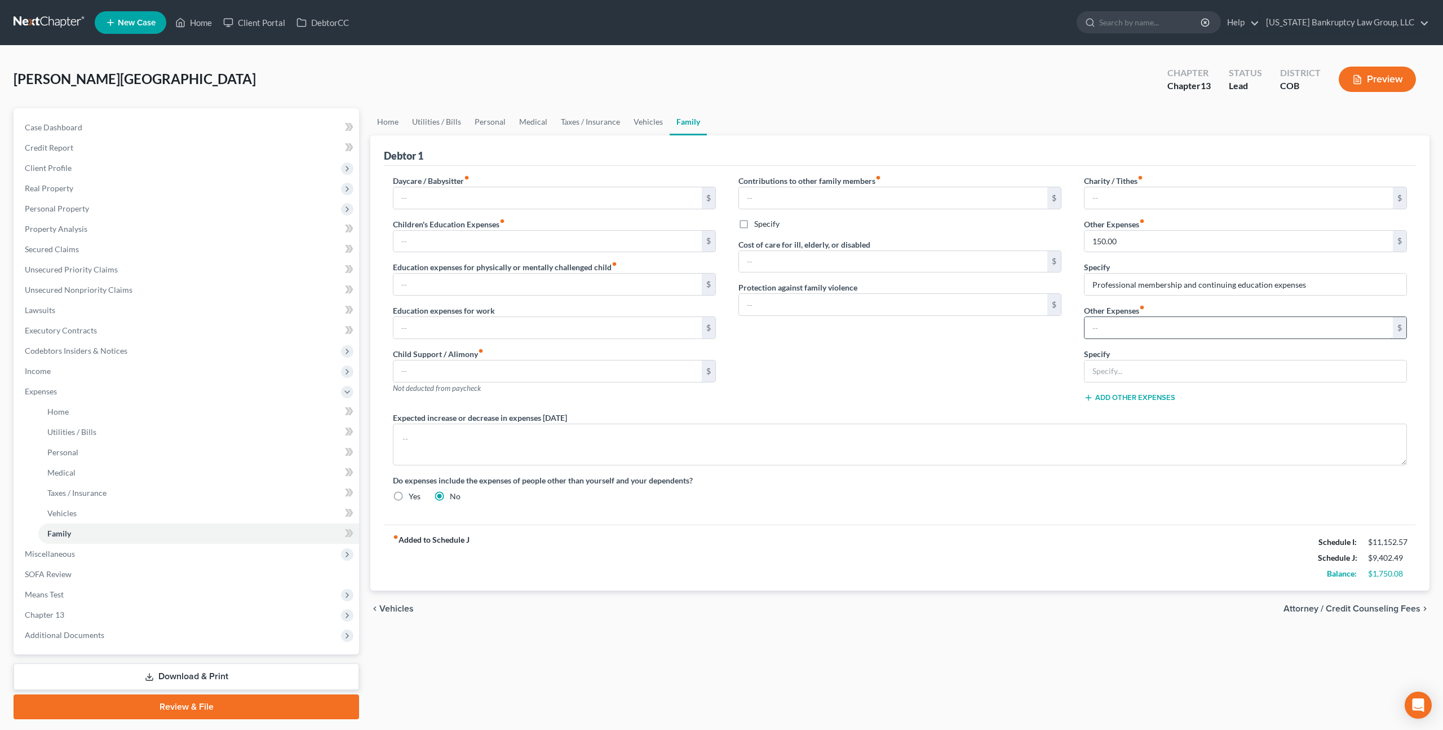
click at [1106, 327] on input "text" at bounding box center [1239, 327] width 308 height 21
type input "675.00"
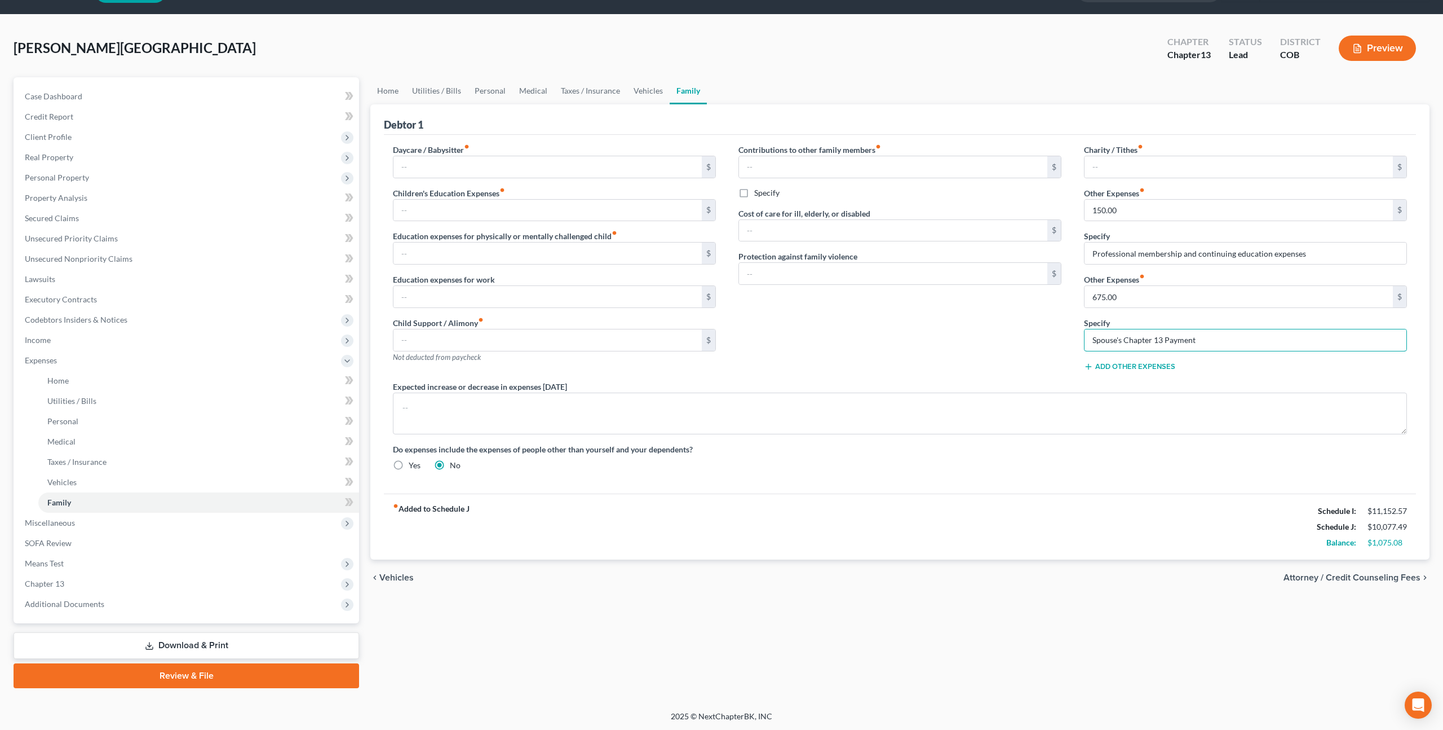
type input "Spouse's Chapter 13 Payment"
click at [258, 644] on link "Download & Print" at bounding box center [187, 645] width 346 height 27
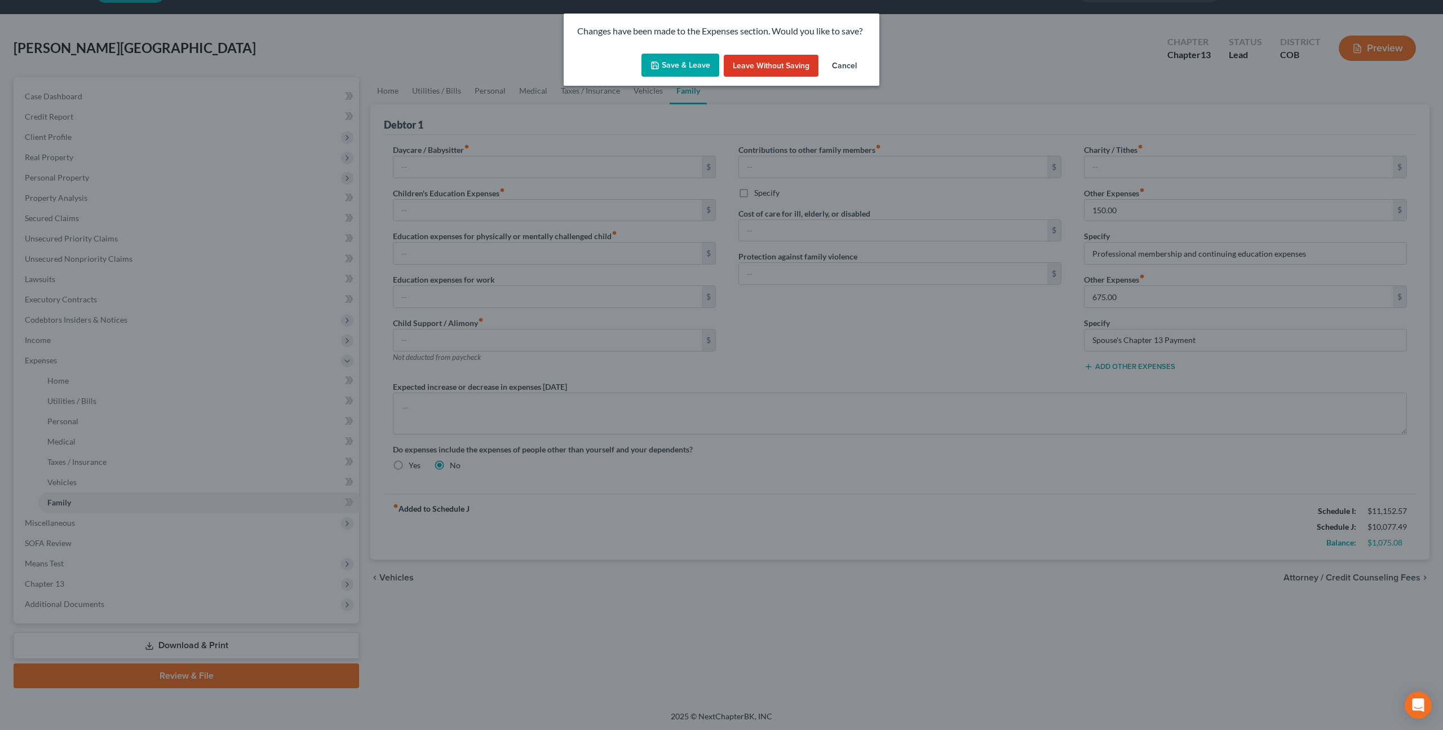
click at [691, 66] on button "Save & Leave" at bounding box center [681, 66] width 78 height 24
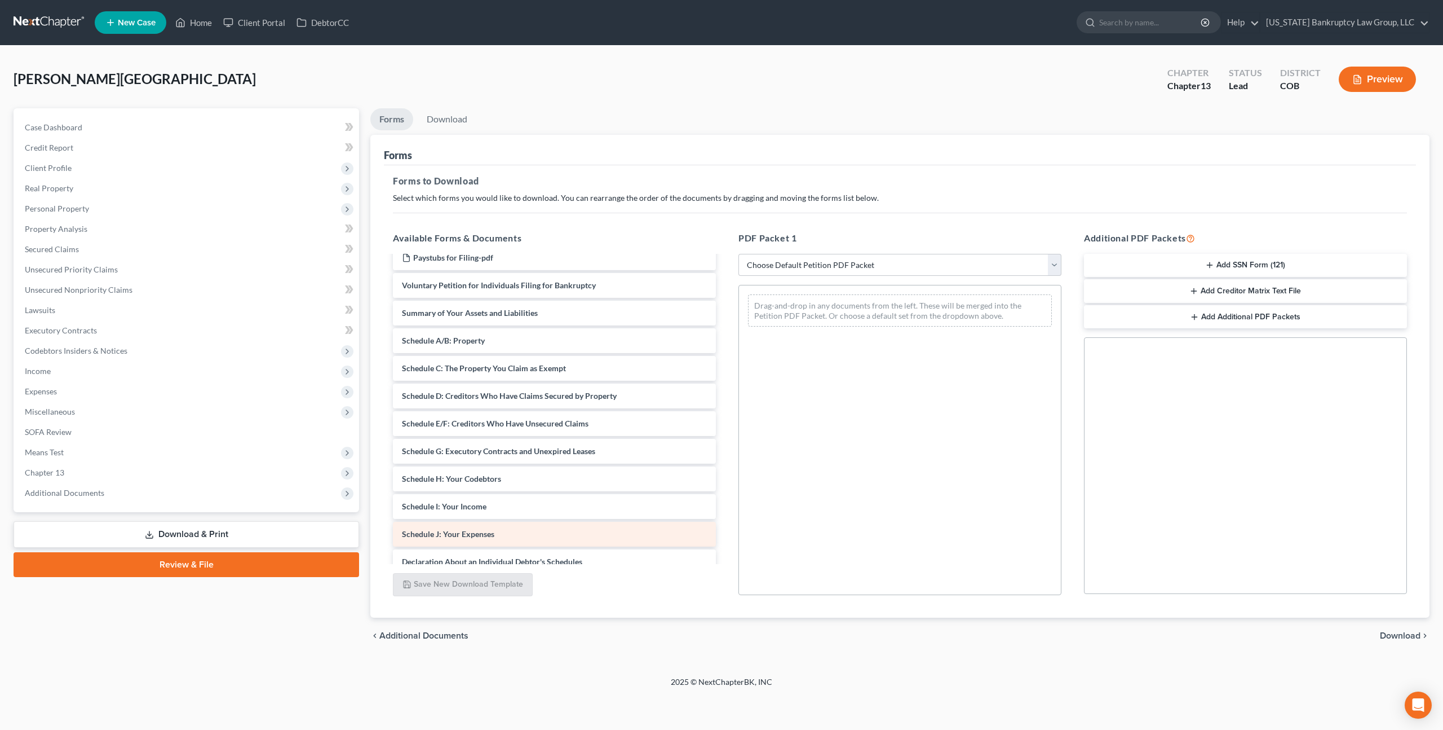
scroll to position [69, 0]
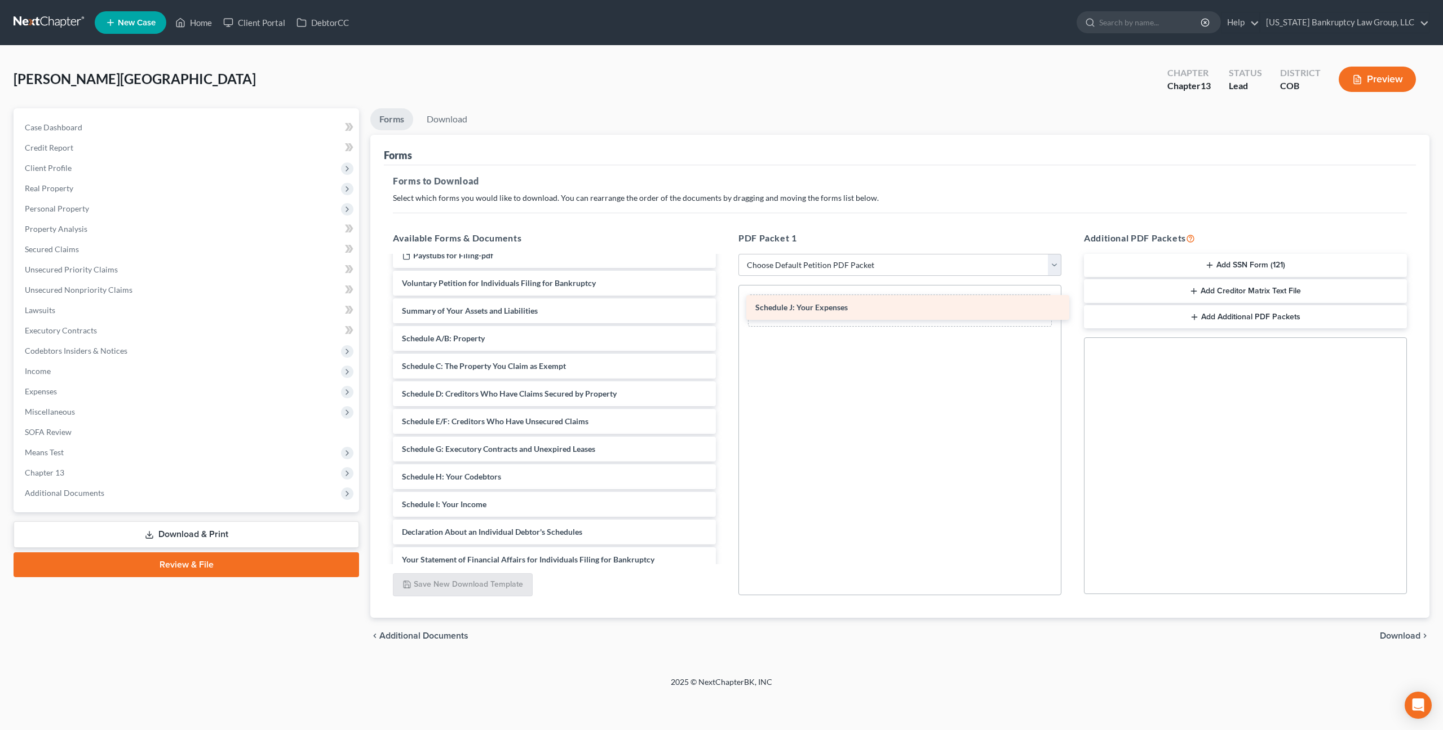
drag, startPoint x: 469, startPoint y: 534, endPoint x: 822, endPoint y: 310, distance: 418.0
click at [725, 310] on div "Schedule J: Your Expenses Chapter 13 Plan-pdf Credit Counseling Certificate - E…" at bounding box center [554, 449] width 341 height 522
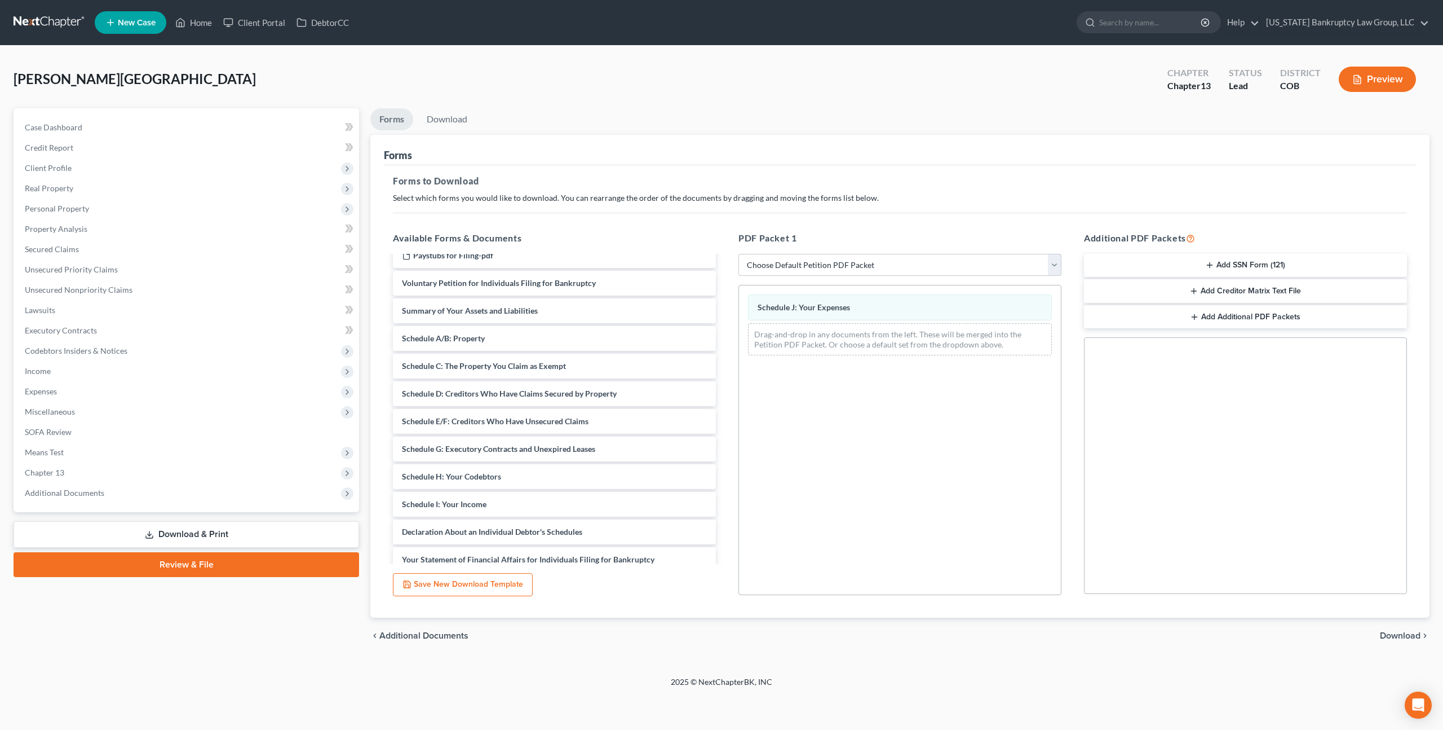
click at [1392, 633] on span "Download" at bounding box center [1400, 635] width 41 height 9
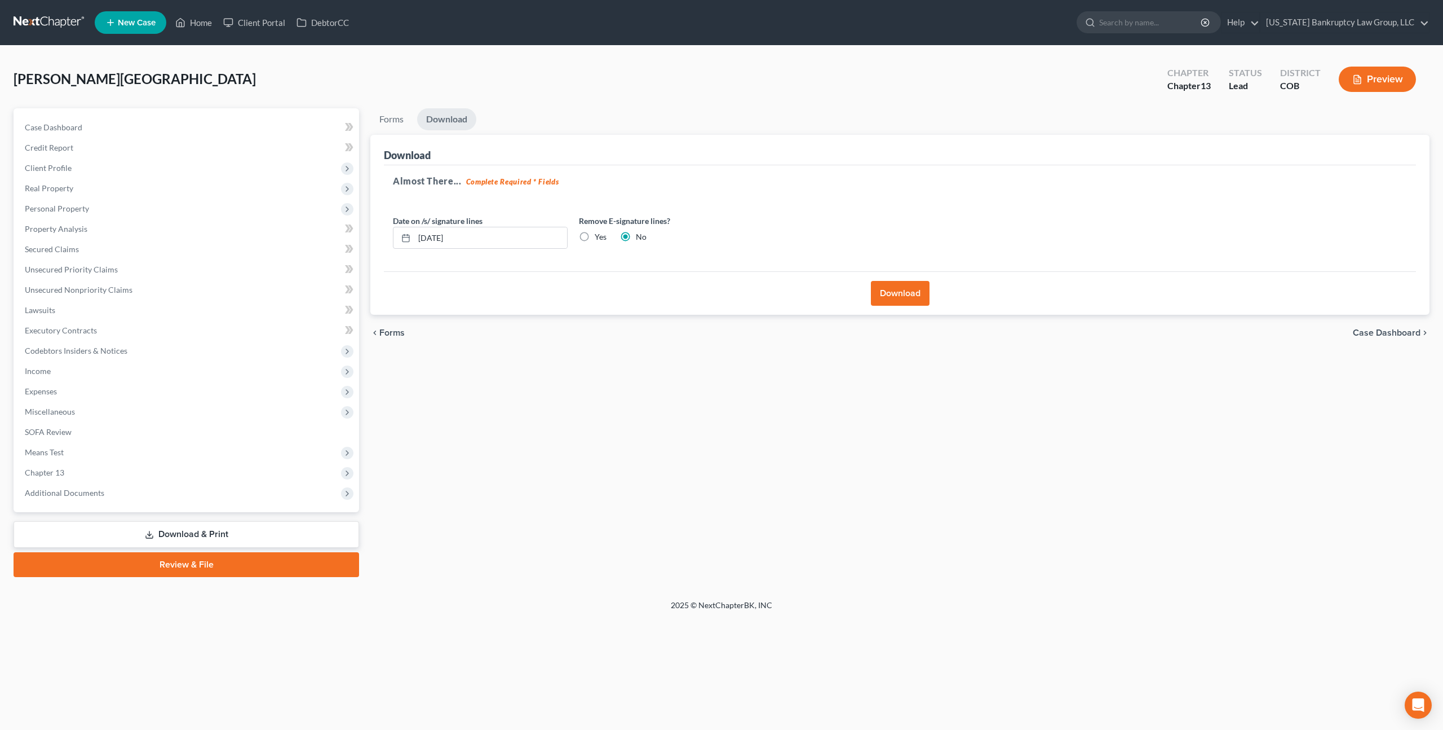
click at [881, 290] on button "Download" at bounding box center [900, 293] width 59 height 25
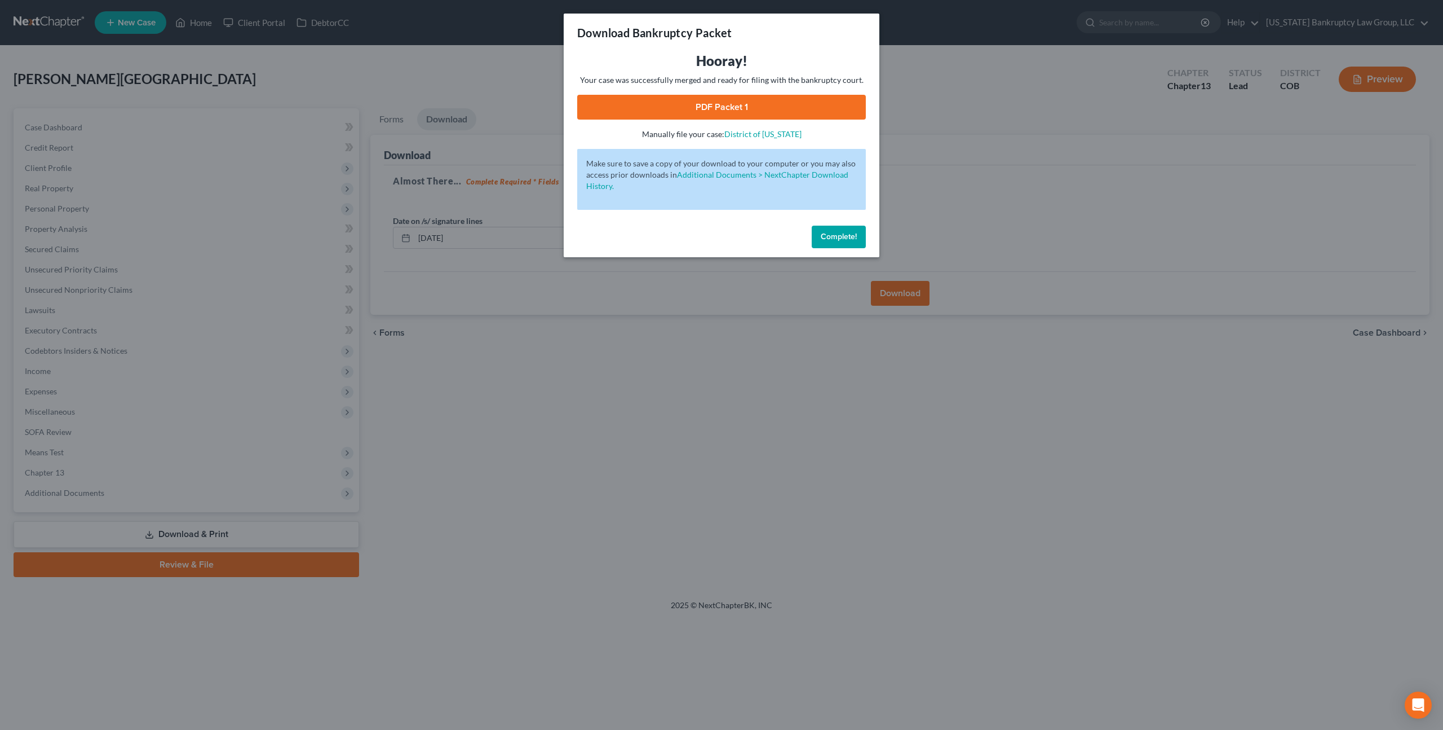
click at [734, 106] on link "PDF Packet 1" at bounding box center [721, 107] width 289 height 25
click at [830, 240] on span "Complete!" at bounding box center [839, 237] width 36 height 10
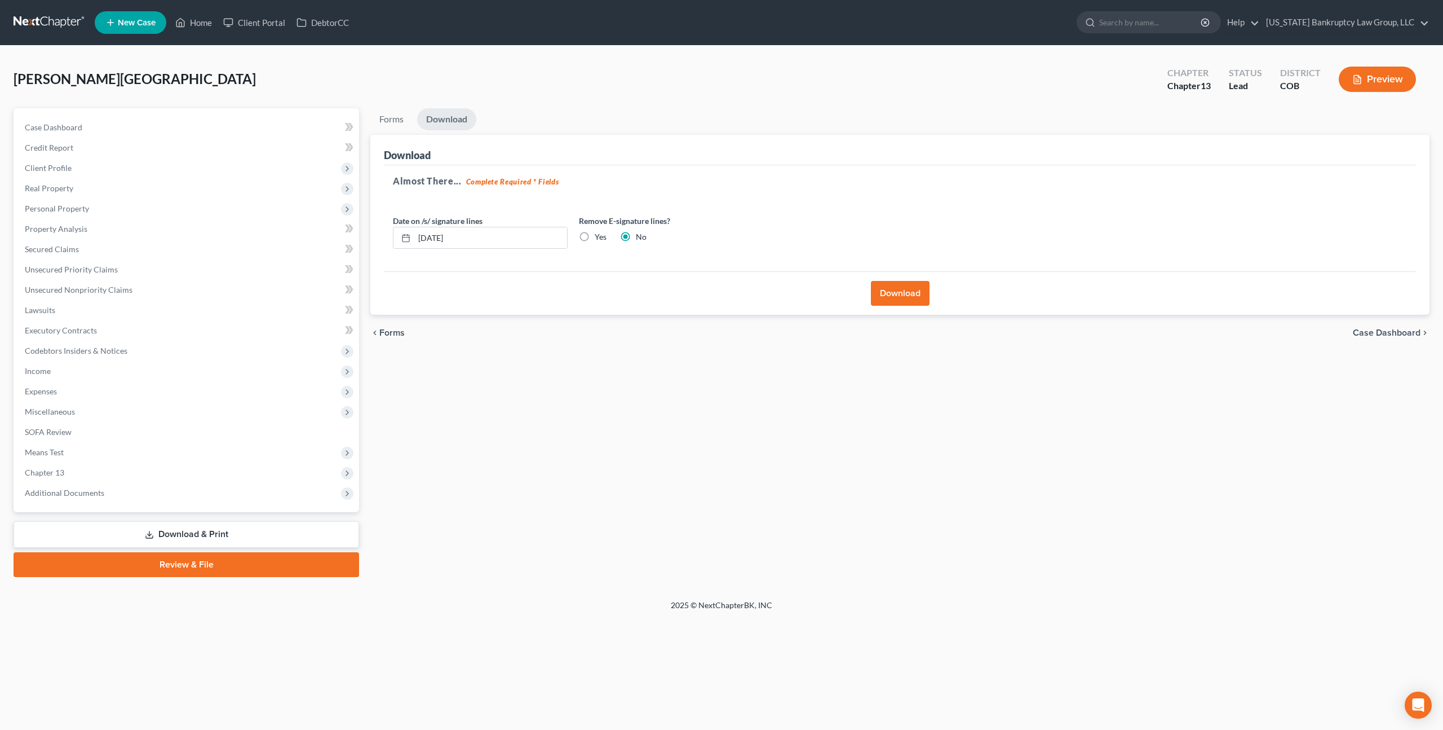
click at [240, 536] on link "Download & Print" at bounding box center [187, 534] width 346 height 27
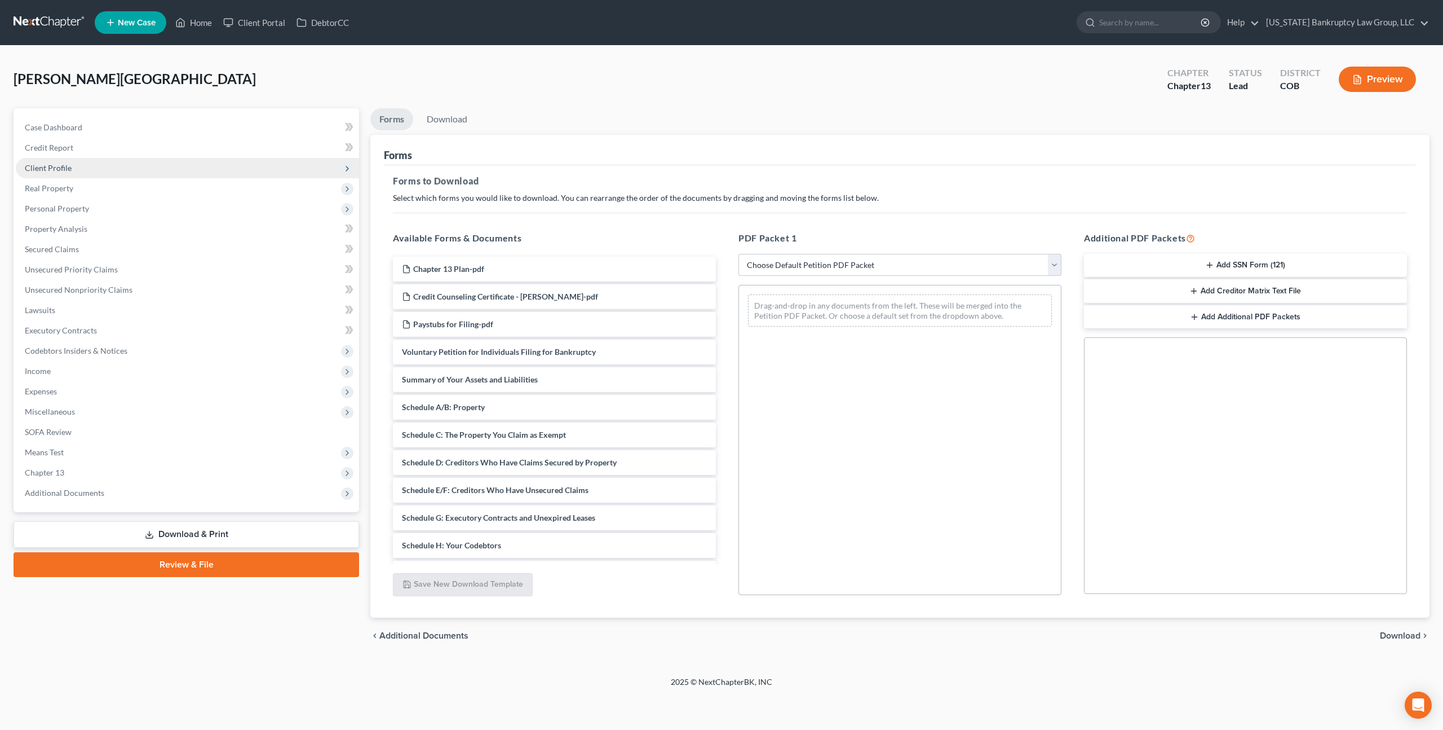
click at [74, 170] on span "Client Profile" at bounding box center [187, 168] width 343 height 20
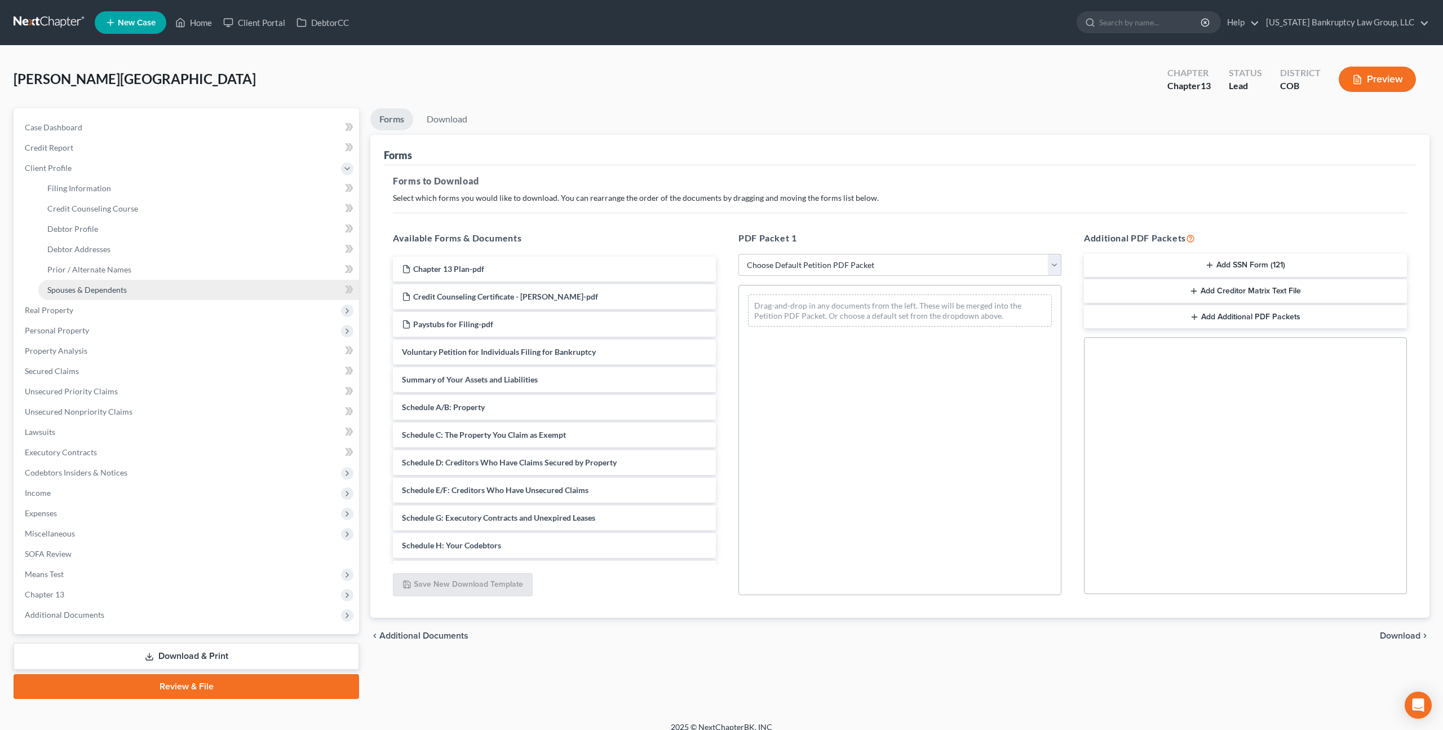
click at [93, 292] on span "Spouses & Dependents" at bounding box center [87, 290] width 80 height 10
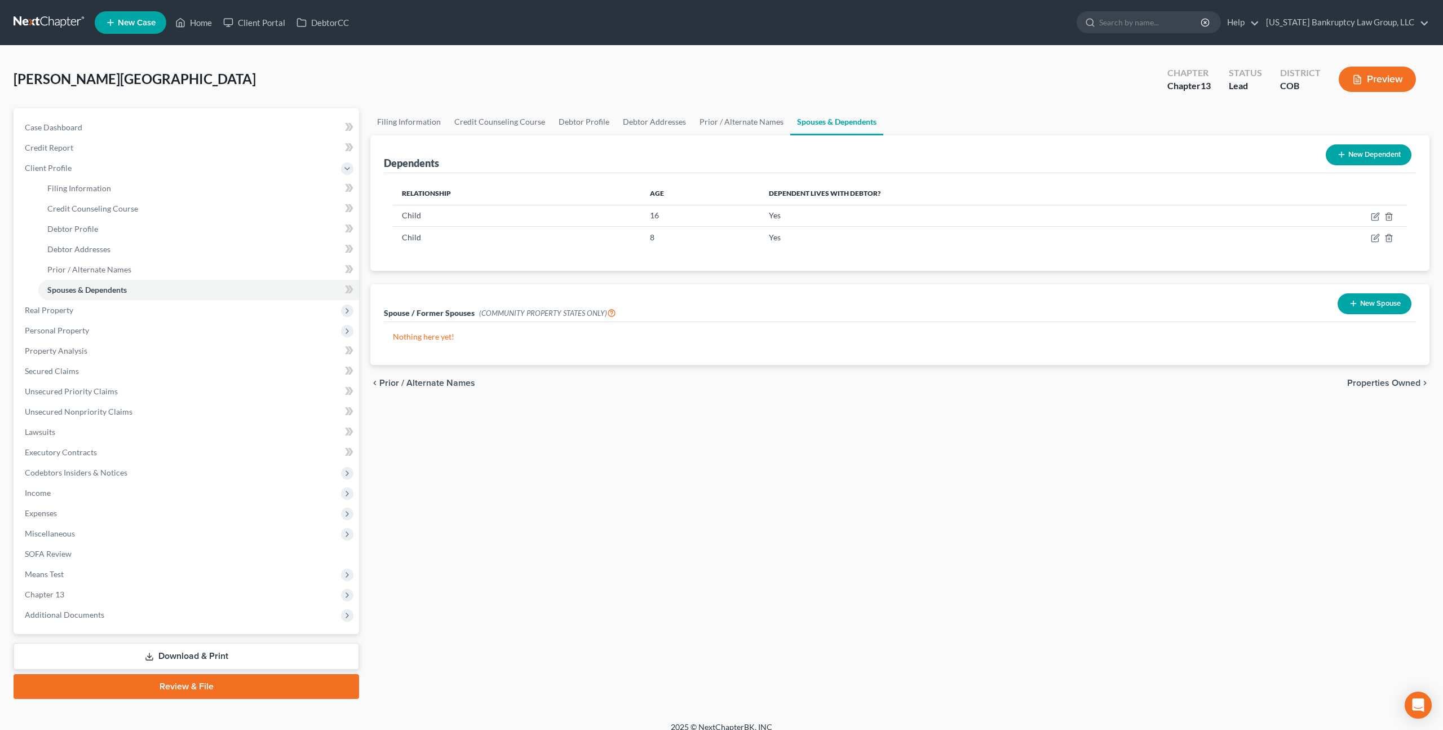
click at [1349, 153] on button "New Dependent" at bounding box center [1369, 154] width 86 height 21
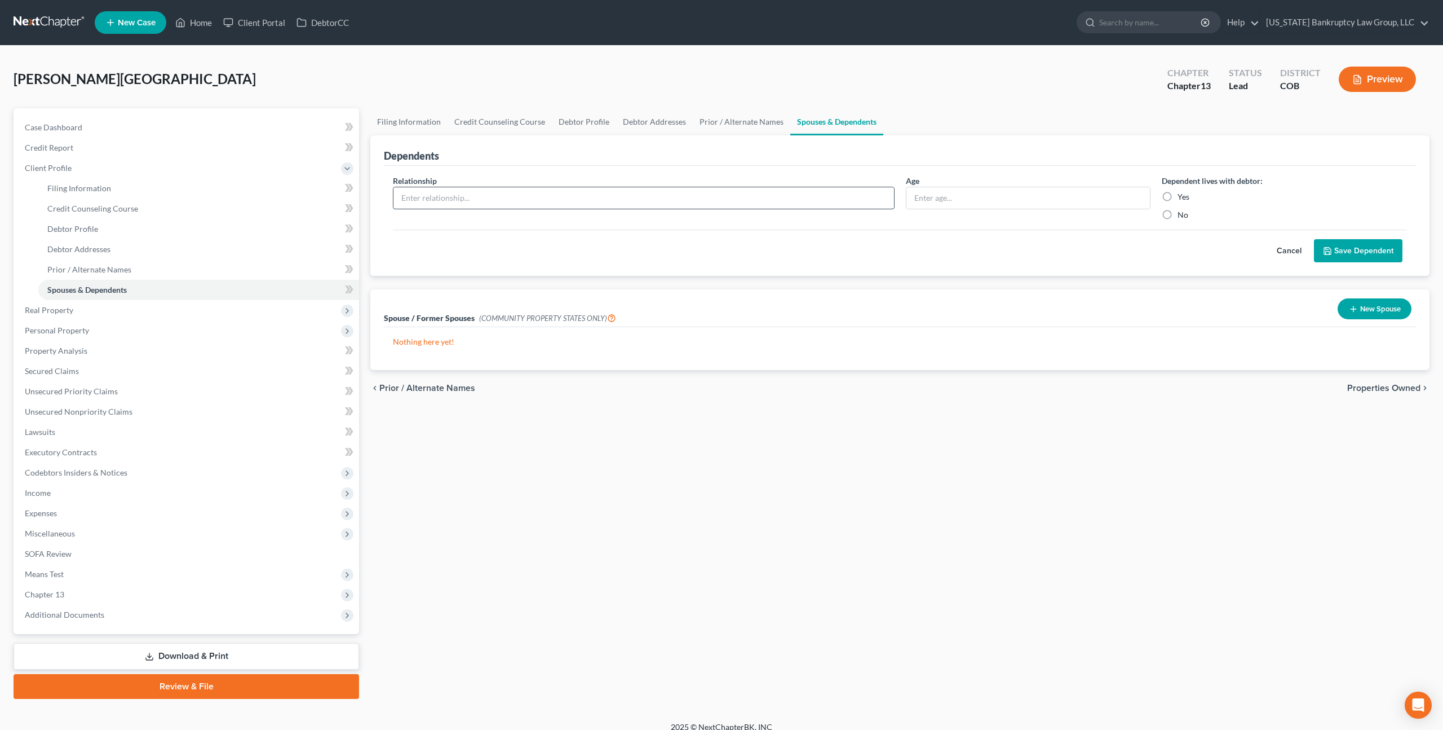
click at [550, 194] on input "text" at bounding box center [644, 197] width 501 height 21
type input "Spouse"
click at [942, 198] on input "text" at bounding box center [1029, 197] width 244 height 21
type input "41"
click at [1178, 196] on label "Yes" at bounding box center [1184, 196] width 12 height 11
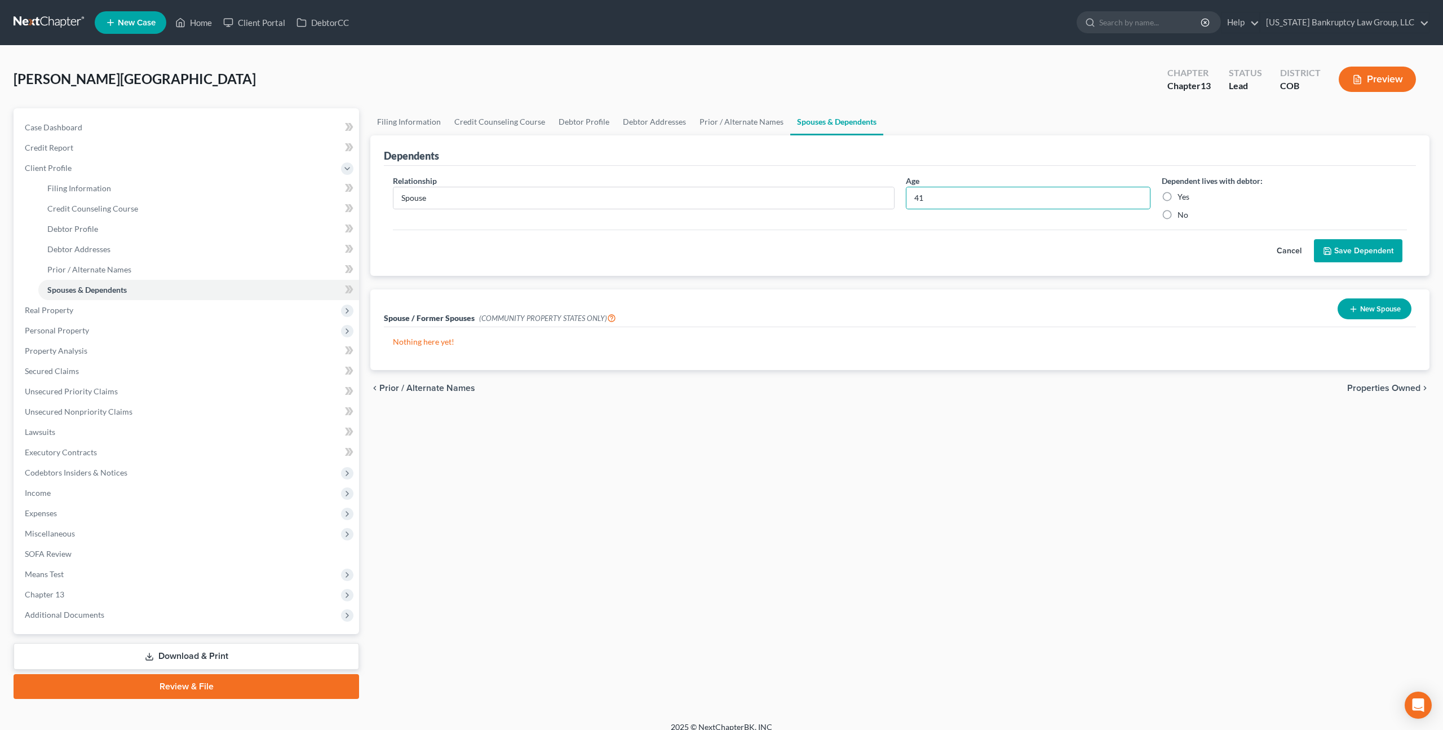
click at [1182, 196] on input "Yes" at bounding box center [1185, 194] width 7 height 7
radio input "true"
click at [1334, 247] on button "Save Dependent" at bounding box center [1358, 251] width 89 height 24
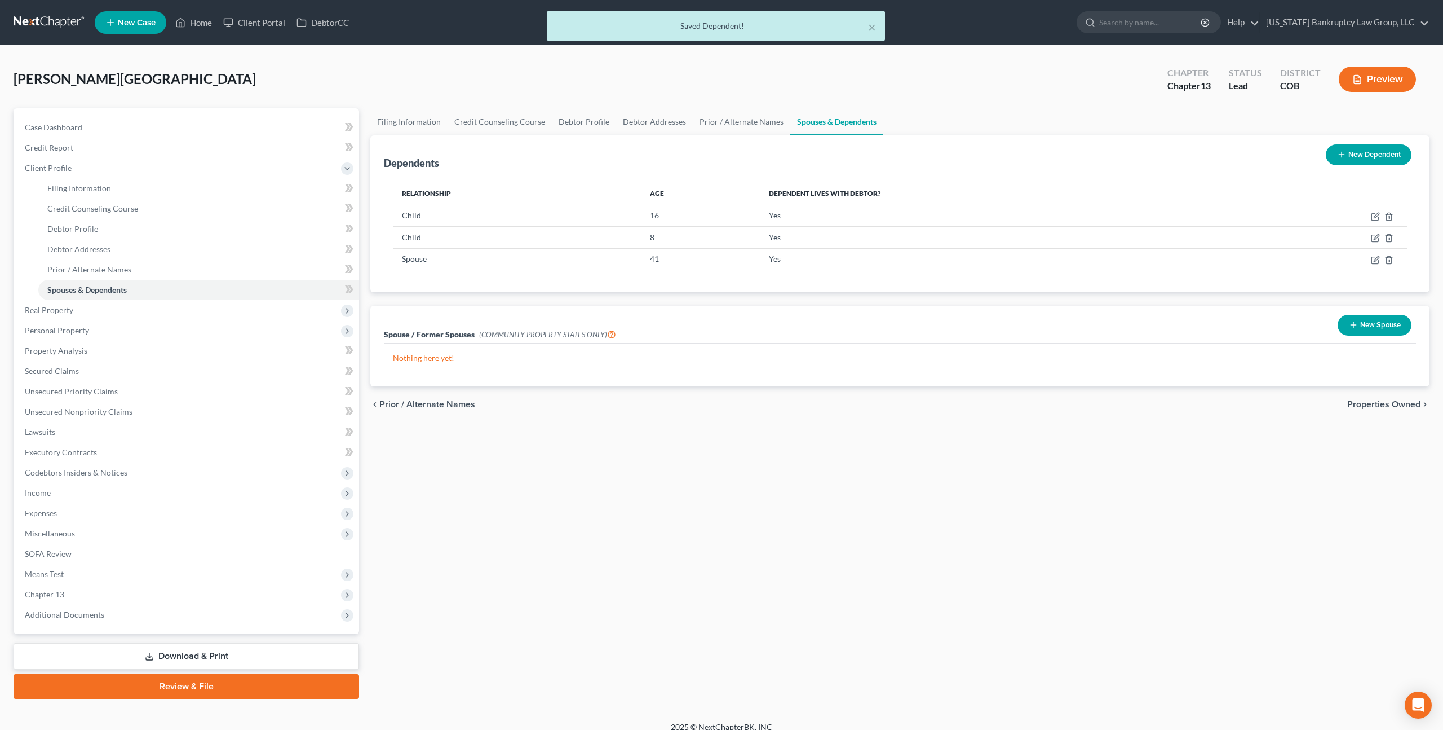
scroll to position [11, 0]
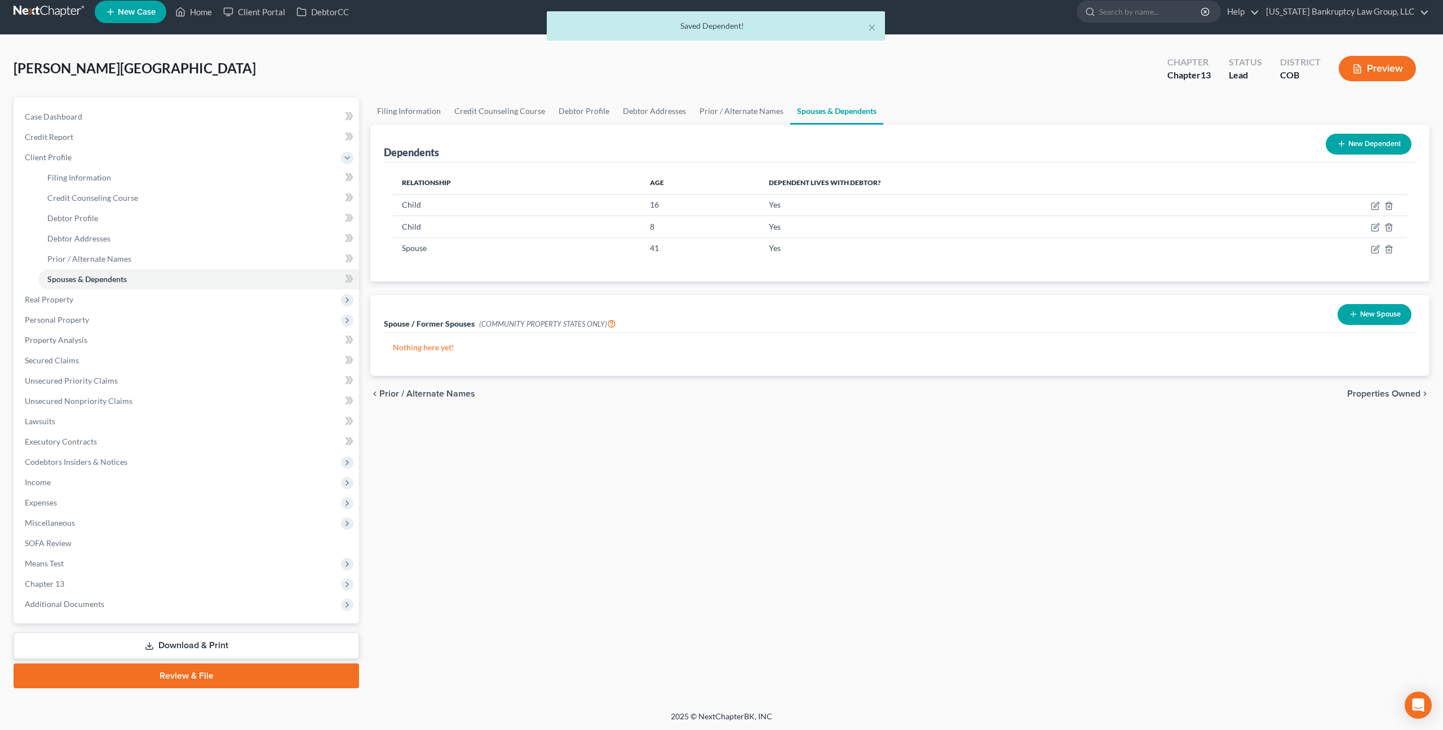
click at [201, 640] on link "Download & Print" at bounding box center [187, 645] width 346 height 27
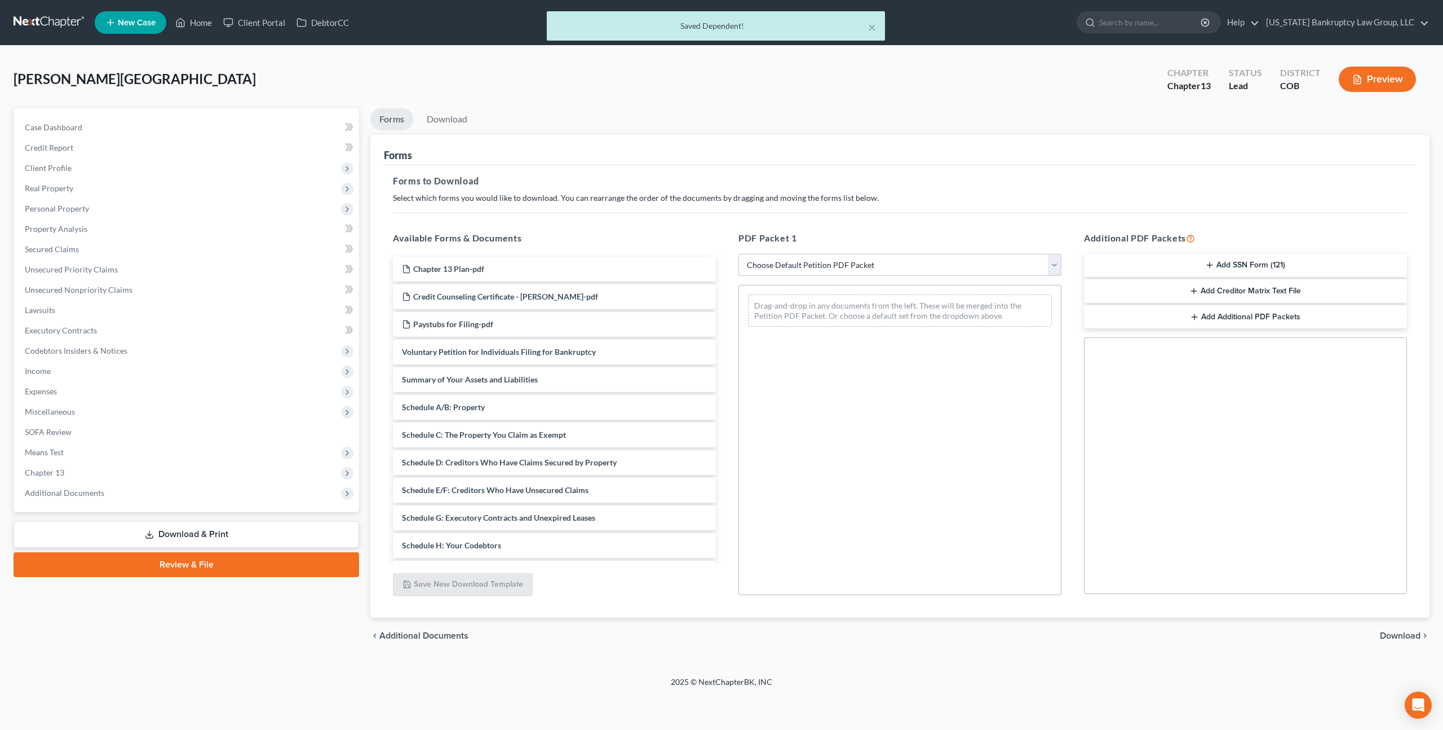
click at [809, 266] on select "Choose Default Petition PDF Packet Complete Bankruptcy Petition (all forms and …" at bounding box center [900, 265] width 323 height 23
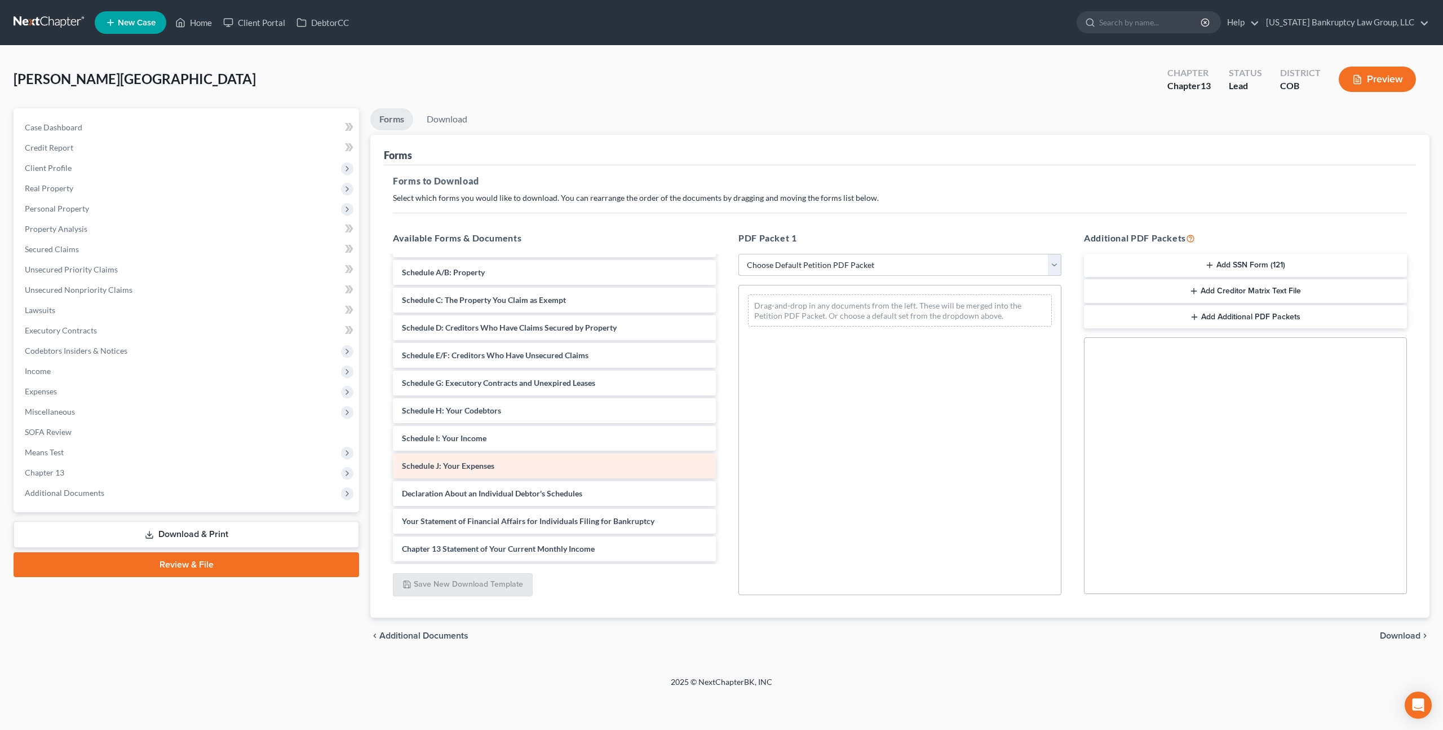
scroll to position [143, 0]
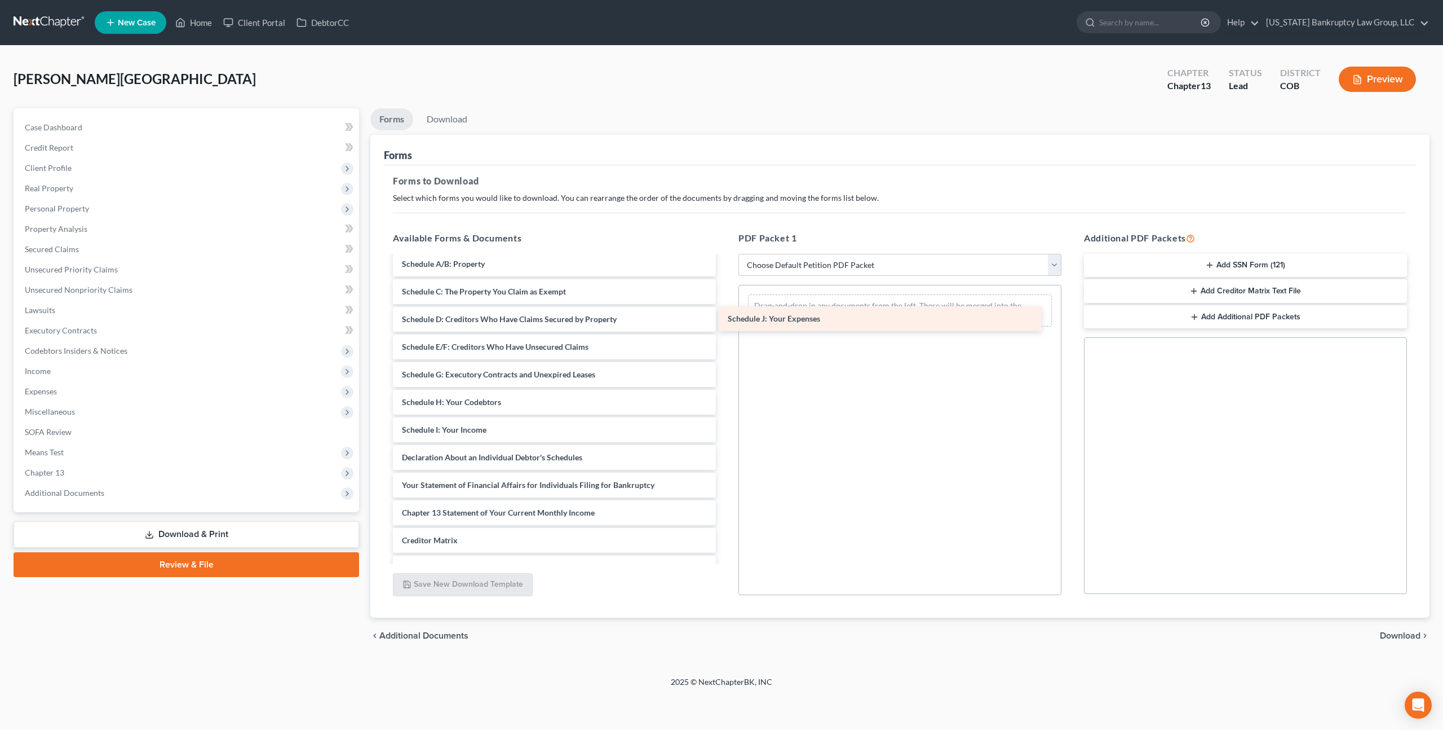
drag, startPoint x: 495, startPoint y: 459, endPoint x: 821, endPoint y: 320, distance: 354.2
click at [725, 320] on div "Schedule J: Your Expenses Chapter 13 Plan-pdf Credit Counseling Certificate - E…" at bounding box center [554, 374] width 341 height 522
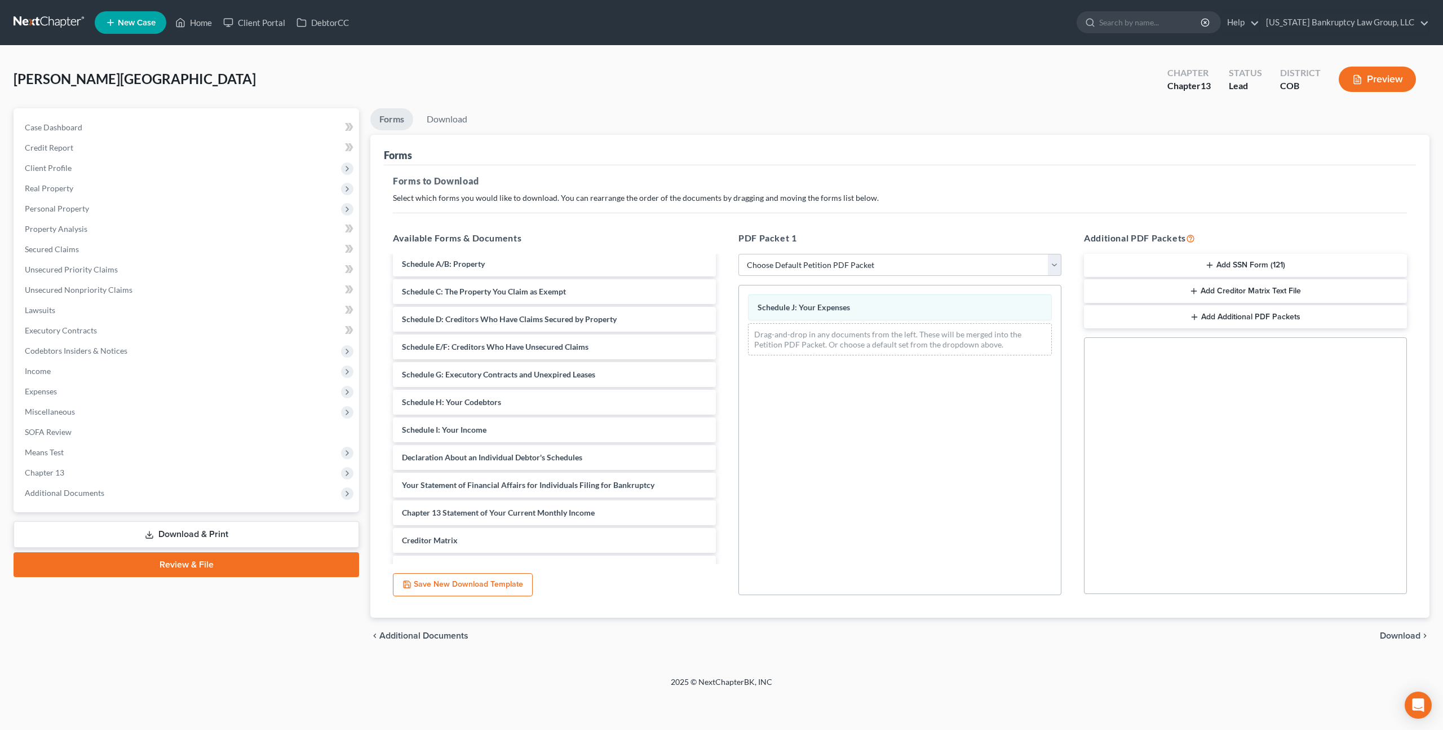
click at [1407, 637] on span "Download" at bounding box center [1400, 635] width 41 height 9
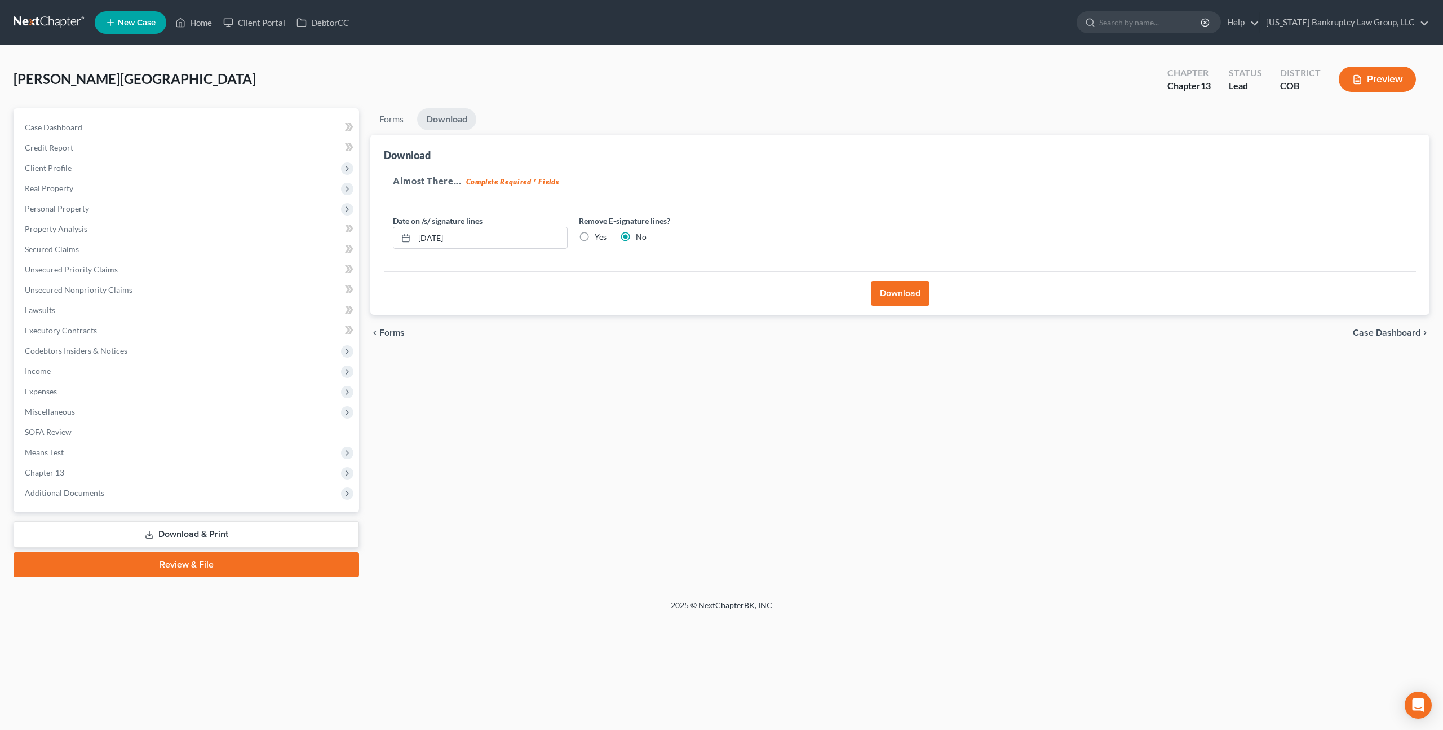
click at [896, 292] on button "Download" at bounding box center [900, 293] width 59 height 25
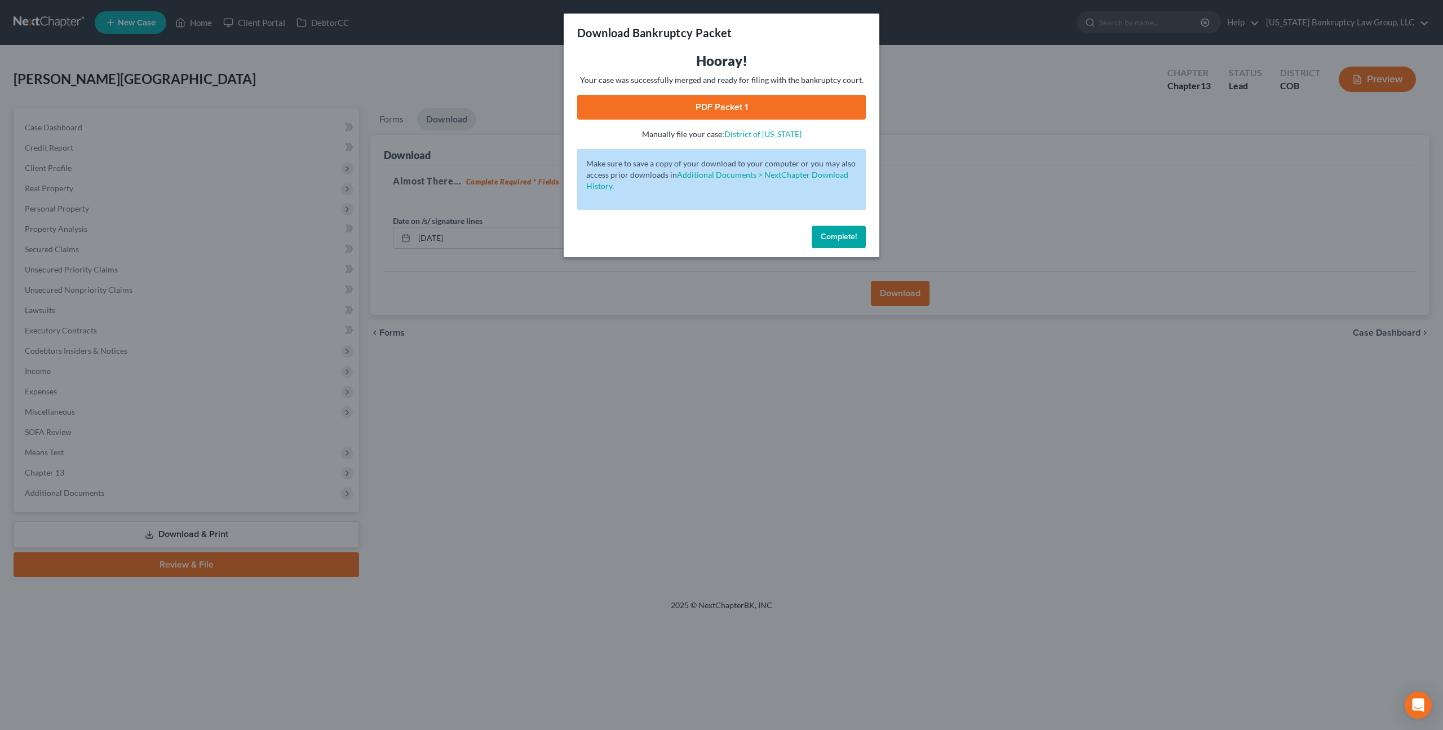
click at [758, 117] on link "PDF Packet 1" at bounding box center [721, 107] width 289 height 25
click at [836, 236] on span "Complete!" at bounding box center [839, 237] width 36 height 10
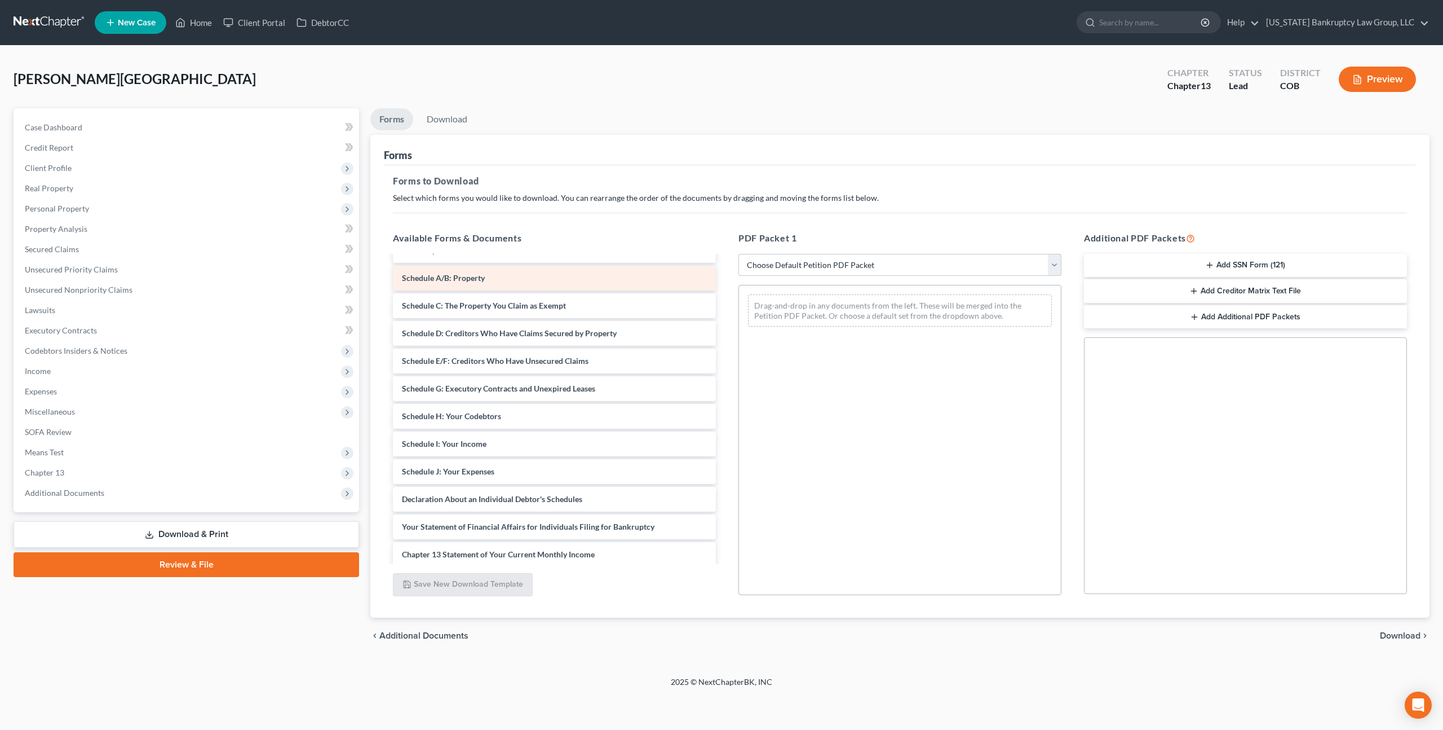
scroll to position [130, 0]
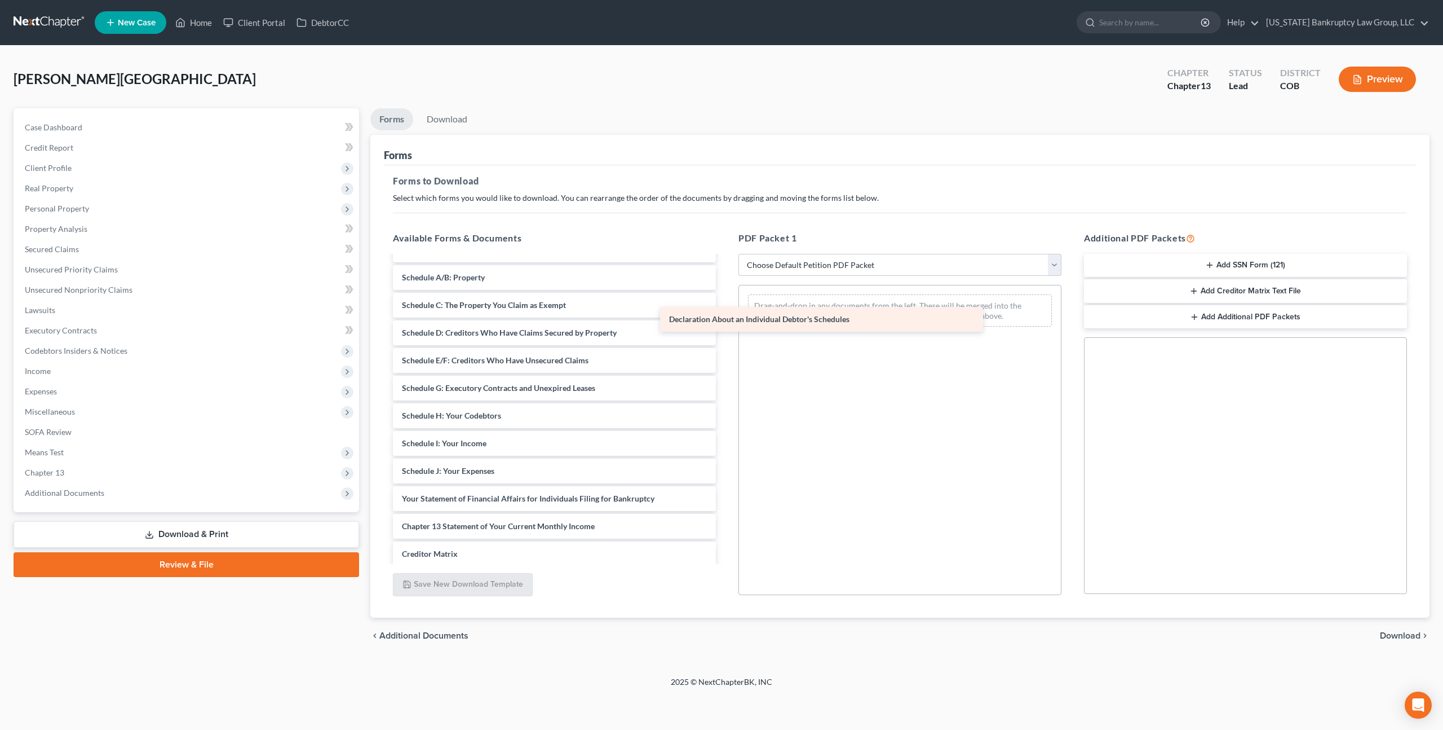
drag, startPoint x: 536, startPoint y: 497, endPoint x: 803, endPoint y: 318, distance: 322.3
click at [725, 318] on div "Declaration About an Individual Debtor's Schedules Chapter 13 Plan-pdf Credit C…" at bounding box center [554, 388] width 341 height 522
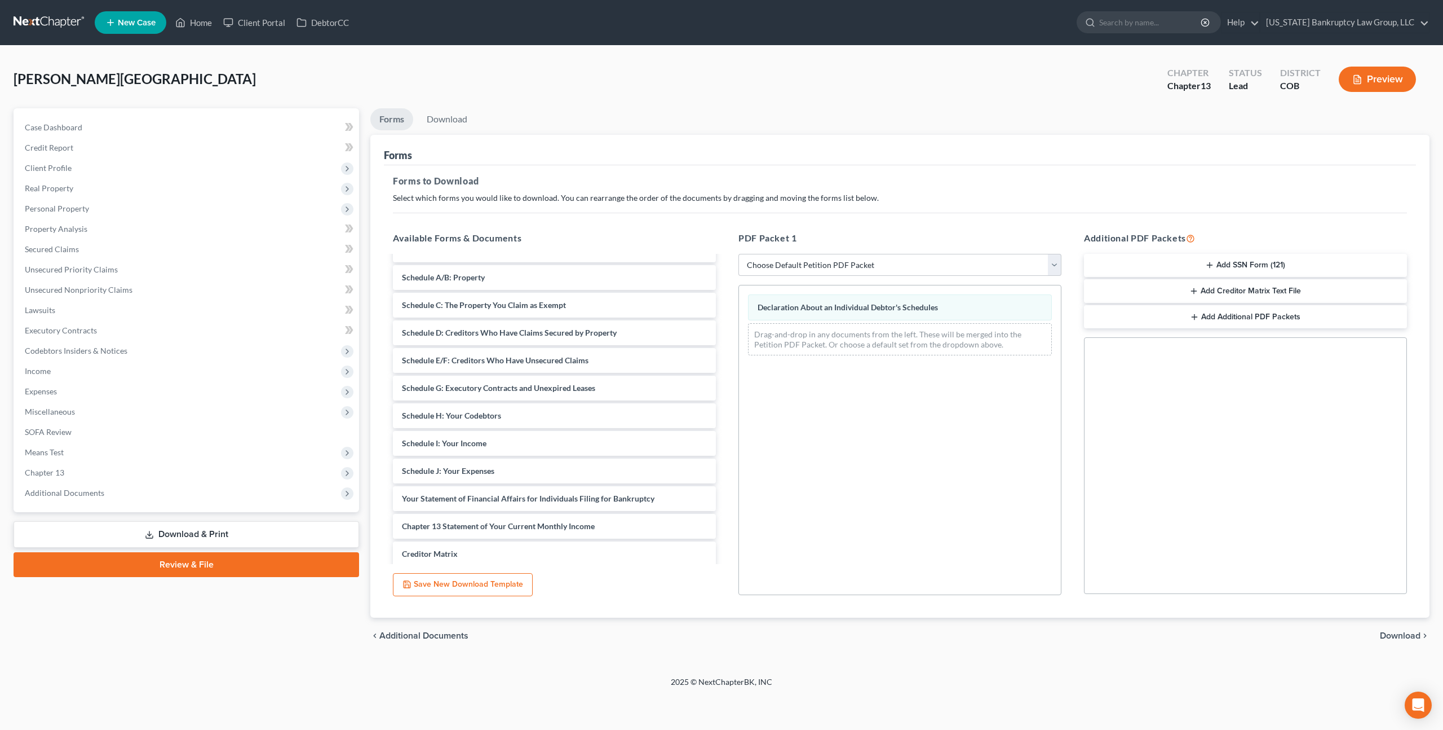
click at [1389, 633] on span "Download" at bounding box center [1400, 635] width 41 height 9
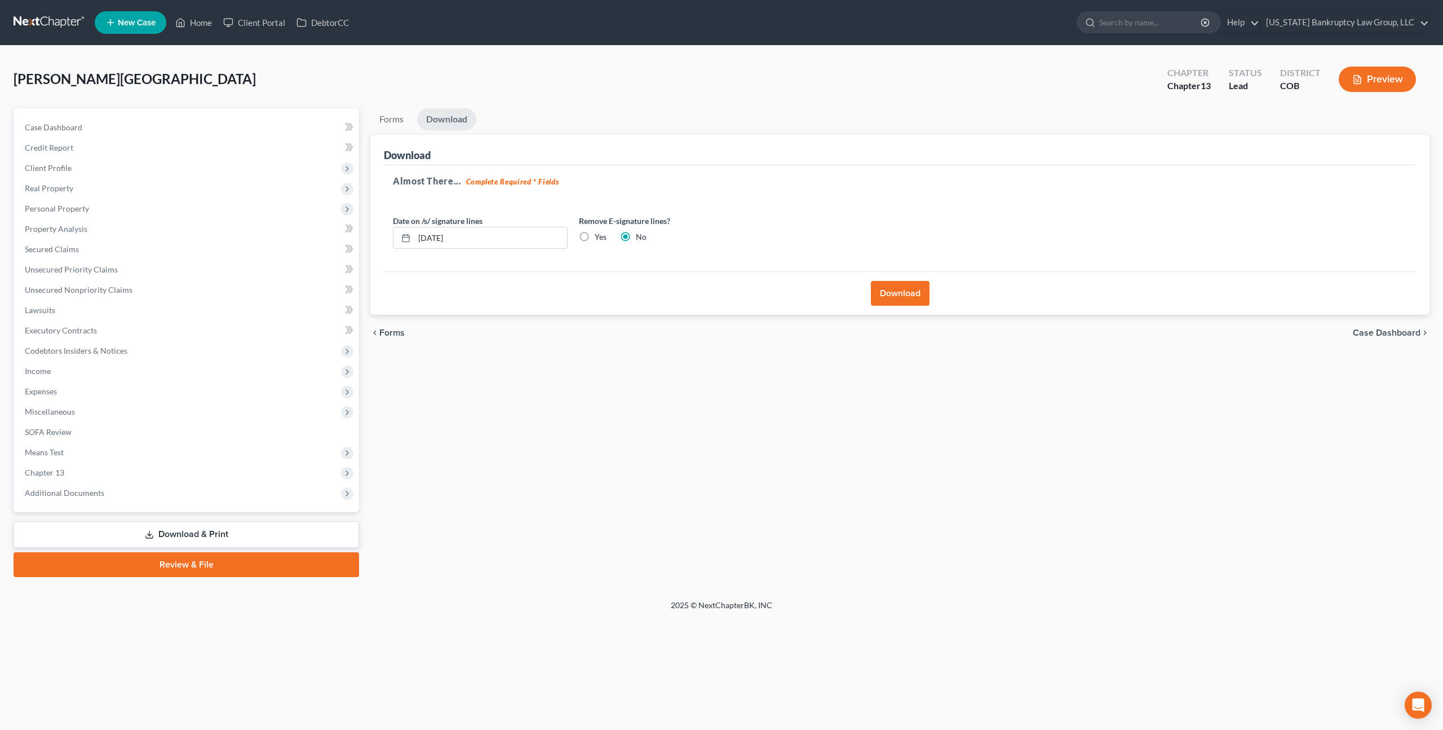
click at [902, 294] on button "Download" at bounding box center [900, 293] width 59 height 25
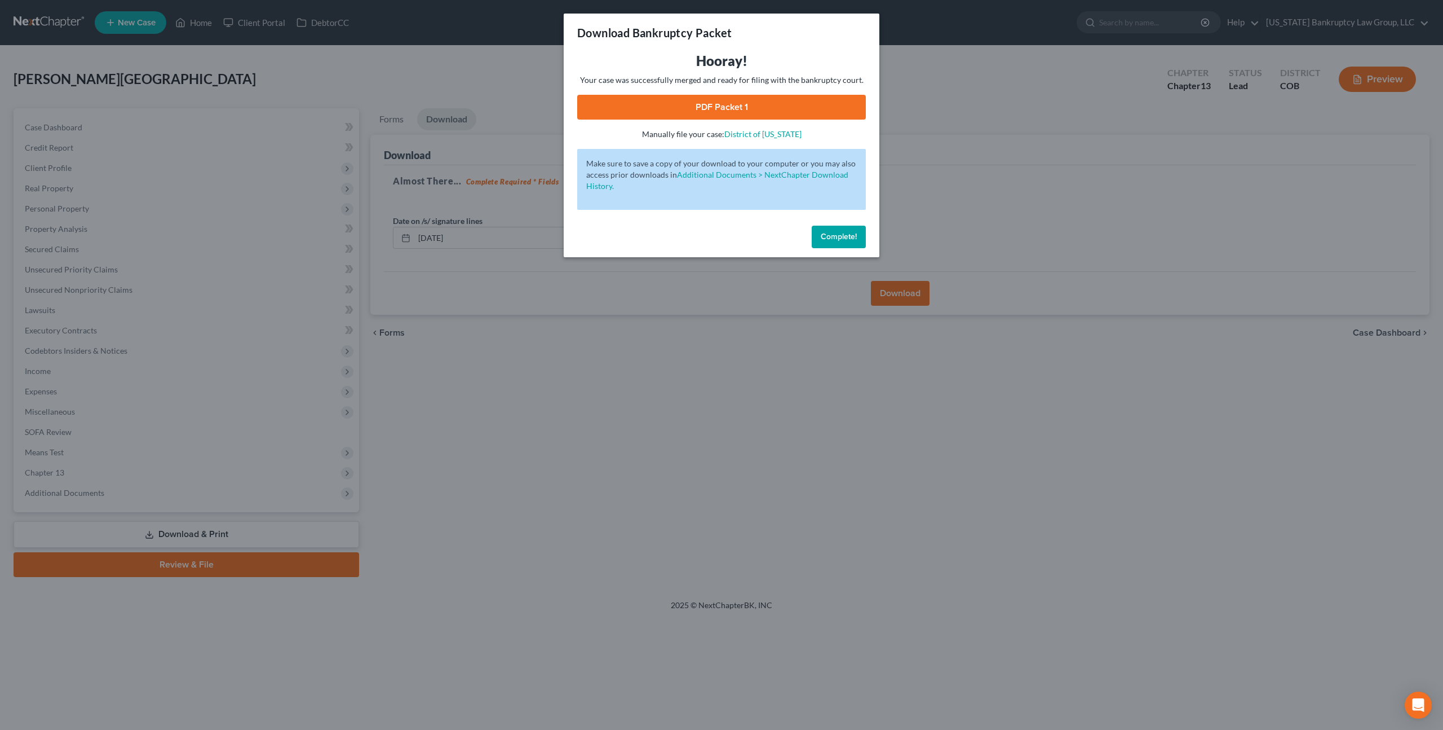
click at [722, 111] on link "PDF Packet 1" at bounding box center [721, 107] width 289 height 25
click at [827, 241] on span "Complete!" at bounding box center [839, 237] width 36 height 10
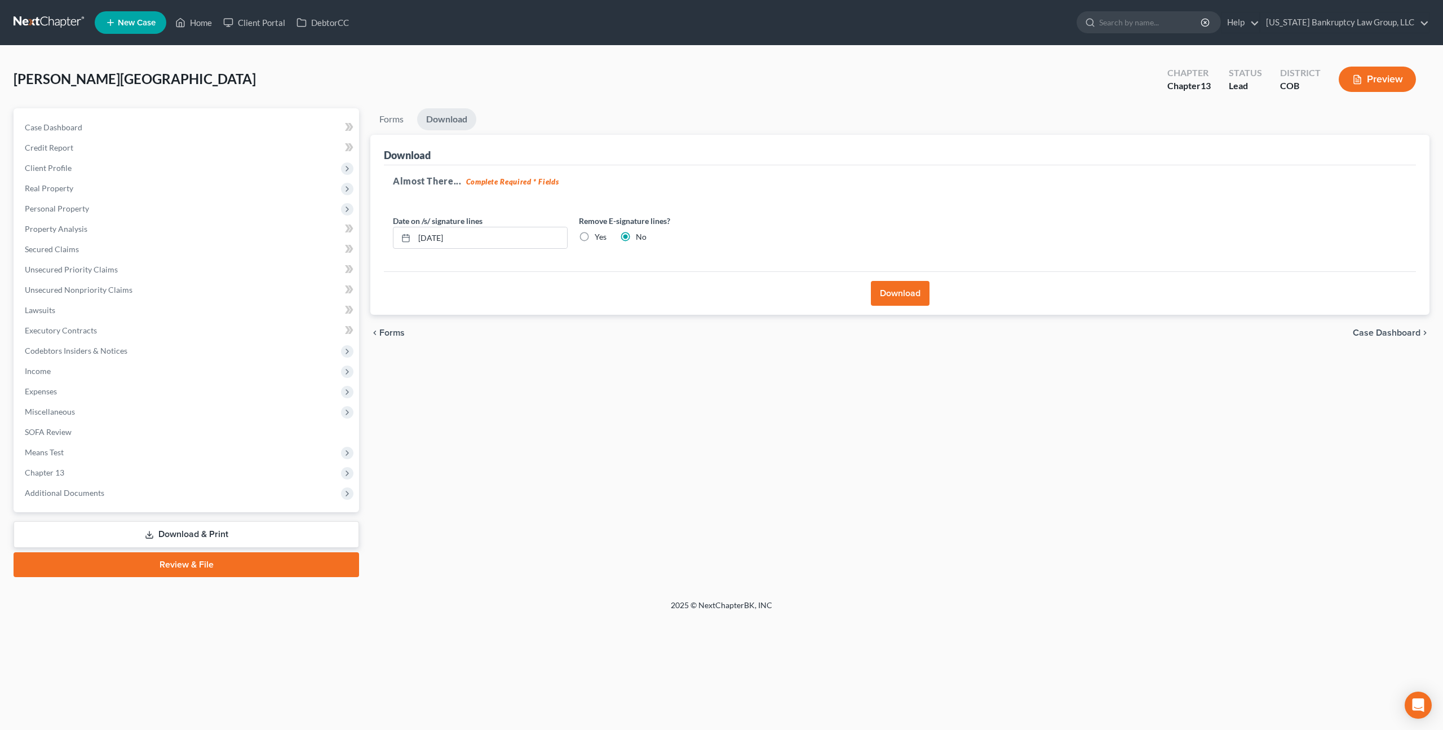
click at [41, 18] on link at bounding box center [50, 22] width 72 height 20
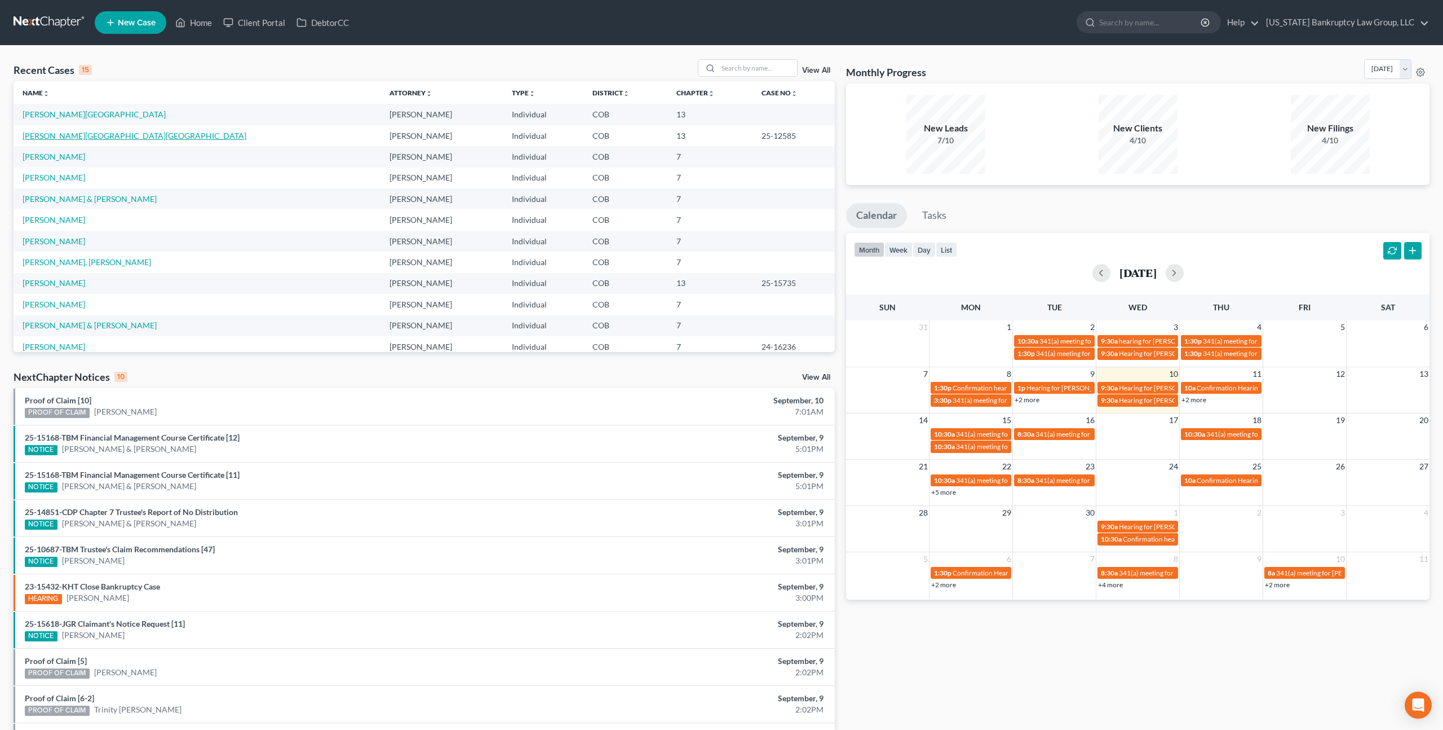
click at [88, 136] on link "[PERSON_NAME][GEOGRAPHIC_DATA][GEOGRAPHIC_DATA]" at bounding box center [135, 136] width 224 height 10
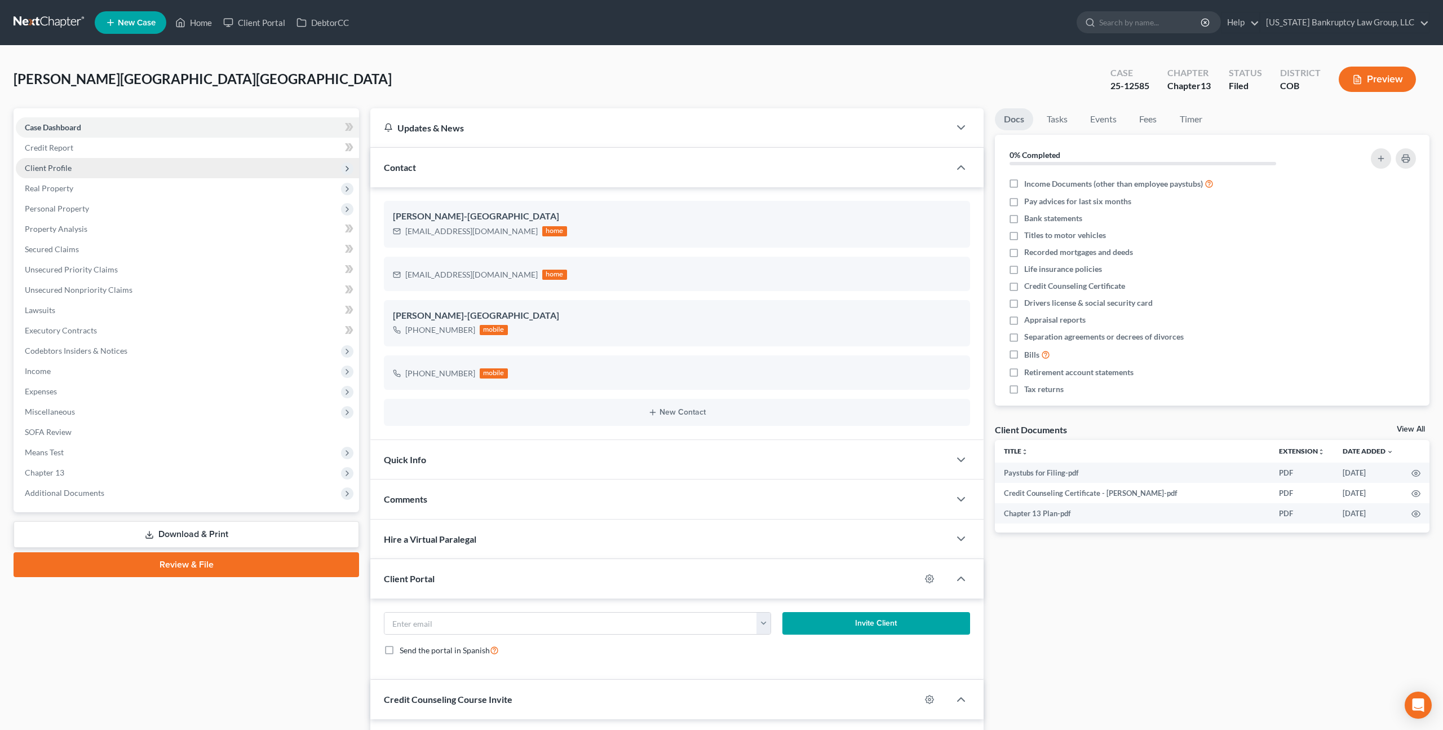
click at [61, 169] on span "Client Profile" at bounding box center [48, 168] width 47 height 10
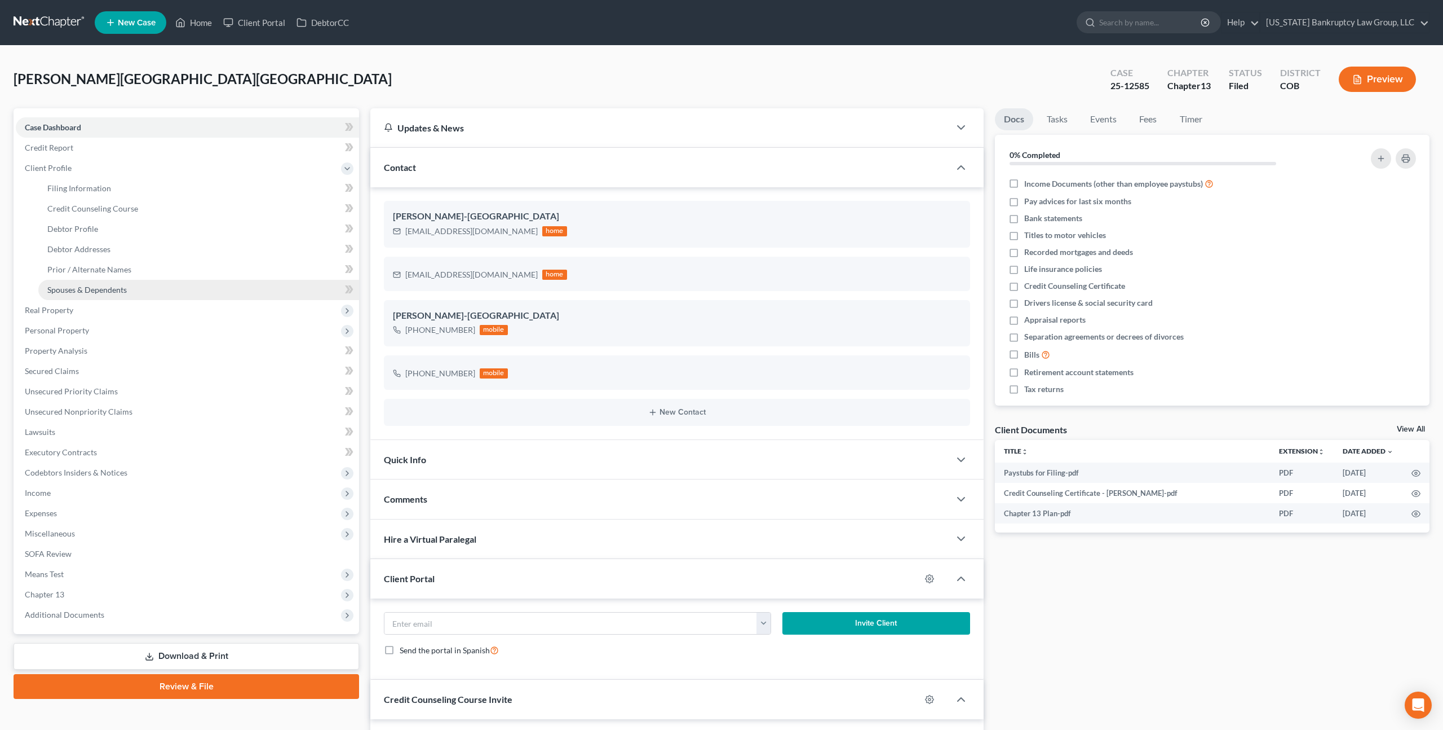
click at [87, 288] on span "Spouses & Dependents" at bounding box center [87, 290] width 80 height 10
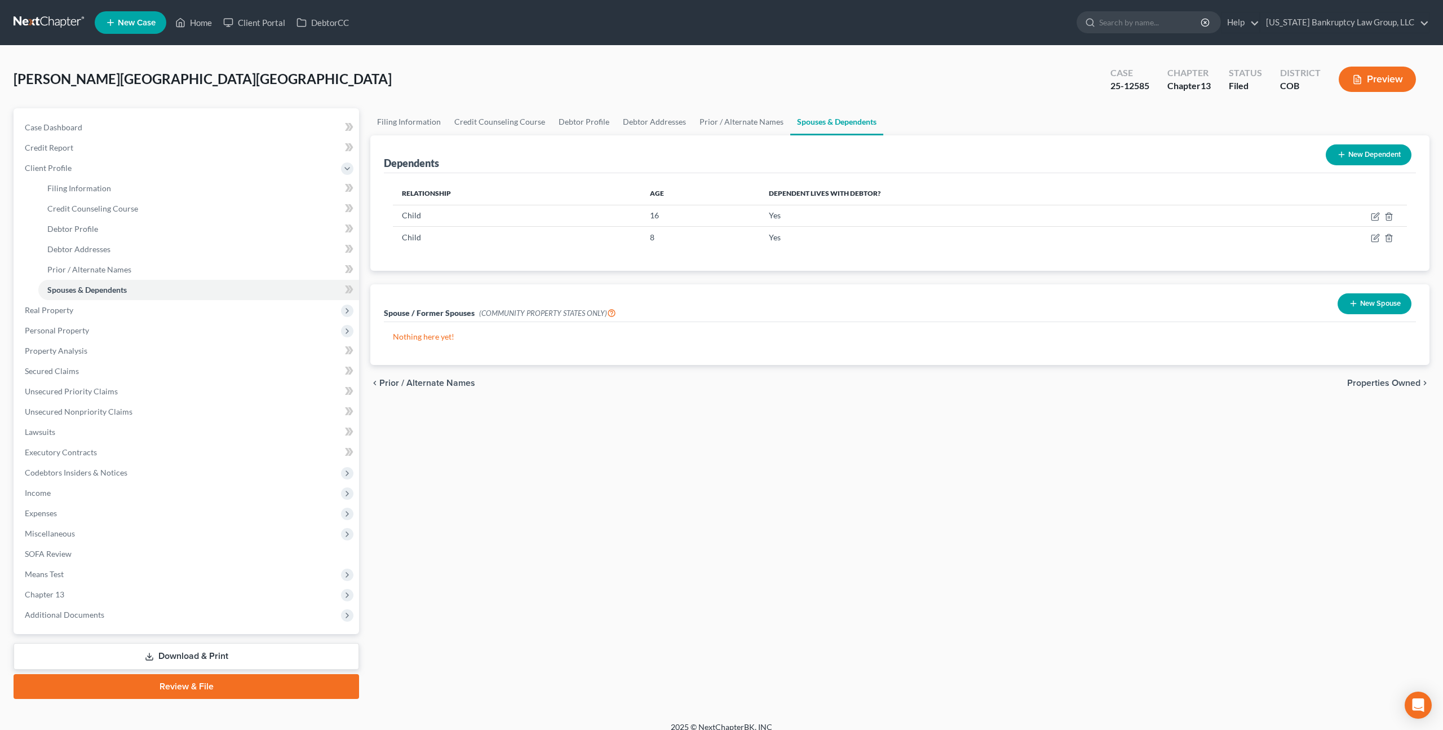
click at [1359, 158] on button "New Dependent" at bounding box center [1369, 154] width 86 height 21
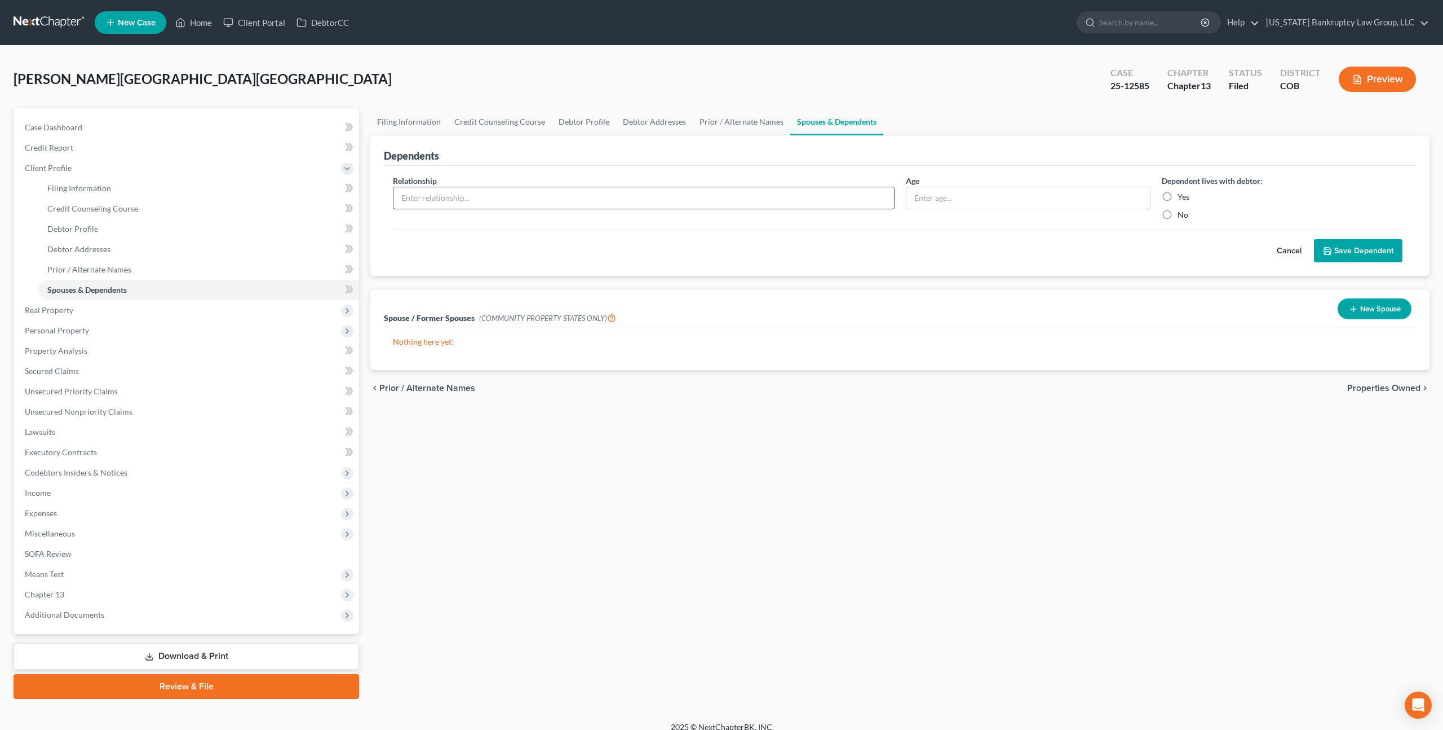
click at [514, 193] on input "text" at bounding box center [644, 197] width 501 height 21
type input "Spouse"
type input "42"
click at [1178, 197] on label "Yes" at bounding box center [1184, 196] width 12 height 11
click at [1182, 197] on input "Yes" at bounding box center [1185, 194] width 7 height 7
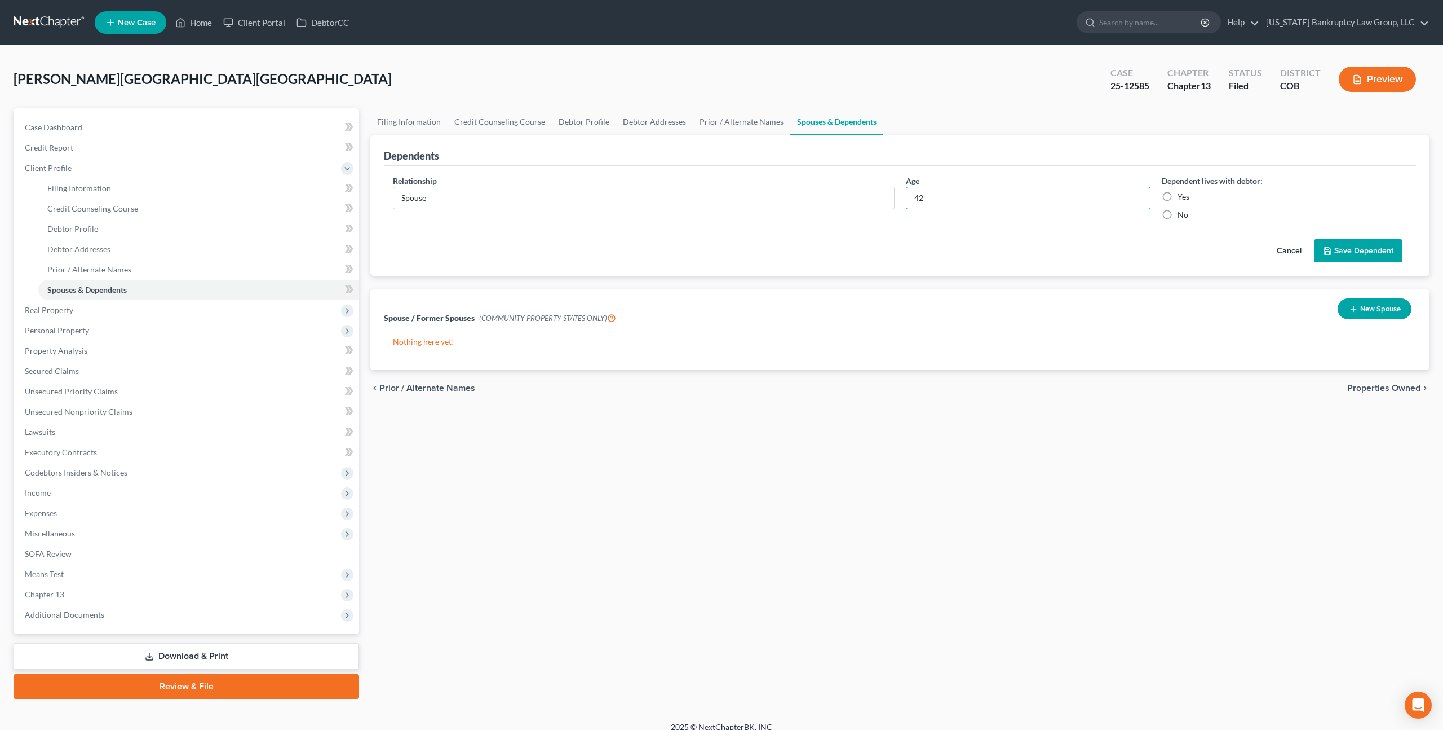
radio input "true"
click at [1324, 248] on icon "submit" at bounding box center [1327, 250] width 9 height 9
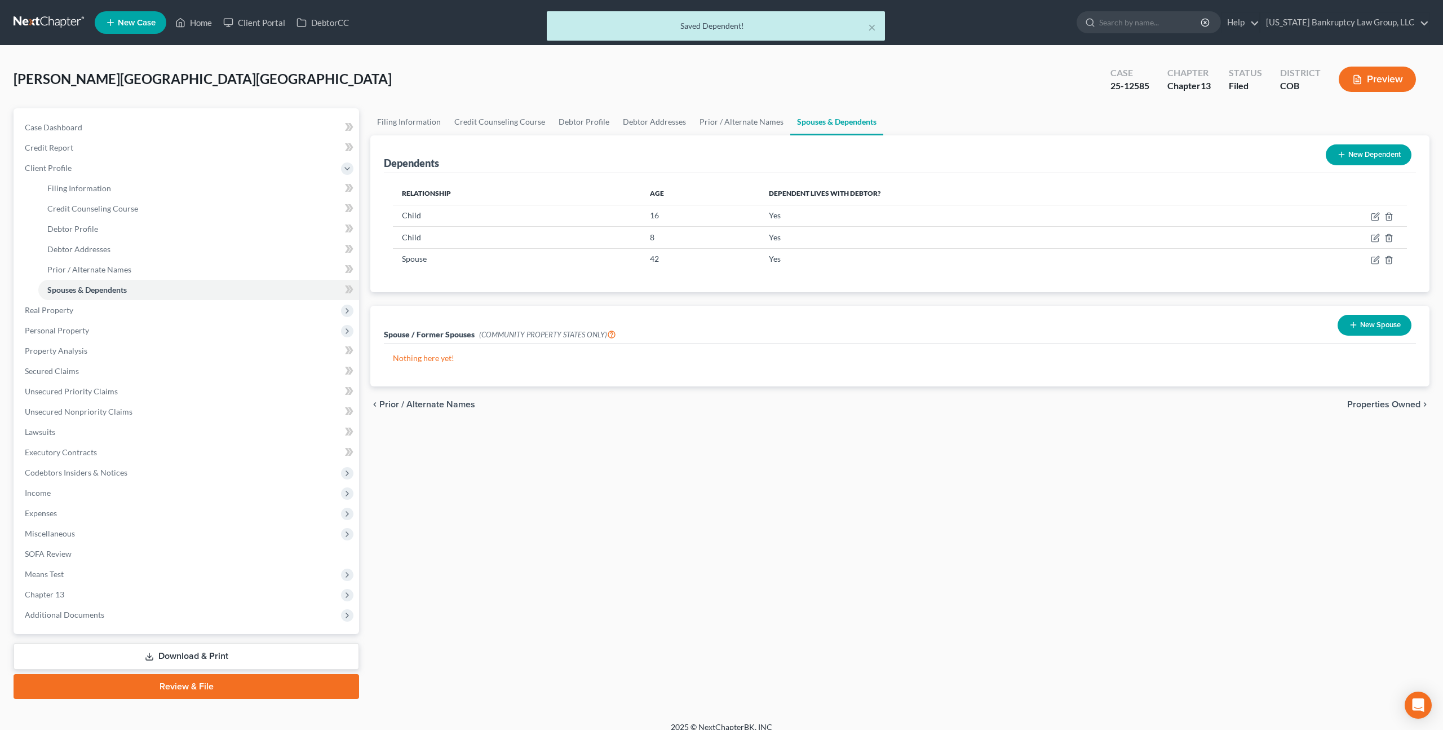
click at [277, 652] on link "Download & Print" at bounding box center [187, 656] width 346 height 27
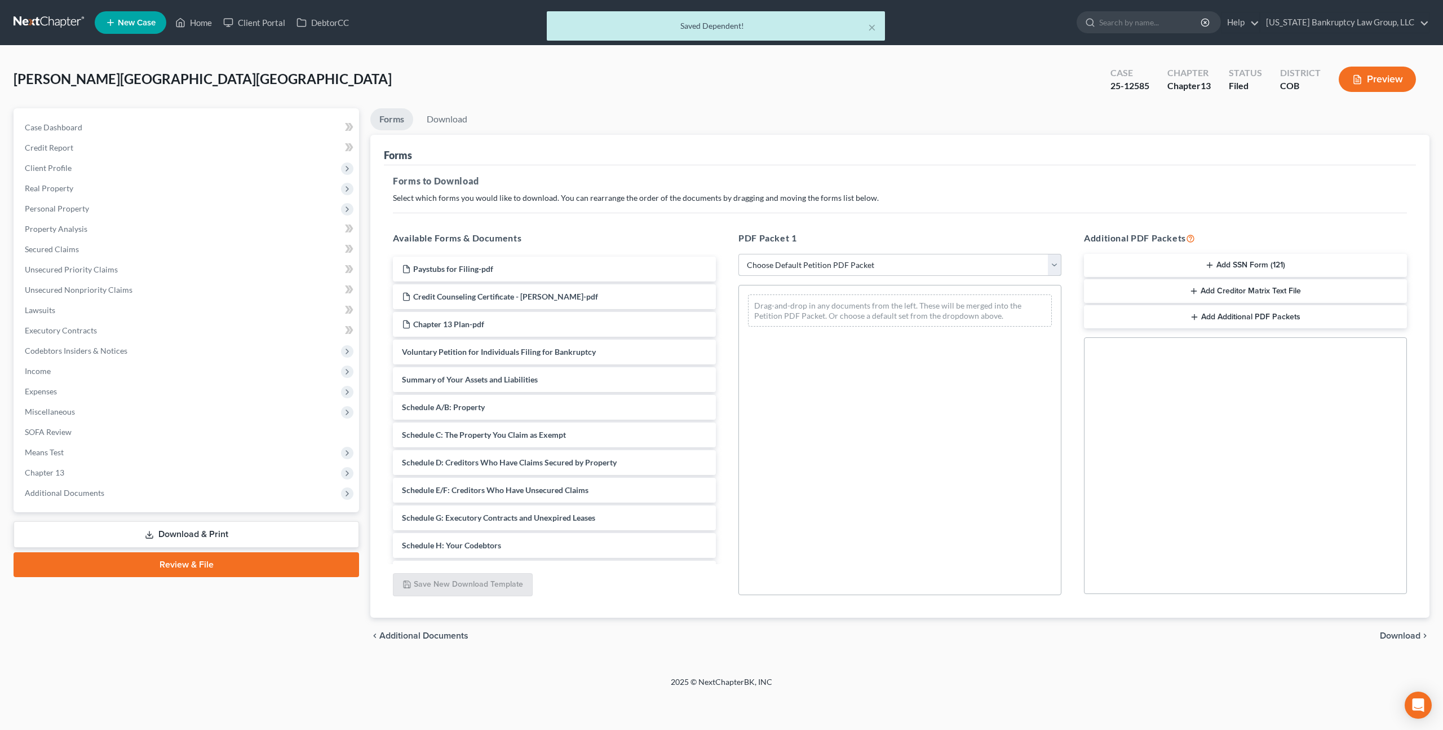
click at [800, 266] on select "Choose Default Petition PDF Packet Complete Bankruptcy Petition (all forms and …" at bounding box center [900, 265] width 323 height 23
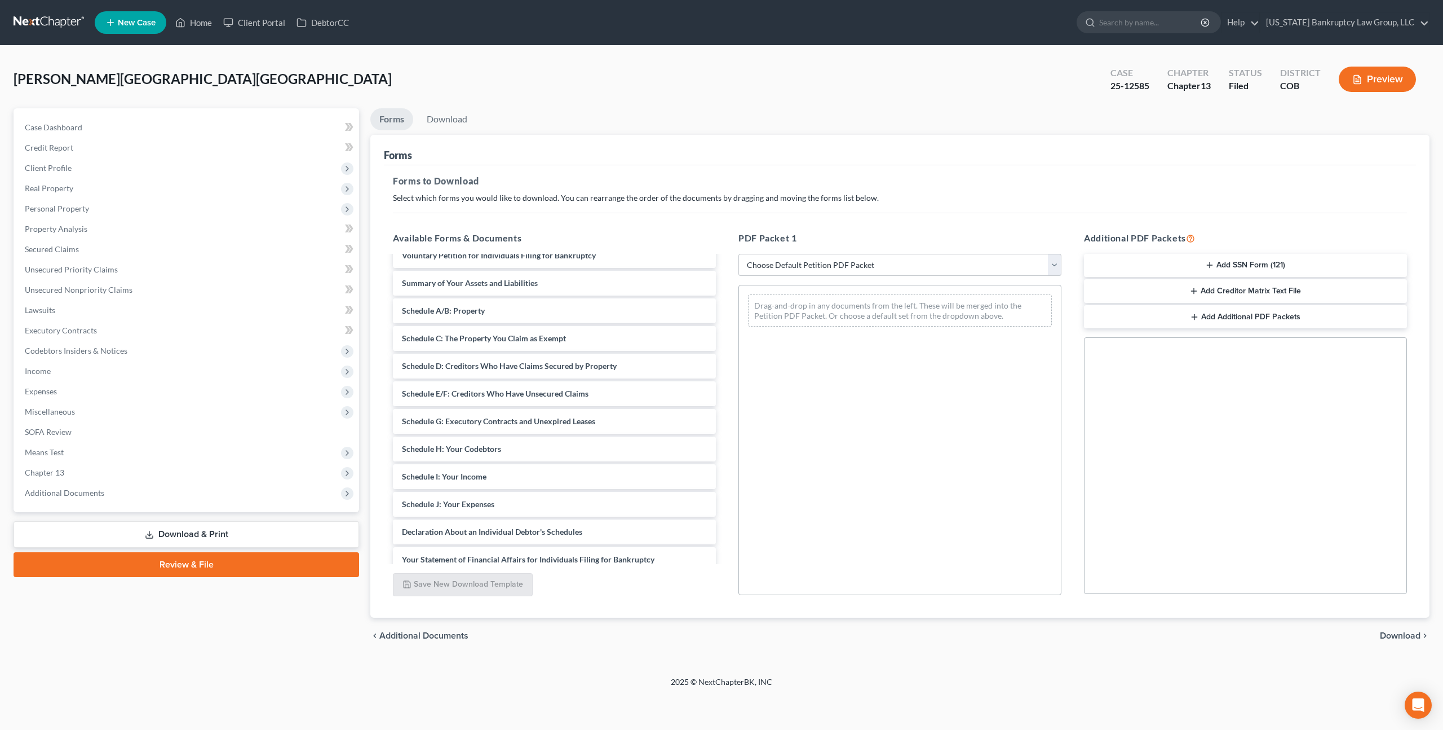
scroll to position [99, 0]
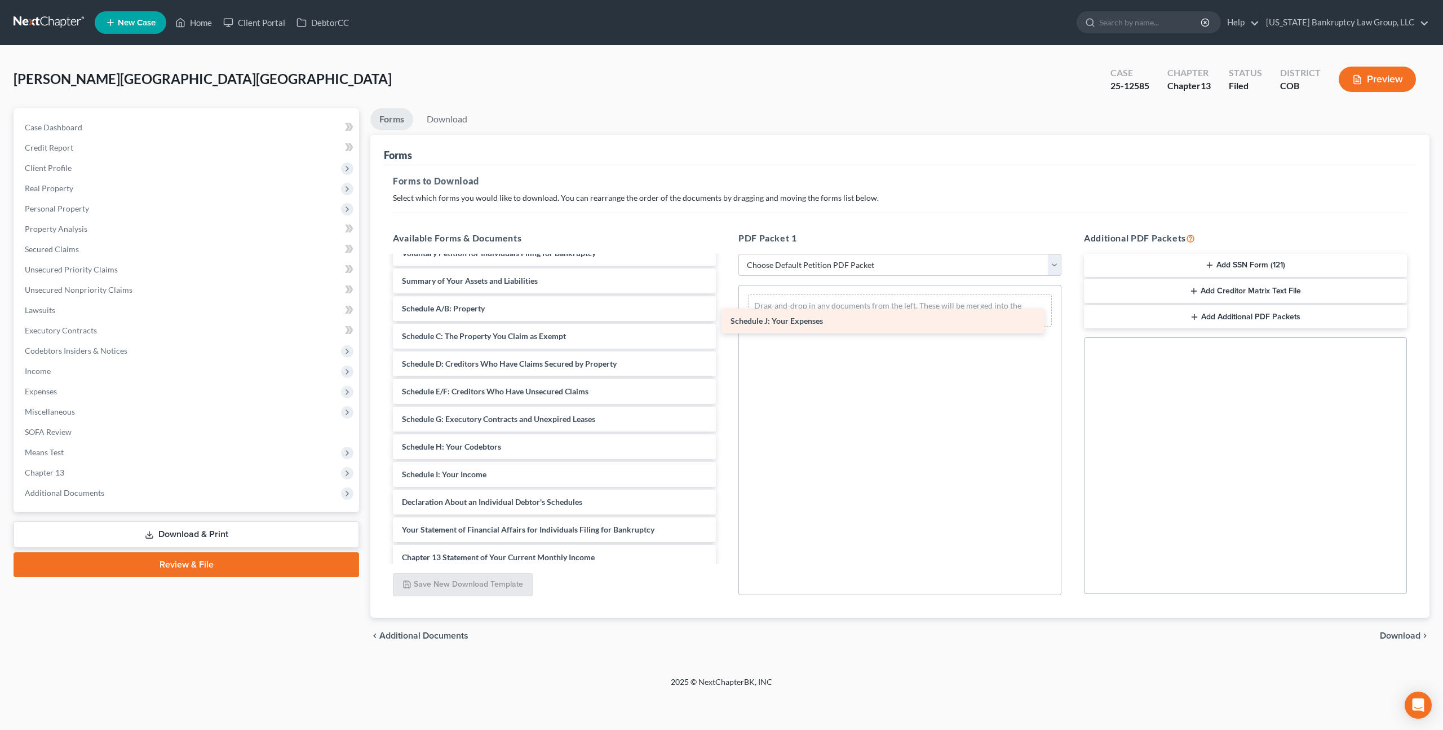
drag, startPoint x: 490, startPoint y: 502, endPoint x: 820, endPoint y: 320, distance: 376.8
click at [725, 320] on div "Schedule J: Your Expenses Paystubs for Filing-pdf Credit Counseling Certificate…" at bounding box center [554, 433] width 341 height 550
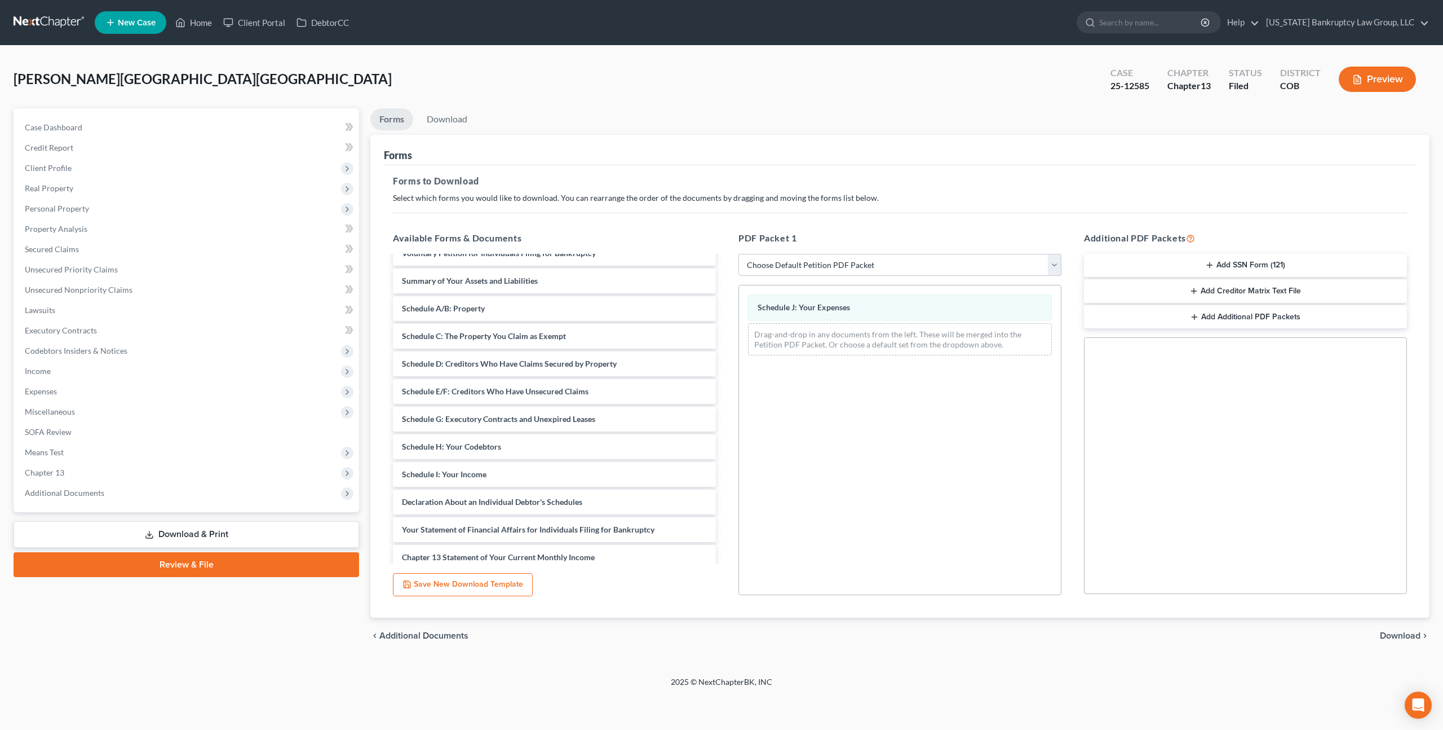
click at [1402, 633] on span "Download" at bounding box center [1400, 635] width 41 height 9
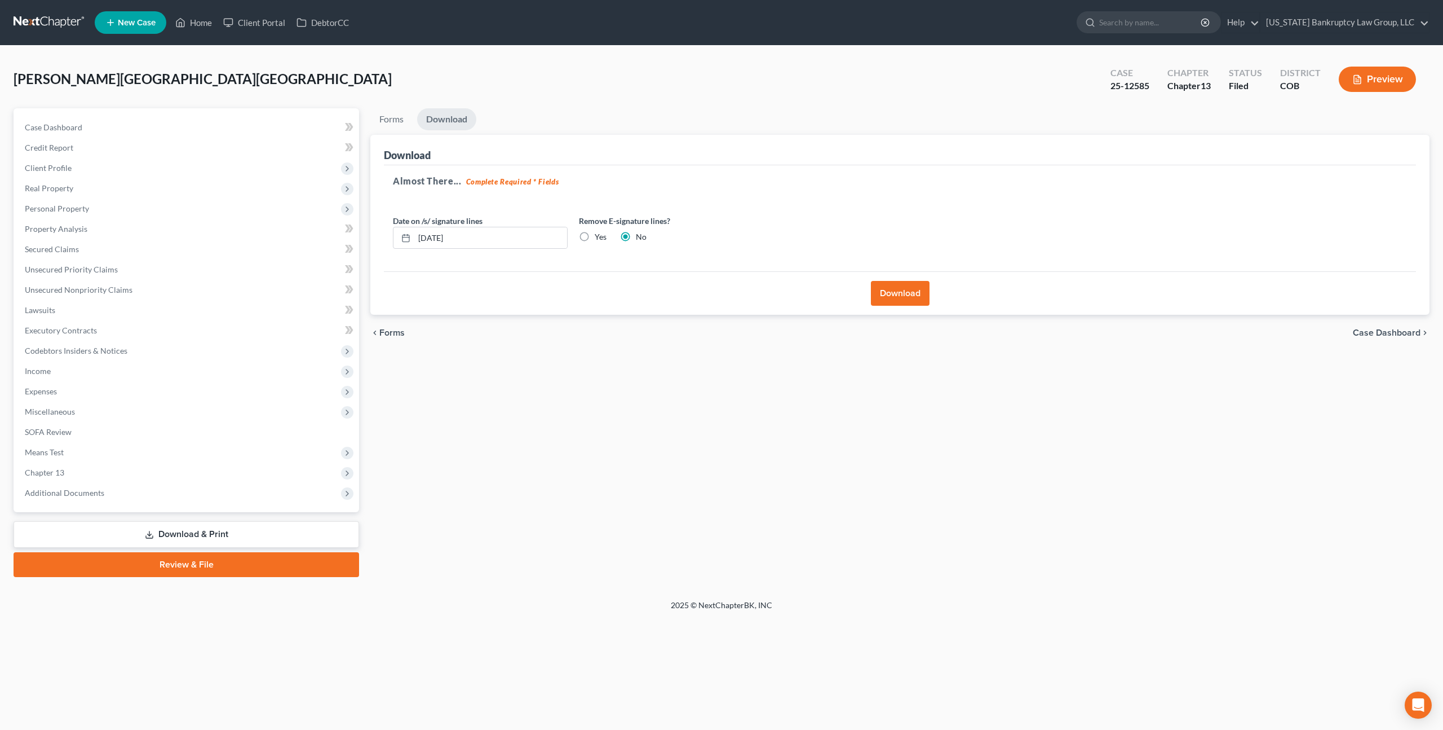
click at [905, 297] on button "Download" at bounding box center [900, 293] width 59 height 25
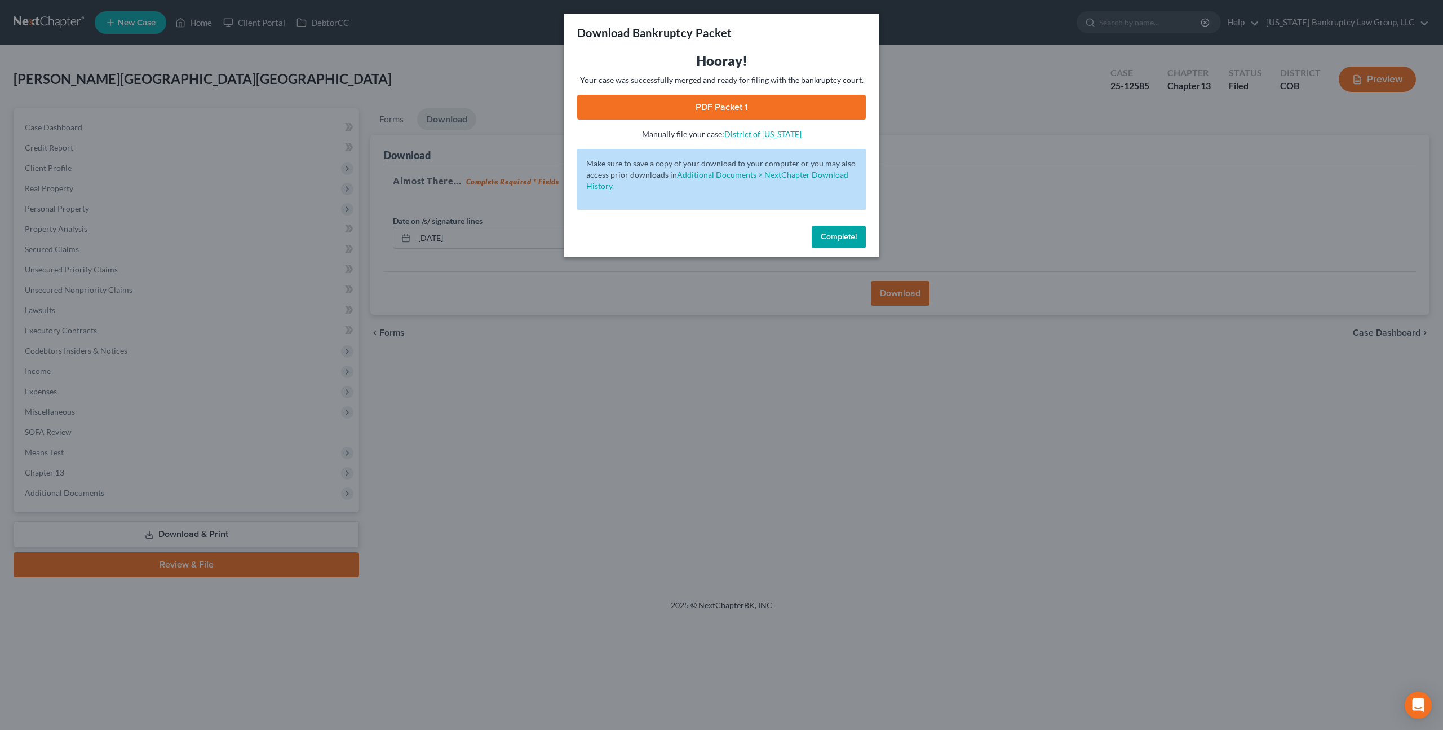
click at [761, 103] on link "PDF Packet 1" at bounding box center [721, 107] width 289 height 25
click at [838, 239] on span "Complete!" at bounding box center [839, 237] width 36 height 10
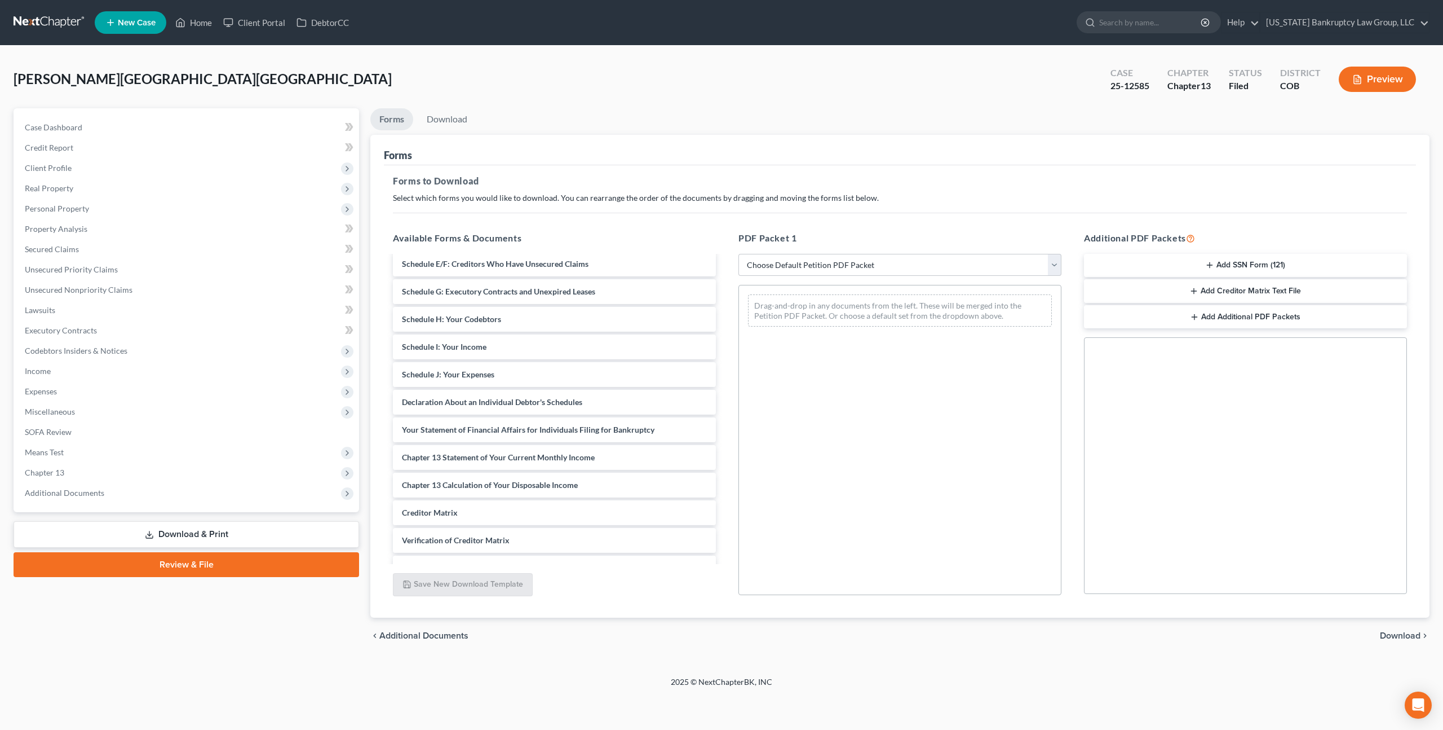
scroll to position [228, 0]
drag, startPoint x: 502, startPoint y: 400, endPoint x: 866, endPoint y: 307, distance: 375.2
click at [725, 307] on div "Declaration About an Individual Debtor's Schedules Paystubs for Filing-pdf Cred…" at bounding box center [554, 303] width 341 height 550
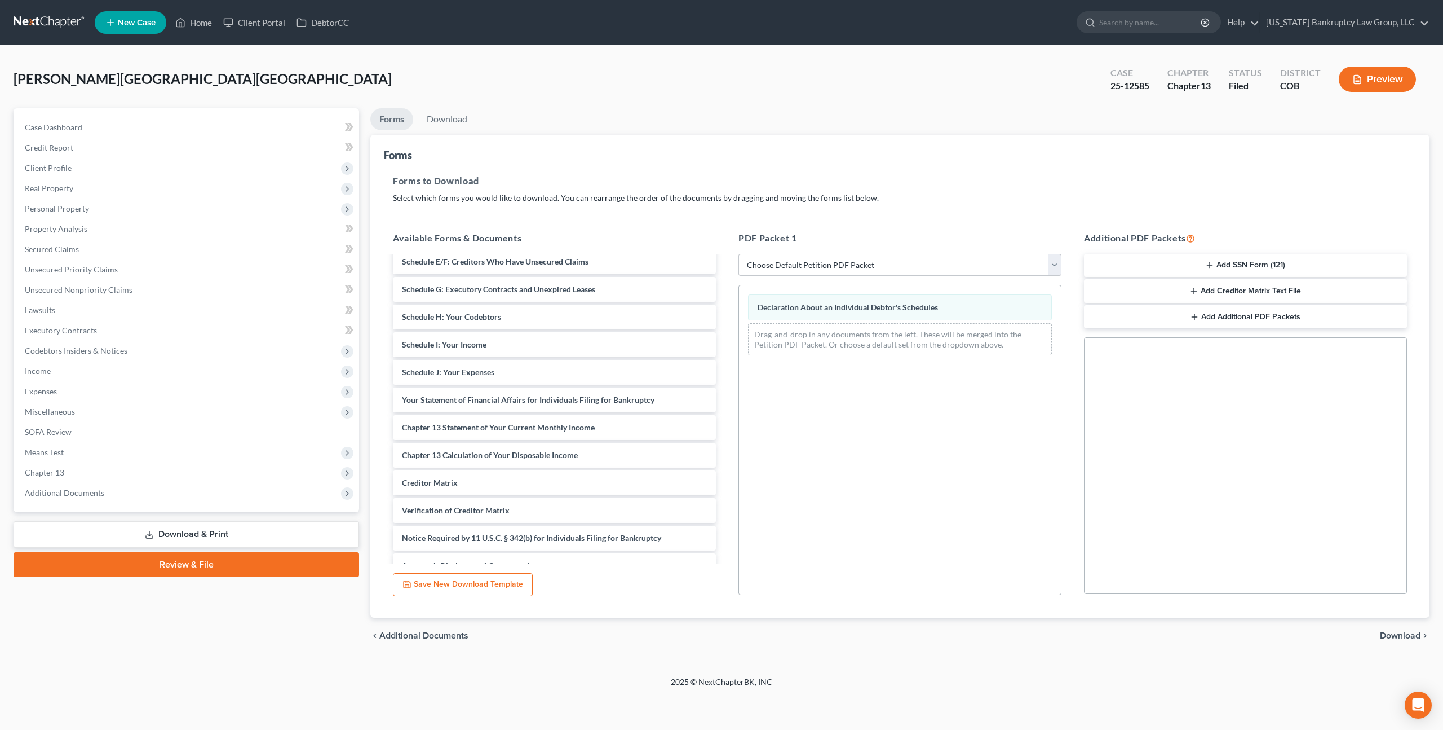
click at [1401, 633] on span "Download" at bounding box center [1400, 635] width 41 height 9
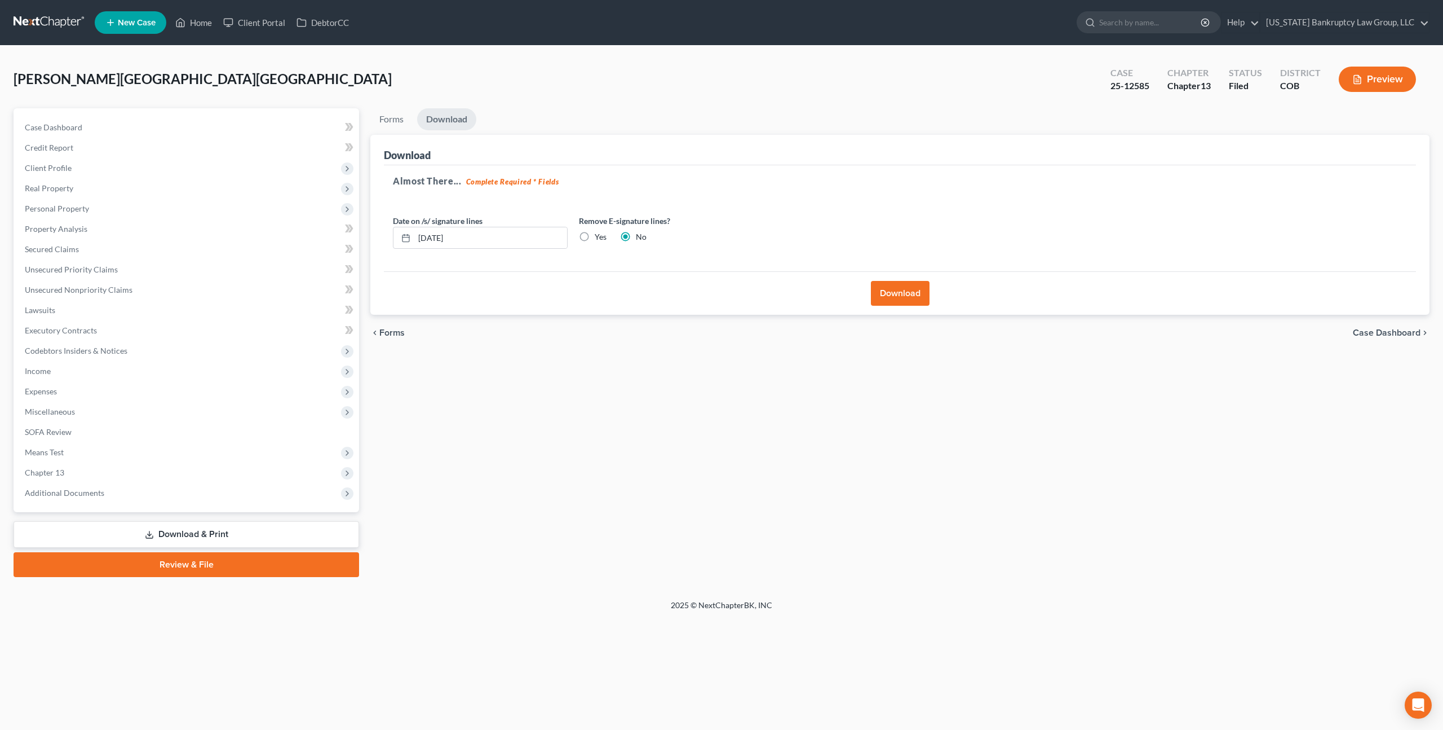
click at [903, 299] on button "Download" at bounding box center [900, 293] width 59 height 25
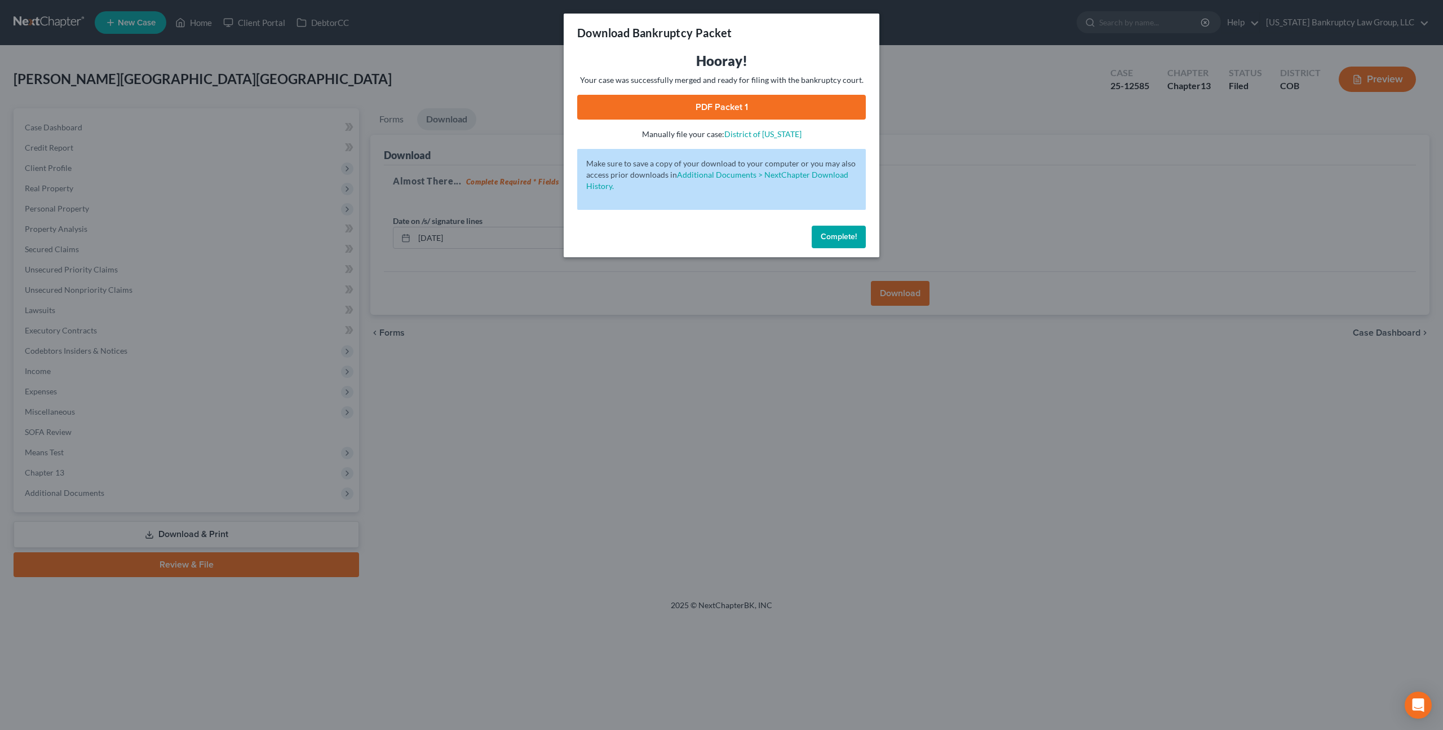
click at [784, 109] on link "PDF Packet 1" at bounding box center [721, 107] width 289 height 25
click at [850, 234] on span "Complete!" at bounding box center [839, 237] width 36 height 10
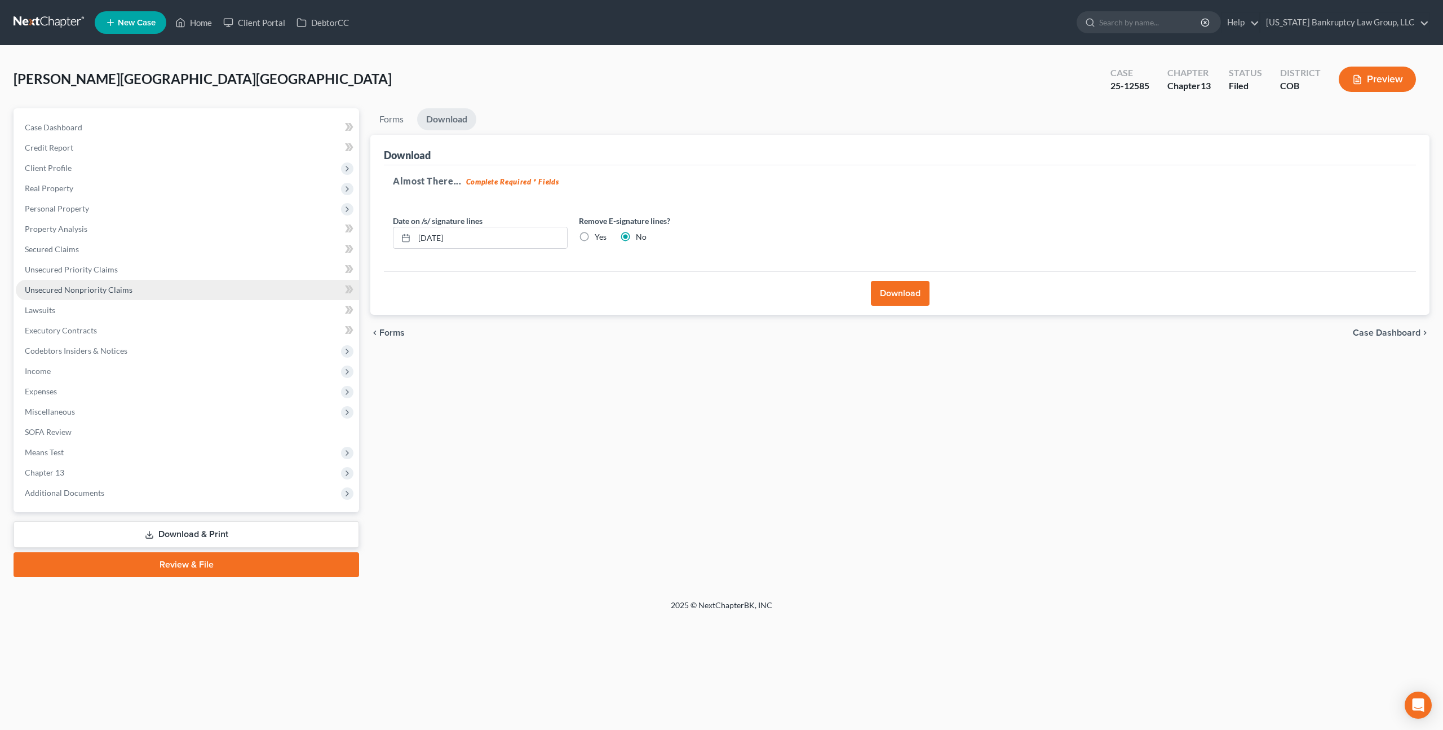
click at [136, 289] on link "Unsecured Nonpriority Claims" at bounding box center [187, 290] width 343 height 20
